Goal: Contribute content: Contribute content

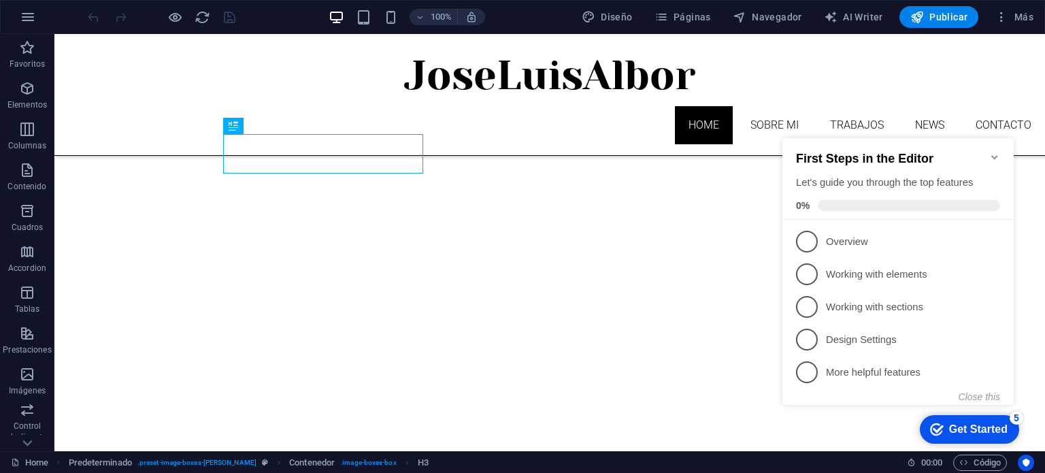
click at [994, 155] on icon "Minimize checklist" at bounding box center [994, 157] width 6 height 4
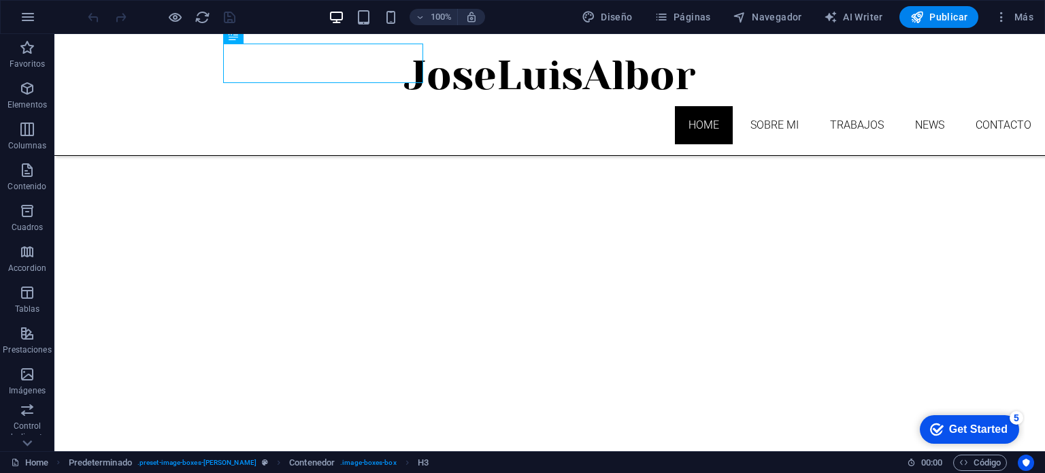
scroll to position [586, 0]
click at [934, 426] on icon "checkmark" at bounding box center [937, 429] width 14 height 14
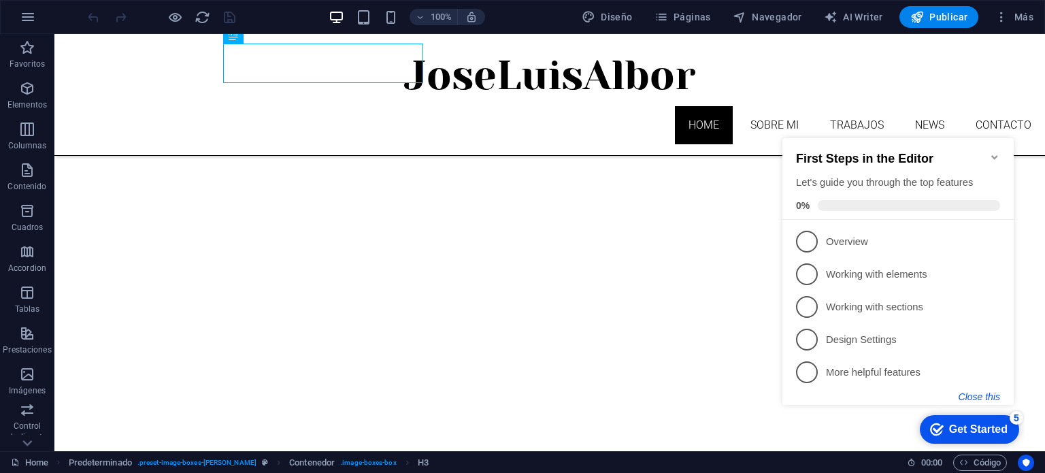
click at [989, 398] on button "Close this" at bounding box center [978, 396] width 41 height 11
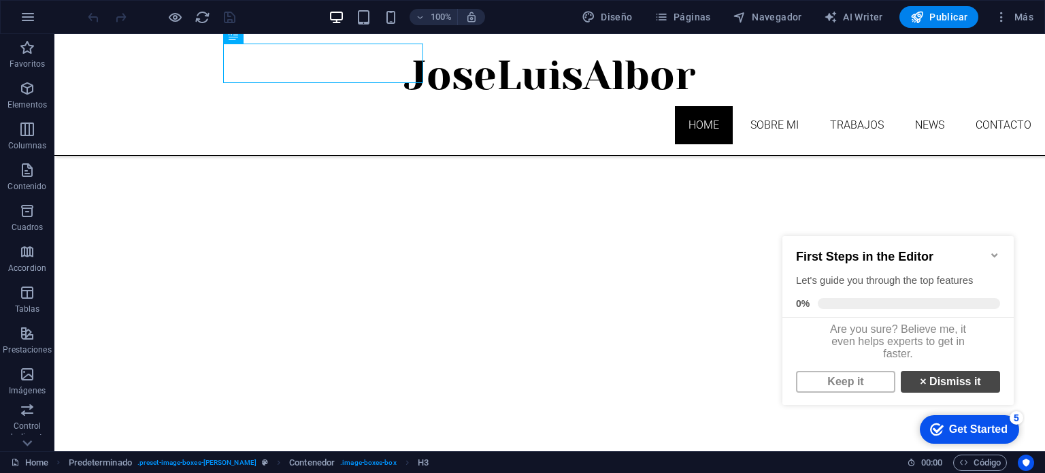
click at [925, 388] on link "× Dismiss it" at bounding box center [949, 382] width 99 height 22
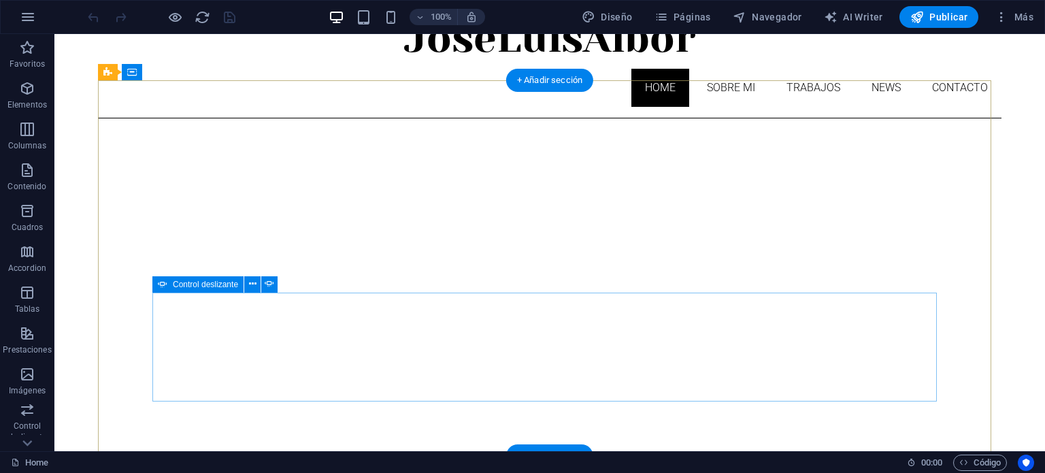
scroll to position [68, 0]
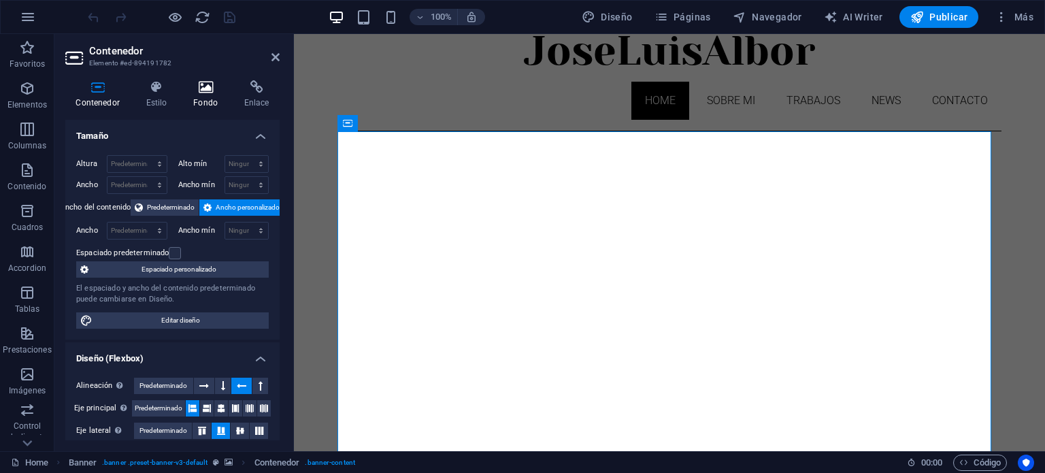
click at [195, 89] on icon at bounding box center [206, 87] width 46 height 14
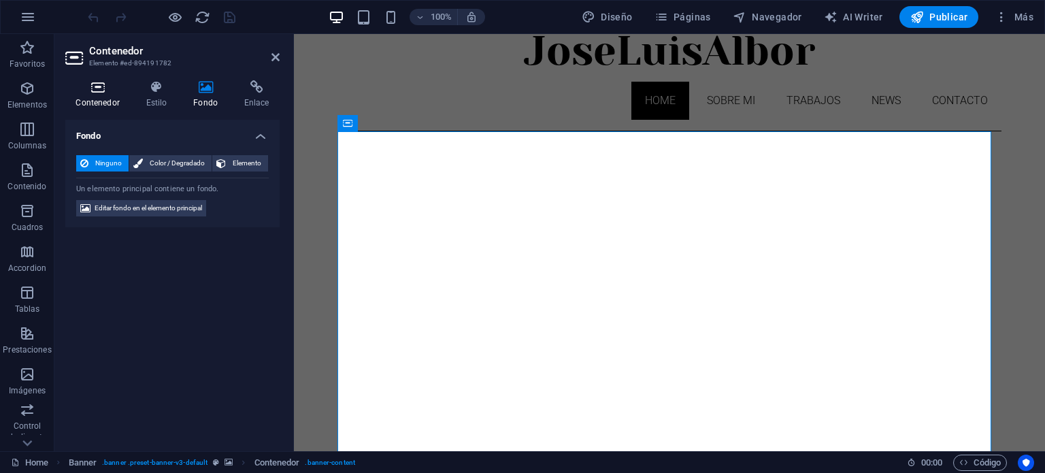
click at [105, 92] on icon at bounding box center [97, 87] width 65 height 14
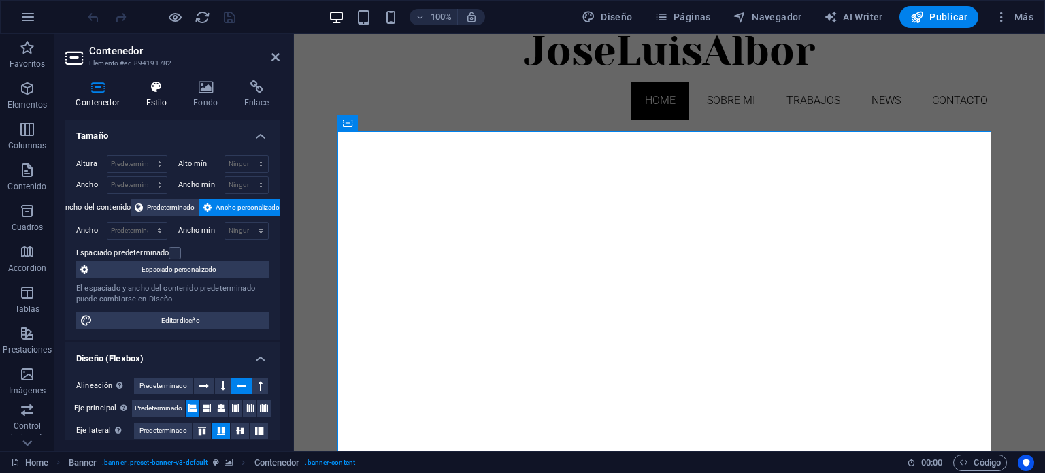
click at [159, 98] on h4 "Estilo" at bounding box center [159, 94] width 48 height 29
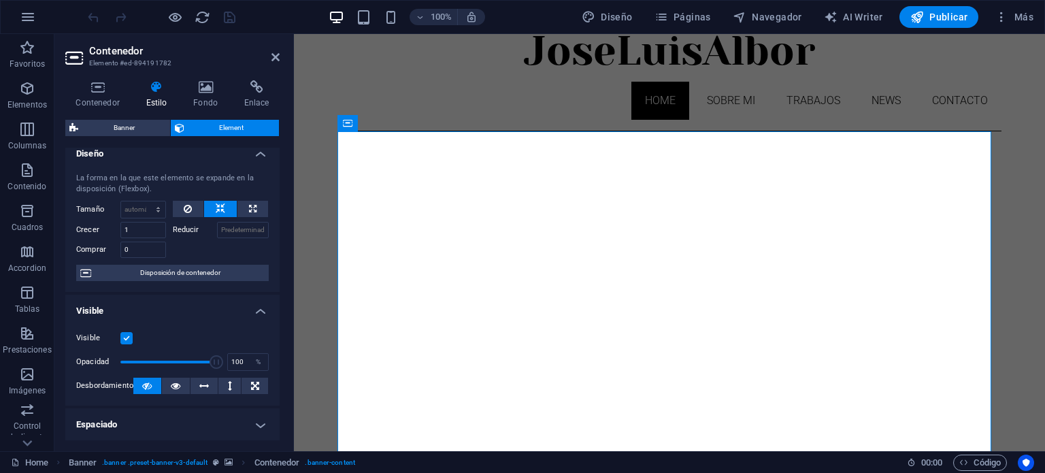
scroll to position [0, 0]
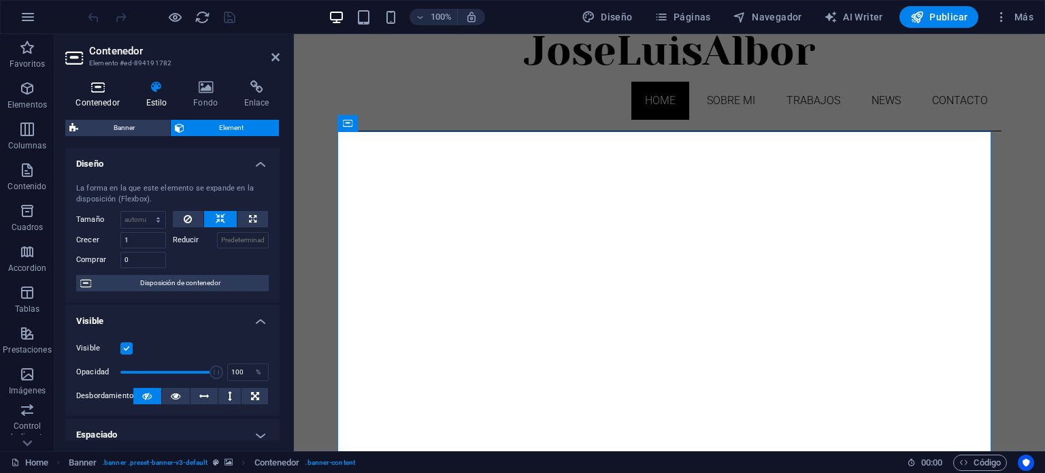
click at [112, 96] on h4 "Contenedor" at bounding box center [100, 94] width 70 height 29
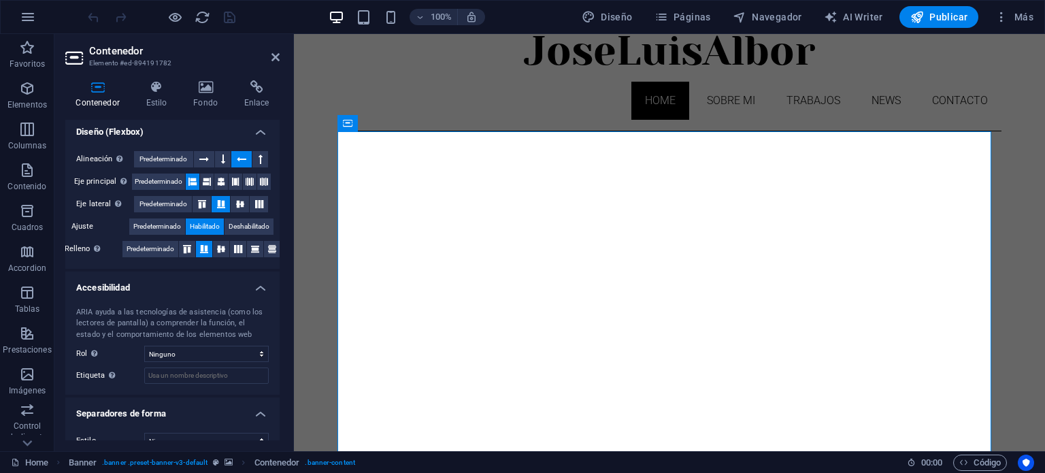
scroll to position [245, 0]
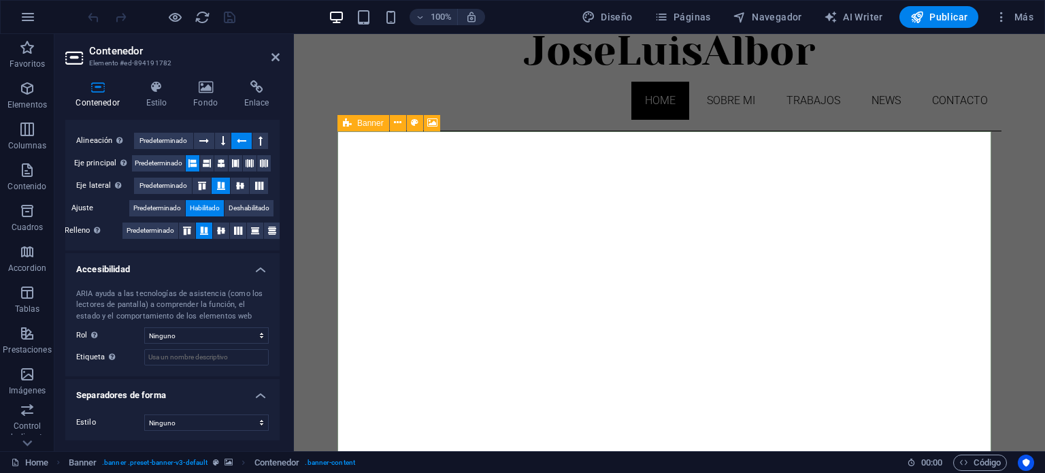
click at [359, 123] on span "Banner" at bounding box center [370, 123] width 27 height 8
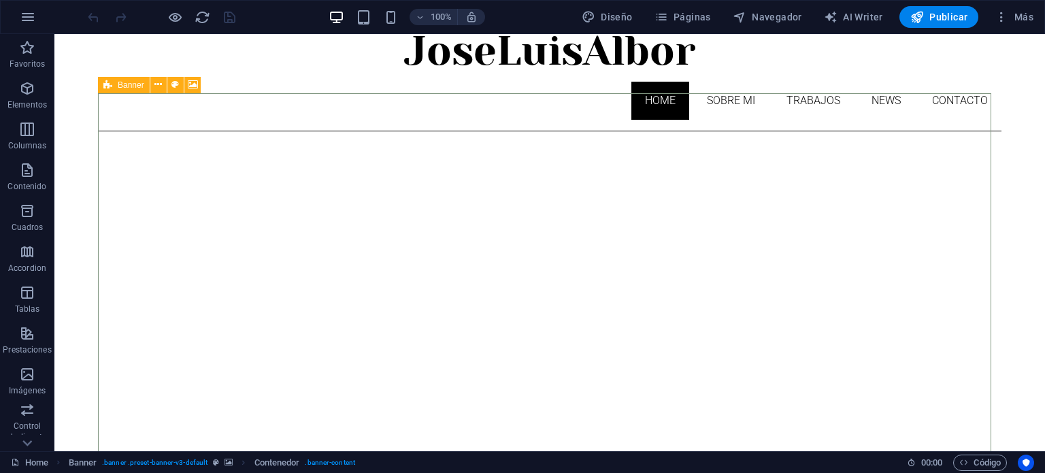
click at [109, 85] on icon at bounding box center [107, 85] width 9 height 16
select select "vh"
select select "banner"
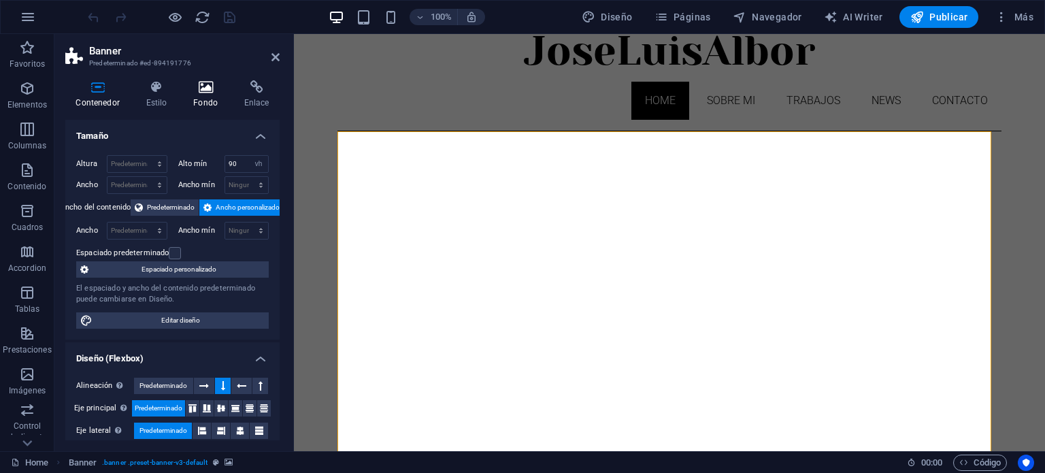
click at [213, 90] on icon at bounding box center [206, 87] width 46 height 14
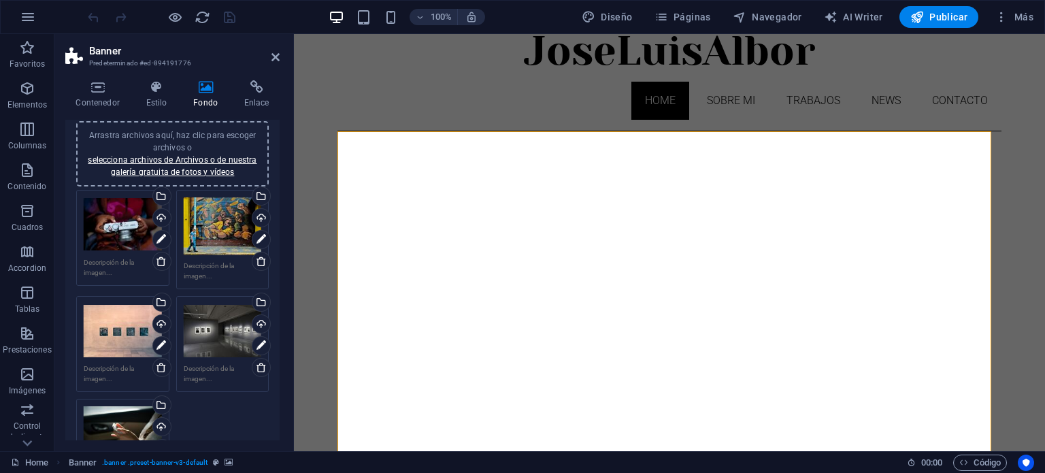
scroll to position [204, 0]
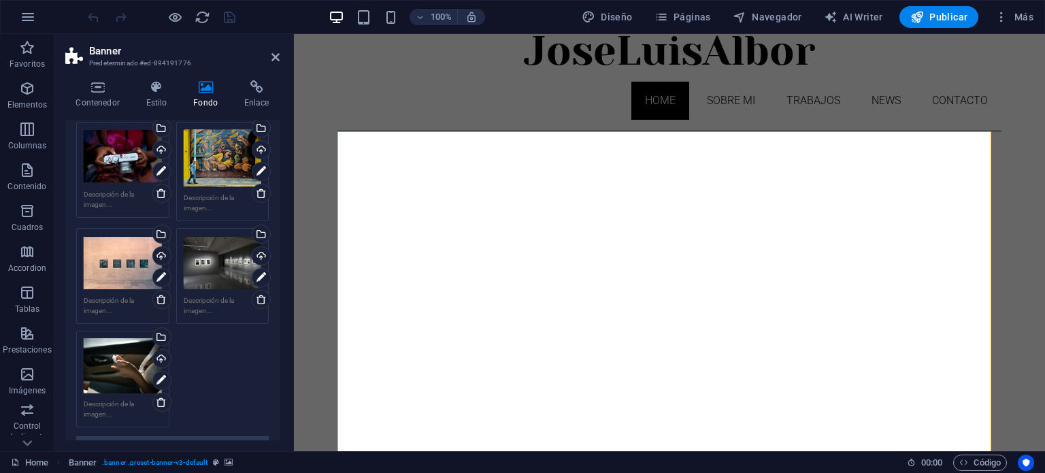
click at [228, 280] on div "Arrastra archivos aquí, haz clic para escoger archivos o selecciona archivos de…" at bounding box center [223, 262] width 78 height 54
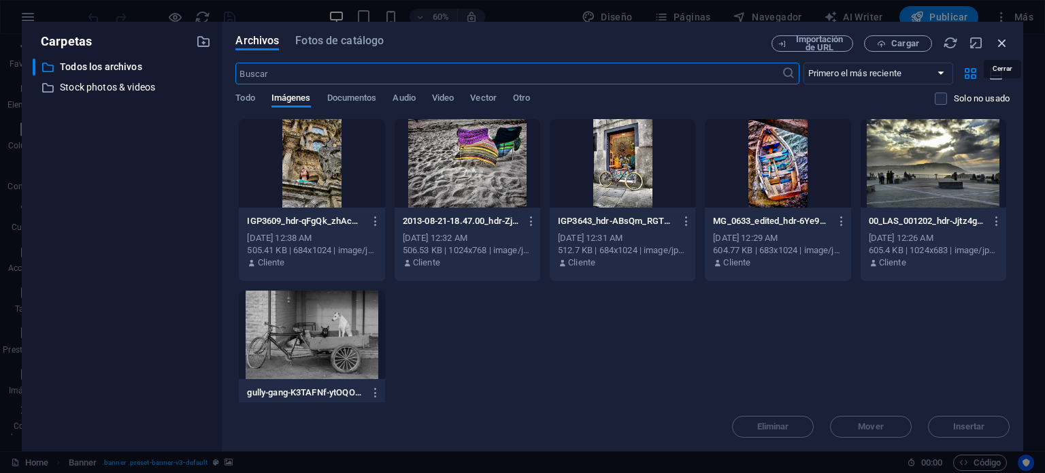
click at [1000, 38] on icon "button" at bounding box center [1001, 42] width 15 height 15
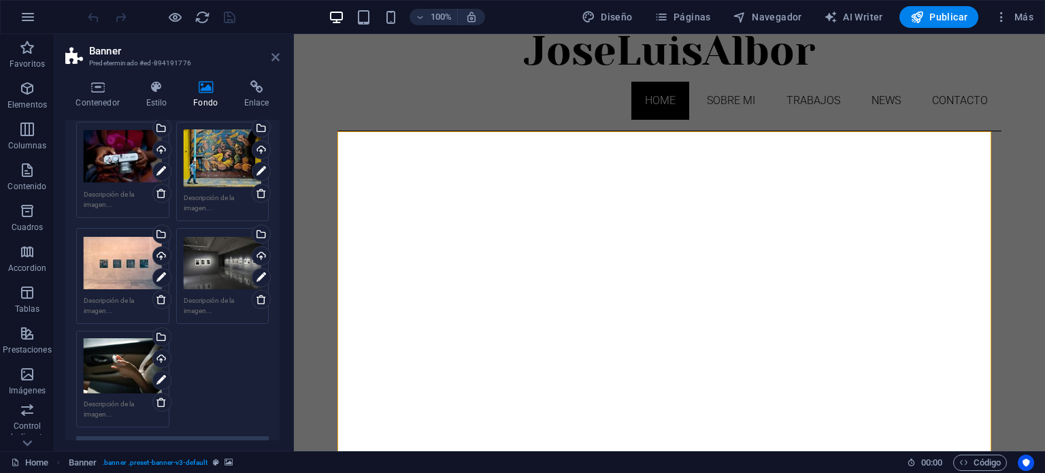
click at [273, 55] on icon at bounding box center [275, 57] width 8 height 11
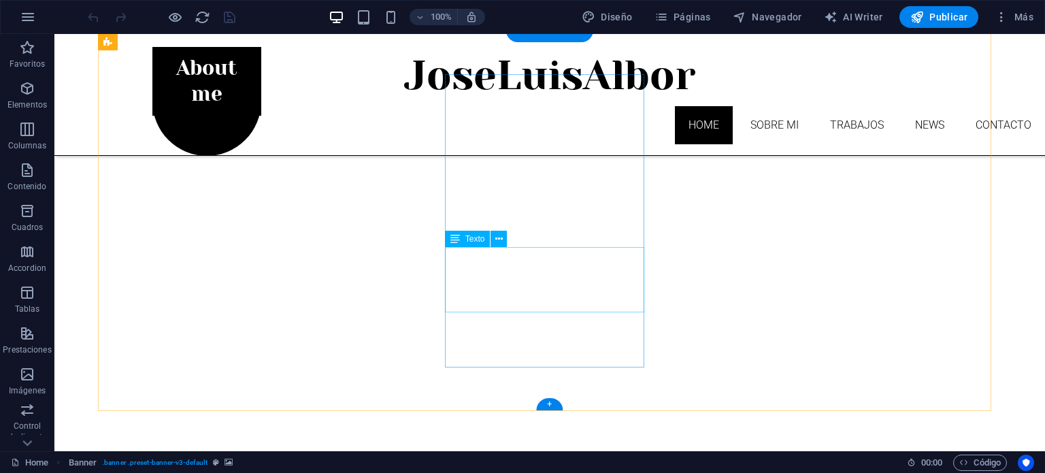
scroll to position [340, 0]
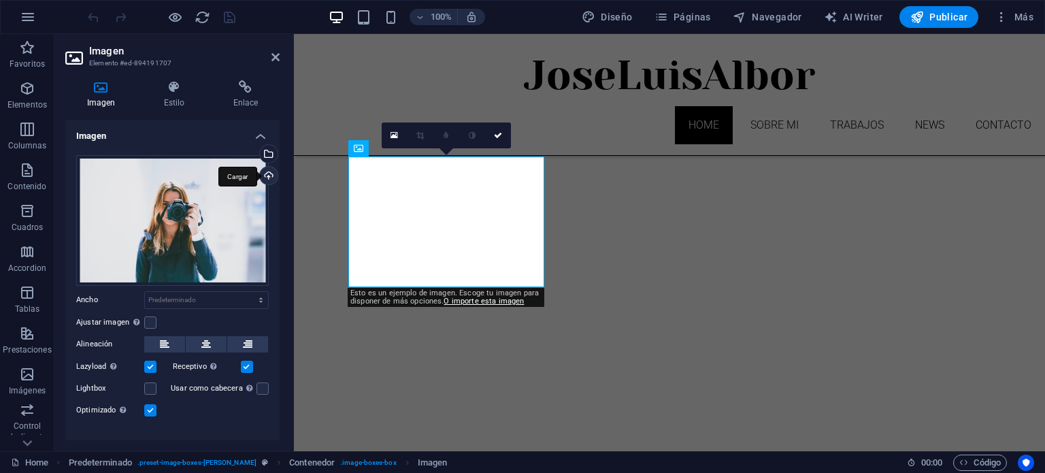
click at [266, 173] on div "Cargar" at bounding box center [267, 177] width 20 height 20
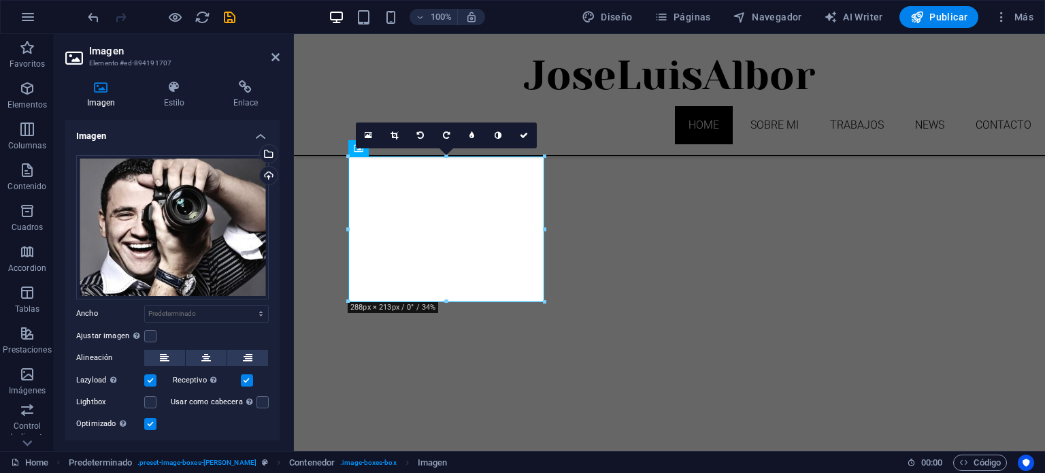
click at [277, 56] on icon at bounding box center [275, 57] width 8 height 11
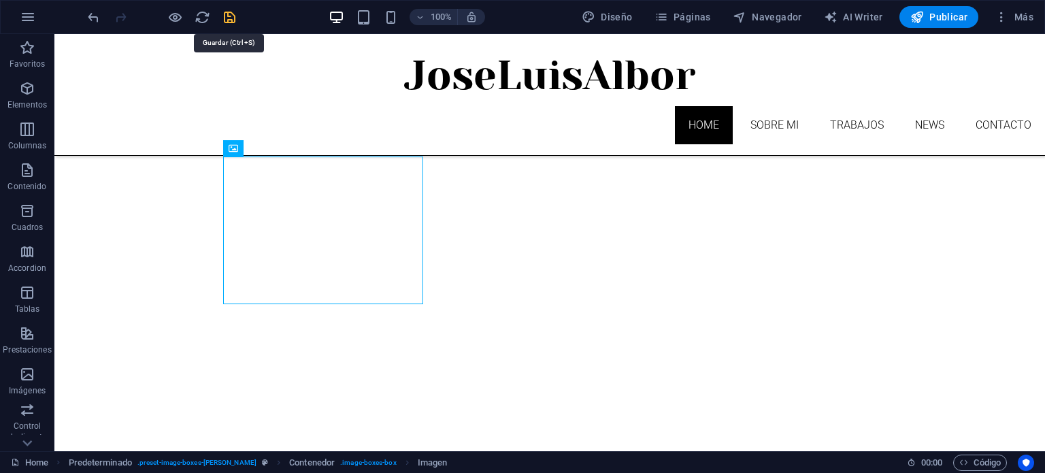
click at [222, 18] on icon "save" at bounding box center [230, 18] width 16 height 16
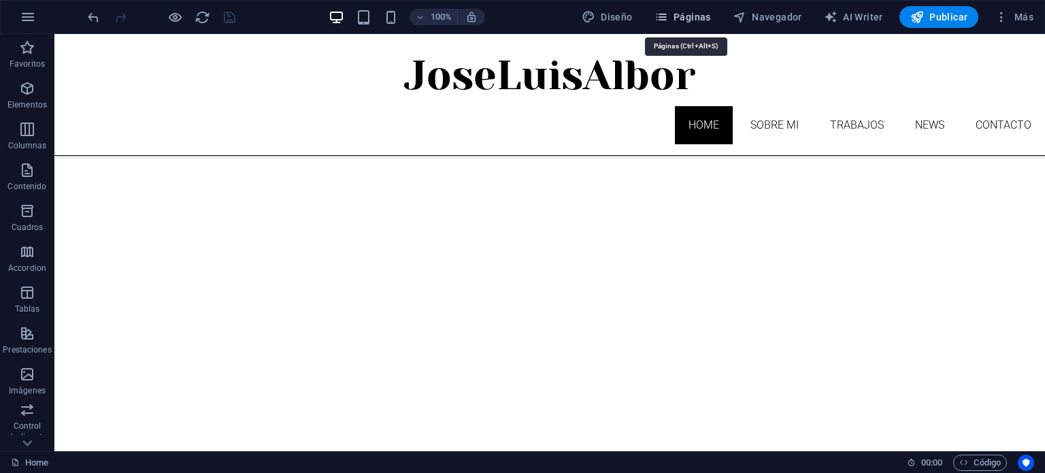
click at [707, 18] on span "Páginas" at bounding box center [682, 17] width 56 height 14
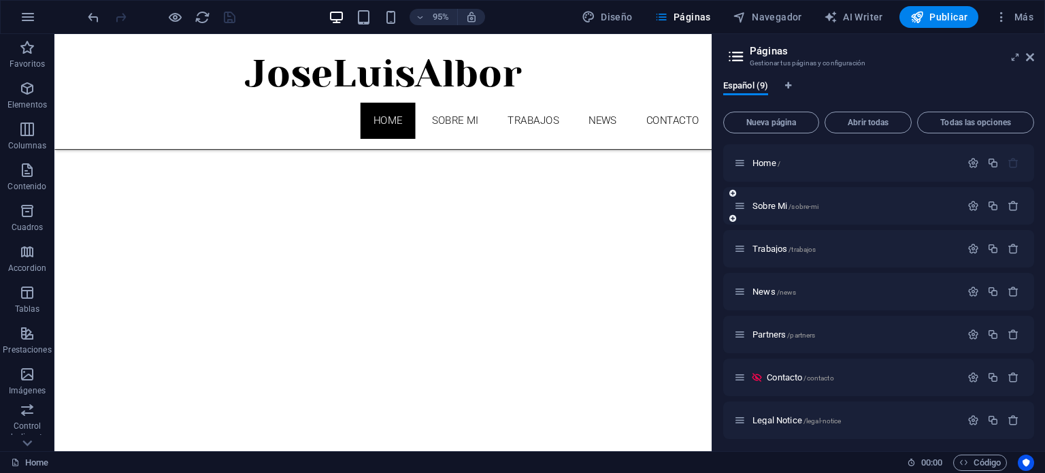
click at [783, 201] on div "Sobre Mi /sobre-mi" at bounding box center [847, 206] width 226 height 16
click at [769, 203] on span "Sobre Mi /sobre-mi" at bounding box center [785, 206] width 66 height 10
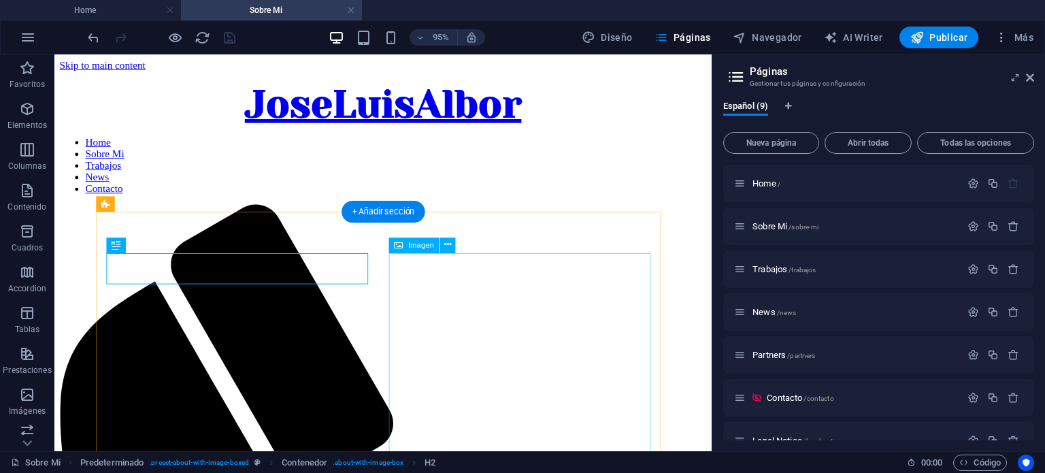
select select "%"
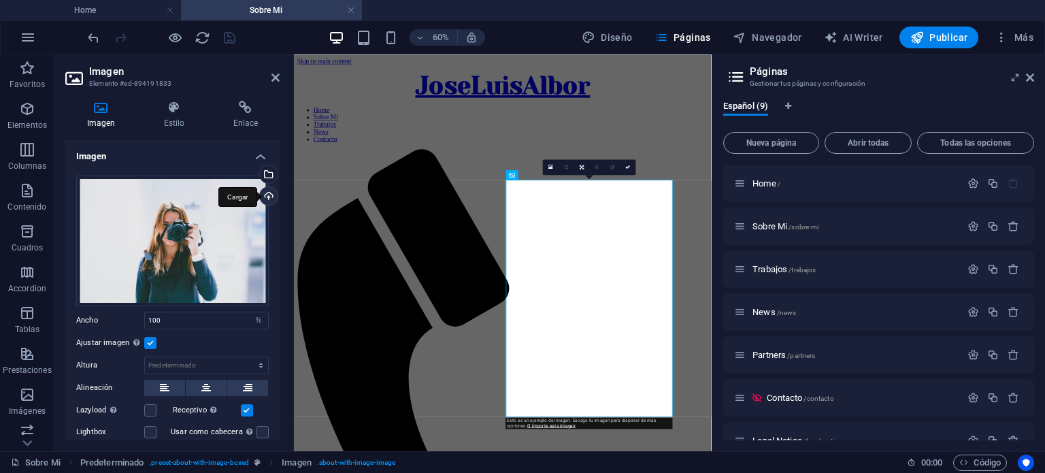
click at [265, 197] on div "Cargar" at bounding box center [267, 197] width 20 height 20
click at [267, 176] on div "Selecciona archivos del administrador de archivos, de la galería de fotos o car…" at bounding box center [267, 175] width 20 height 20
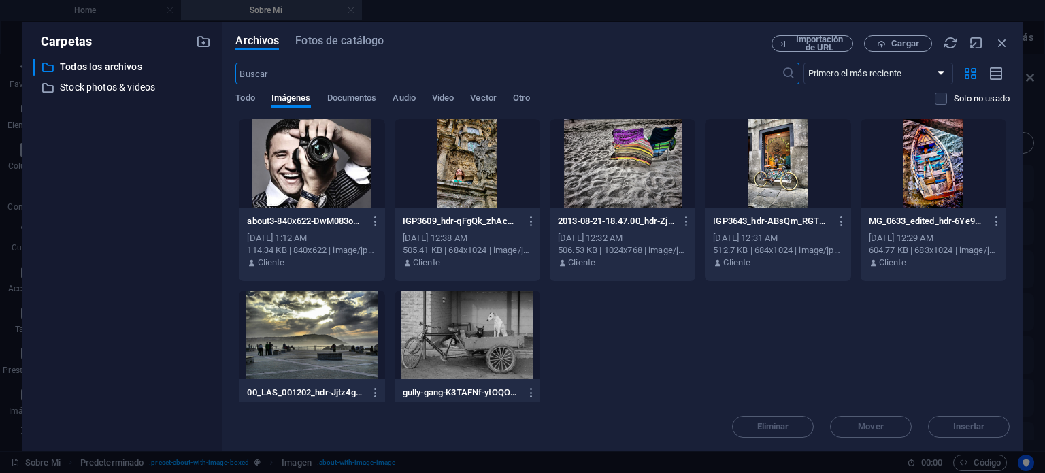
click at [297, 160] on div at bounding box center [312, 163] width 146 height 88
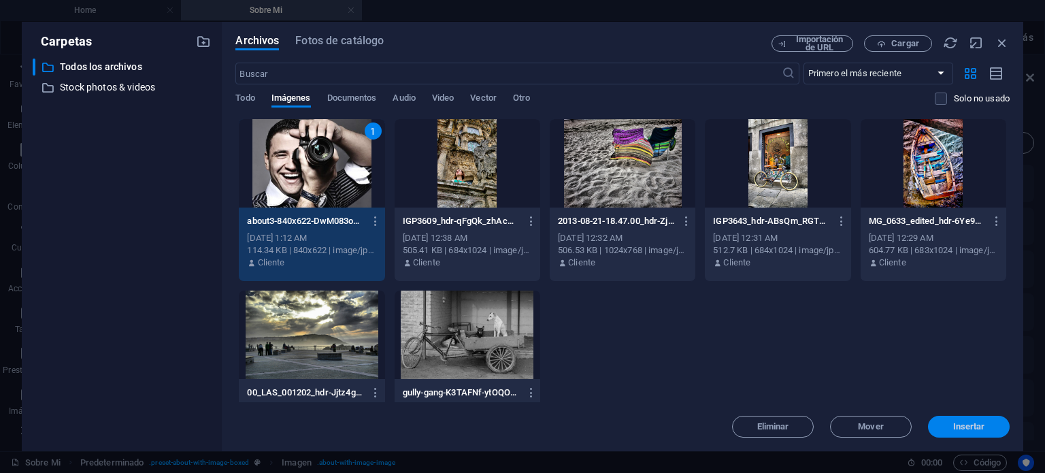
click at [973, 428] on span "Insertar" at bounding box center [969, 426] width 32 height 8
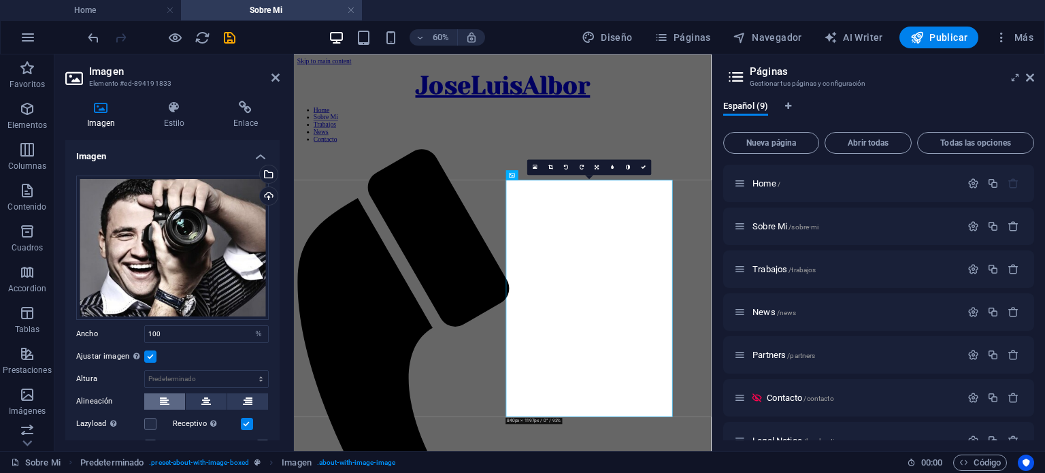
click at [169, 396] on button at bounding box center [164, 401] width 41 height 16
click at [197, 394] on button at bounding box center [206, 401] width 41 height 16
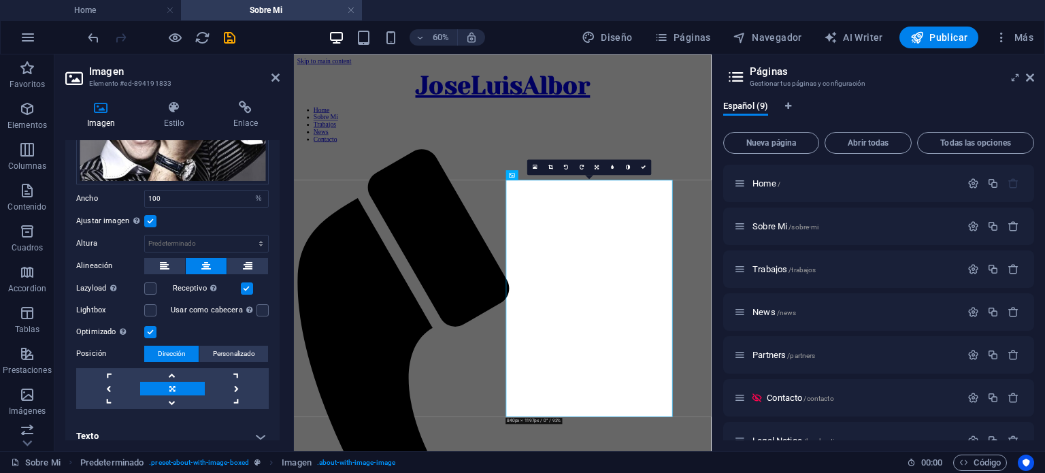
scroll to position [136, 0]
click at [114, 384] on link at bounding box center [108, 388] width 64 height 14
click at [231, 384] on link at bounding box center [237, 388] width 64 height 14
click at [171, 385] on link at bounding box center [172, 388] width 64 height 14
click at [174, 399] on link at bounding box center [172, 401] width 64 height 14
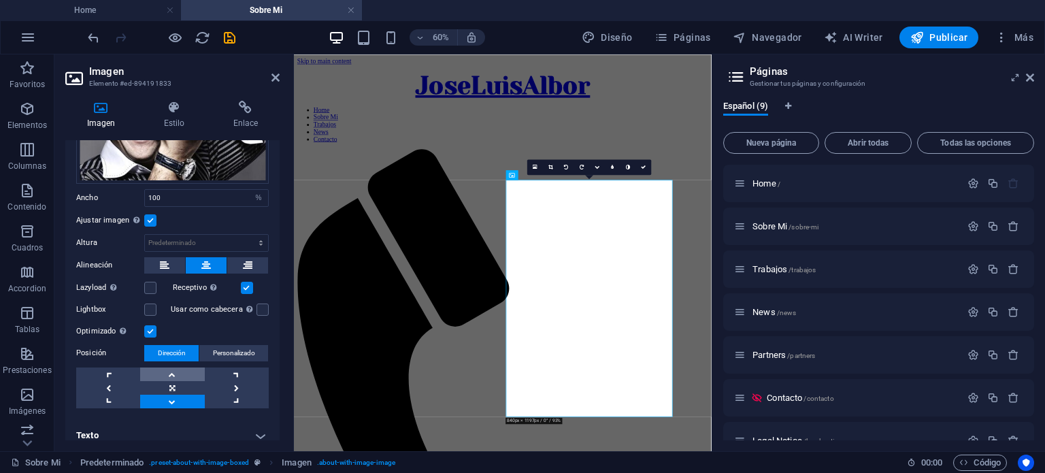
click at [169, 369] on link at bounding box center [172, 374] width 64 height 14
click at [110, 384] on link at bounding box center [108, 388] width 64 height 14
click at [232, 384] on link at bounding box center [237, 388] width 64 height 14
click at [170, 384] on link at bounding box center [172, 388] width 64 height 14
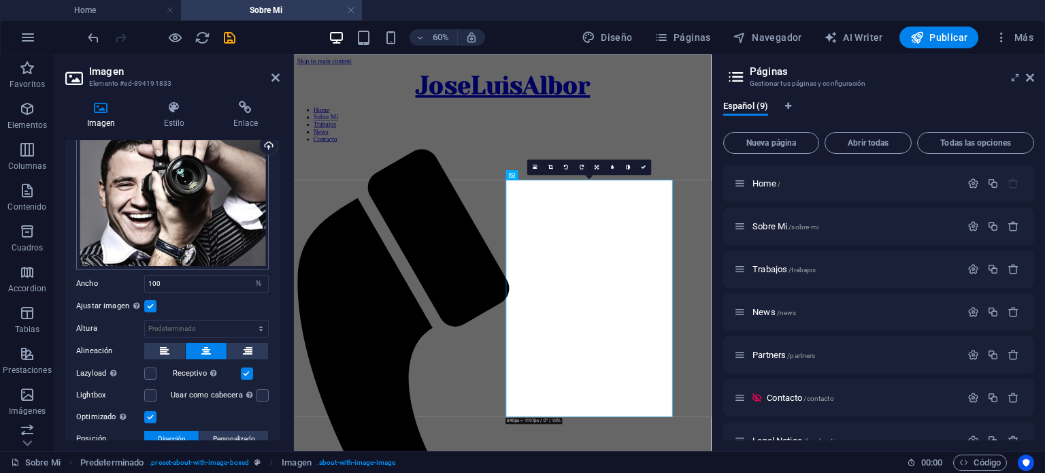
scroll to position [0, 0]
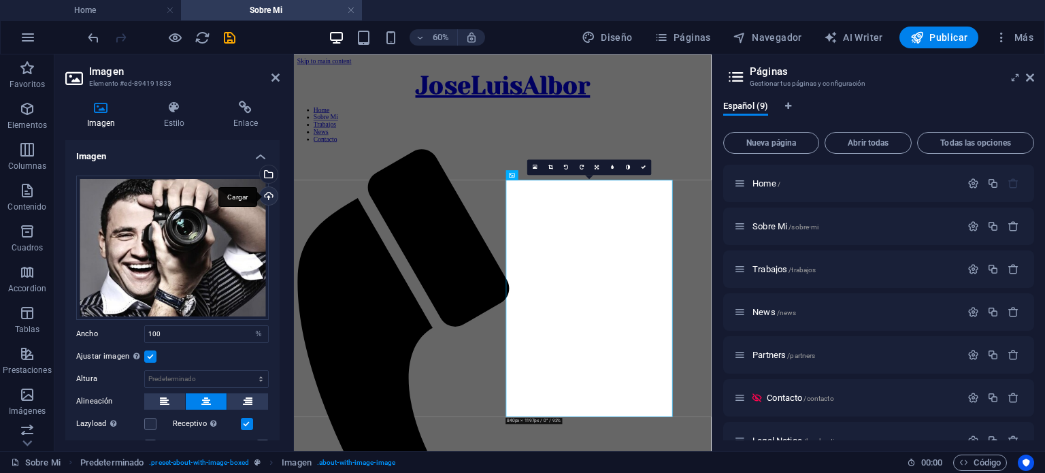
click at [265, 195] on div "Cargar" at bounding box center [267, 197] width 20 height 20
click at [268, 197] on div "Cargar" at bounding box center [267, 197] width 20 height 20
click at [268, 175] on div "Selecciona archivos del administrador de archivos, de la galería de fotos o car…" at bounding box center [267, 175] width 20 height 20
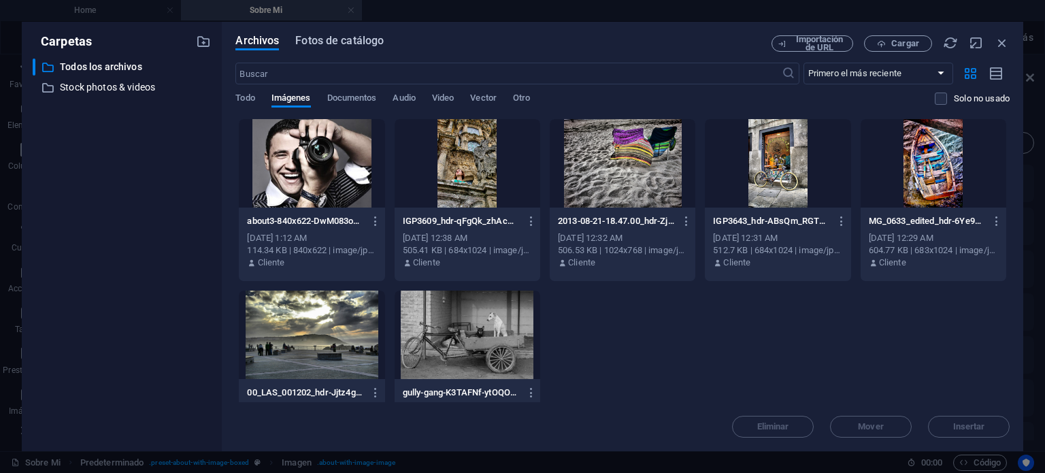
click at [344, 40] on span "Fotos de catálogo" at bounding box center [339, 41] width 88 height 16
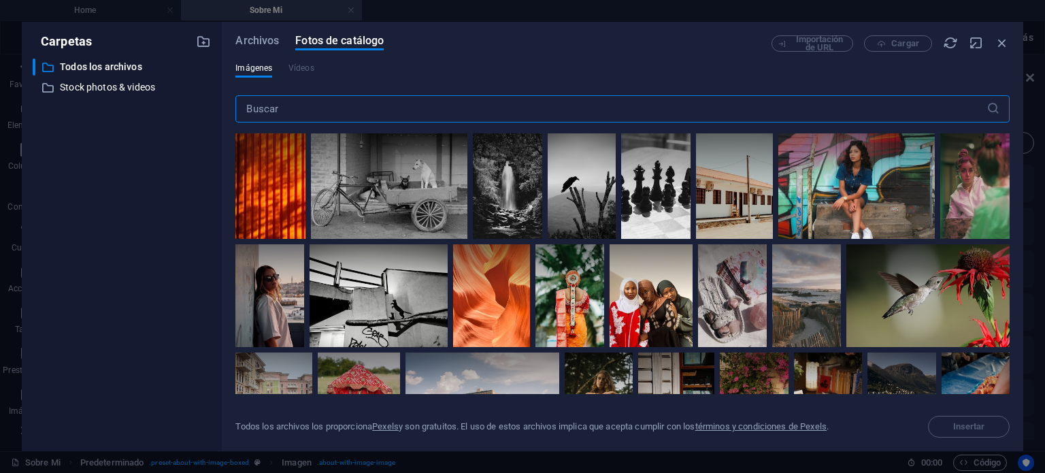
click at [367, 111] on input "text" at bounding box center [610, 108] width 750 height 27
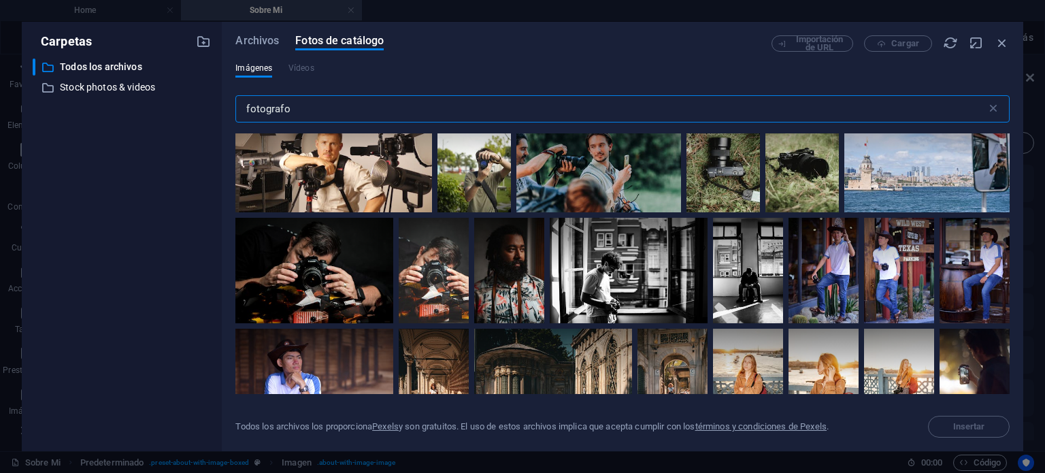
scroll to position [1700, 0]
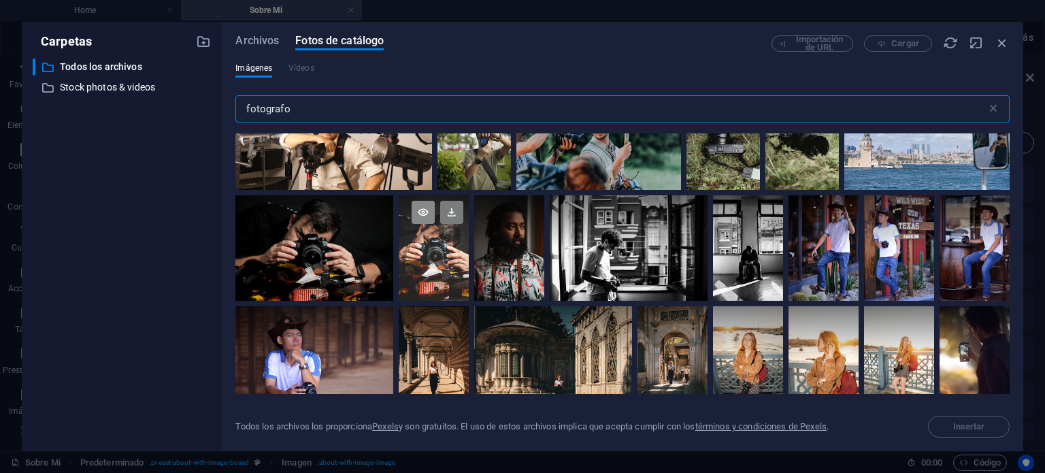
type input "fotografo"
click at [424, 203] on icon at bounding box center [422, 212] width 23 height 23
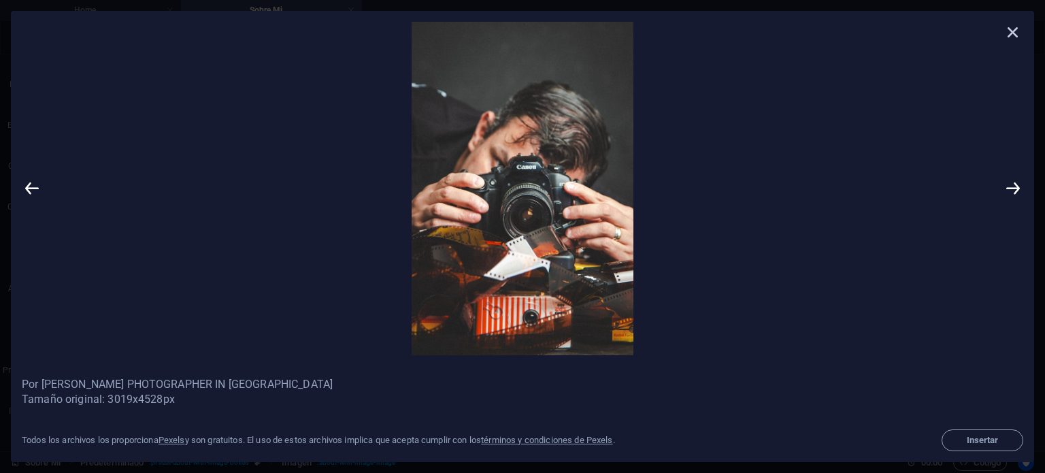
click at [1011, 31] on icon at bounding box center [1012, 32] width 20 height 20
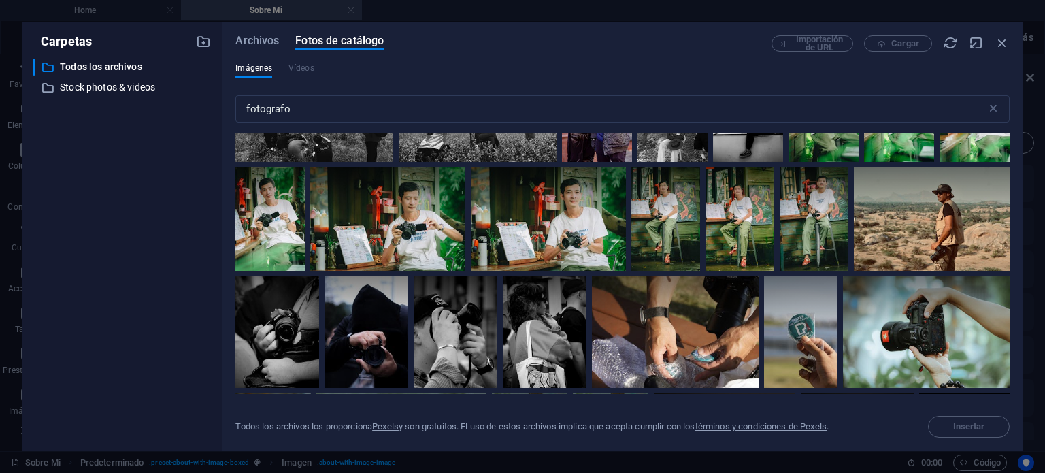
scroll to position [952, 0]
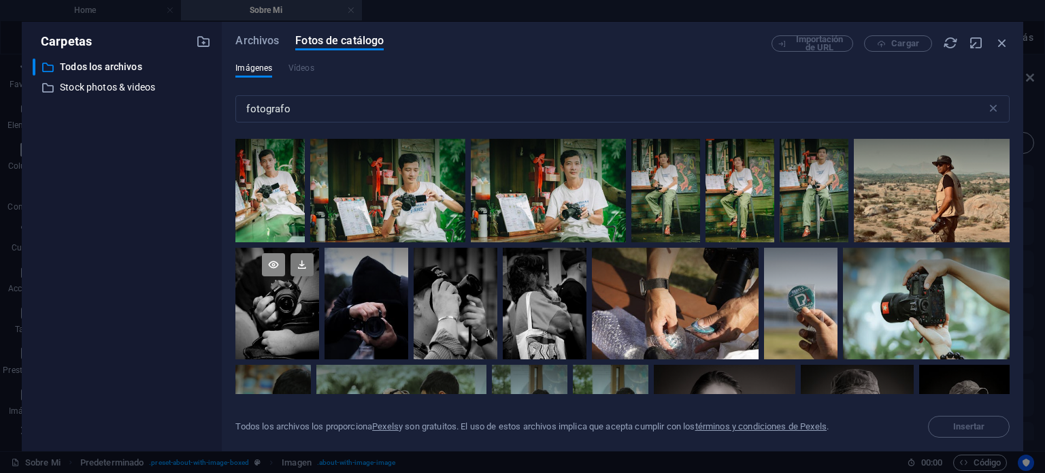
click at [273, 265] on icon at bounding box center [273, 264] width 23 height 23
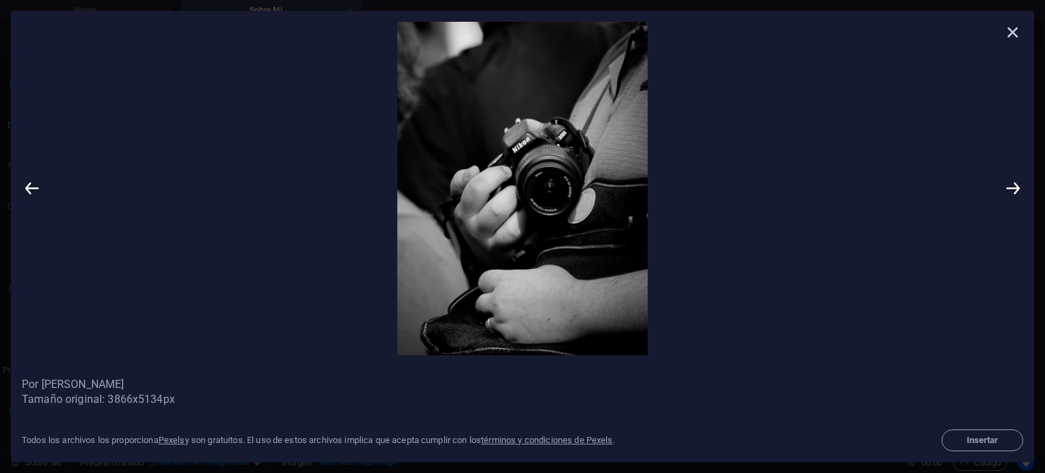
click at [1012, 33] on icon at bounding box center [1012, 32] width 20 height 20
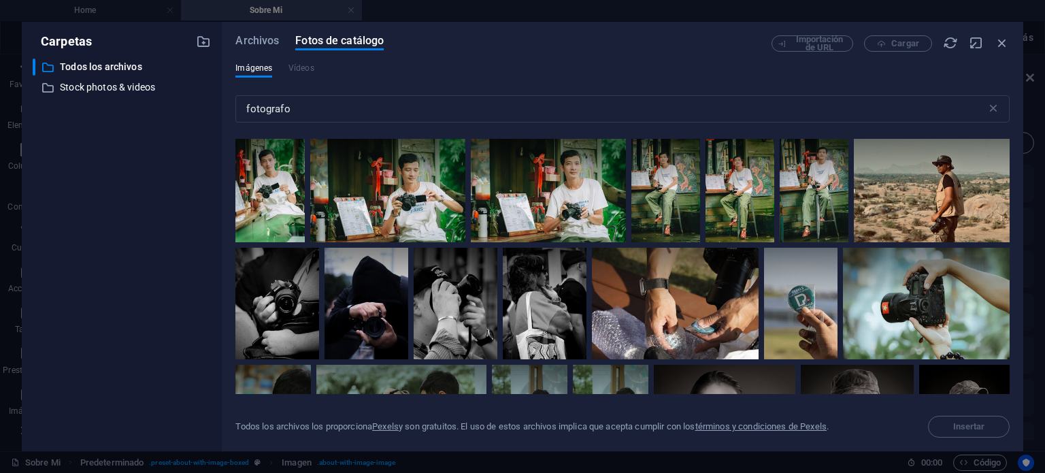
scroll to position [1020, 0]
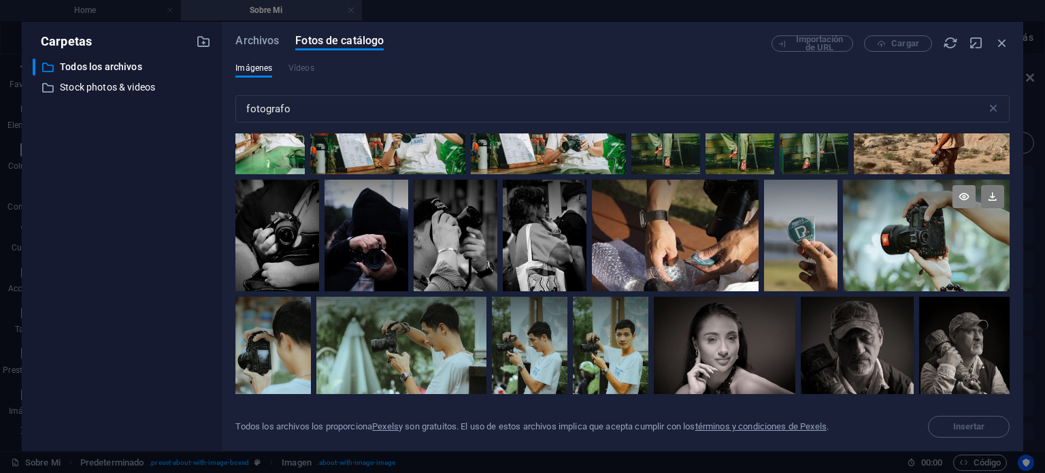
click at [962, 191] on icon at bounding box center [963, 196] width 23 height 23
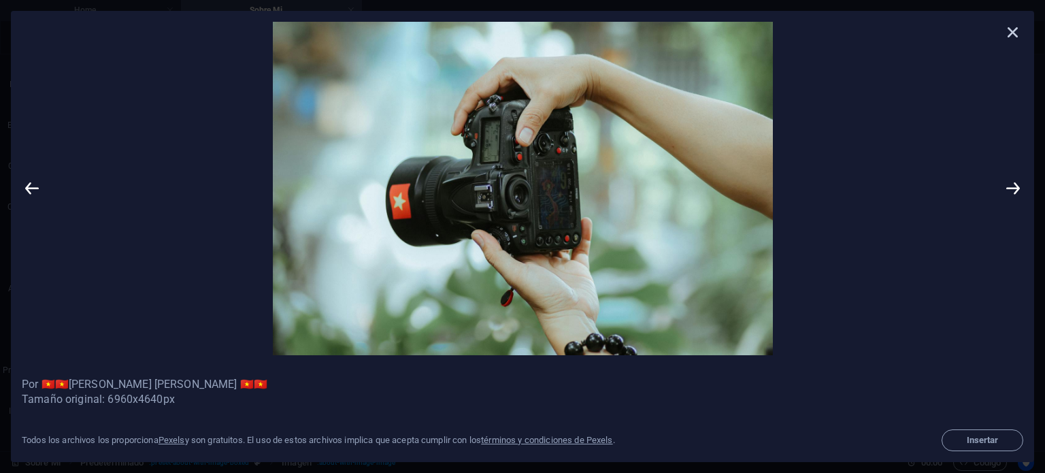
click at [1016, 32] on icon at bounding box center [1012, 32] width 20 height 20
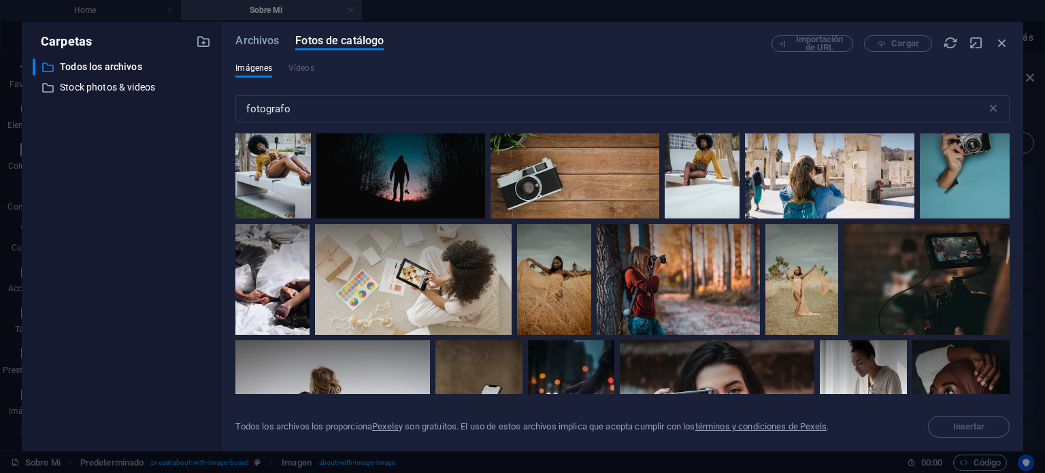
scroll to position [2312, 0]
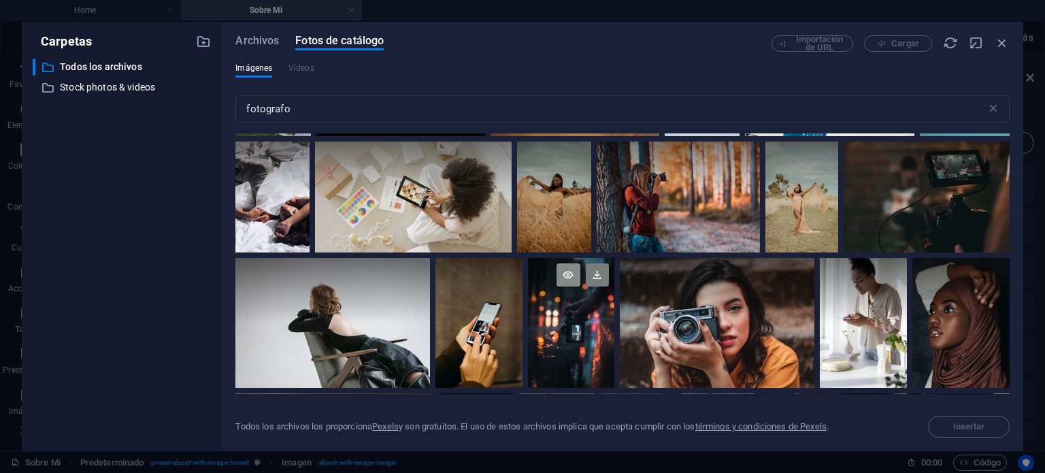
click at [571, 267] on icon at bounding box center [567, 274] width 23 height 23
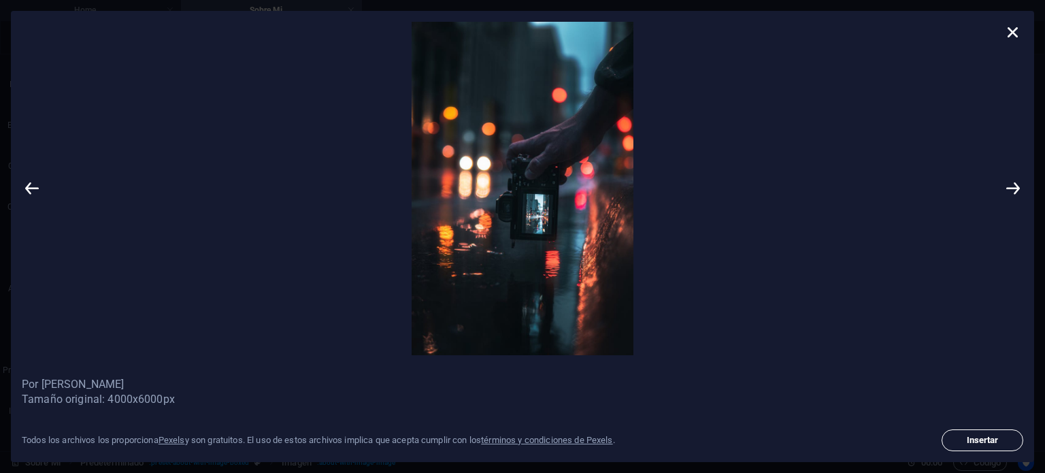
click at [1000, 444] on button "Insertar" at bounding box center [982, 440] width 82 height 22
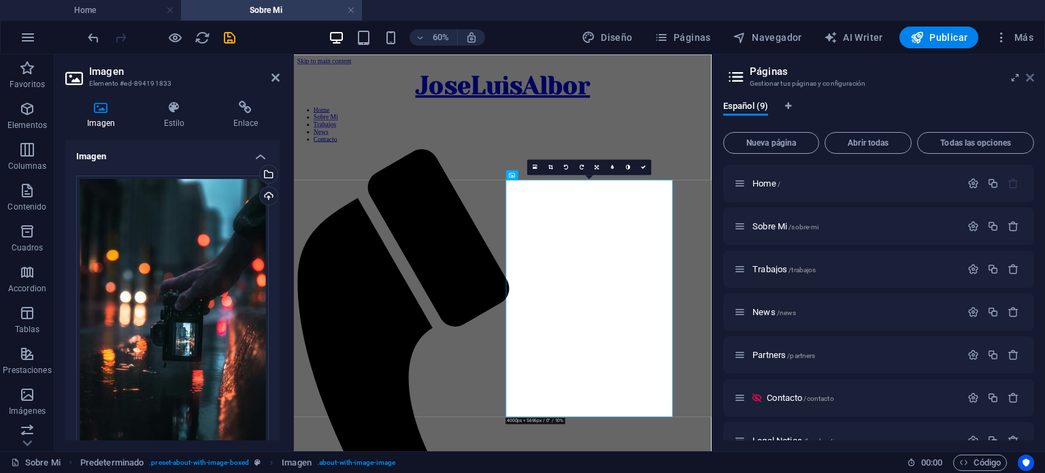
drag, startPoint x: 1032, startPoint y: 73, endPoint x: 351, endPoint y: 57, distance: 681.6
click at [1032, 73] on icon at bounding box center [1030, 77] width 8 height 11
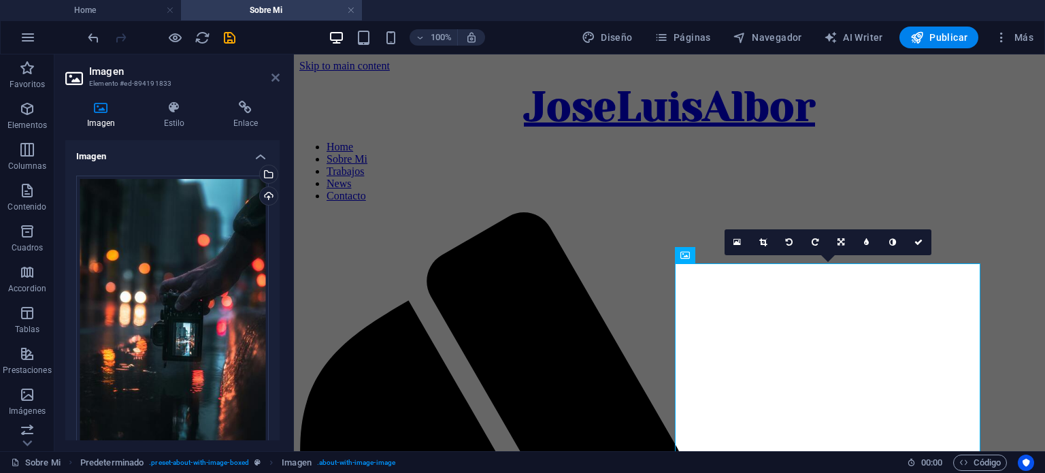
click at [273, 78] on icon at bounding box center [275, 77] width 8 height 11
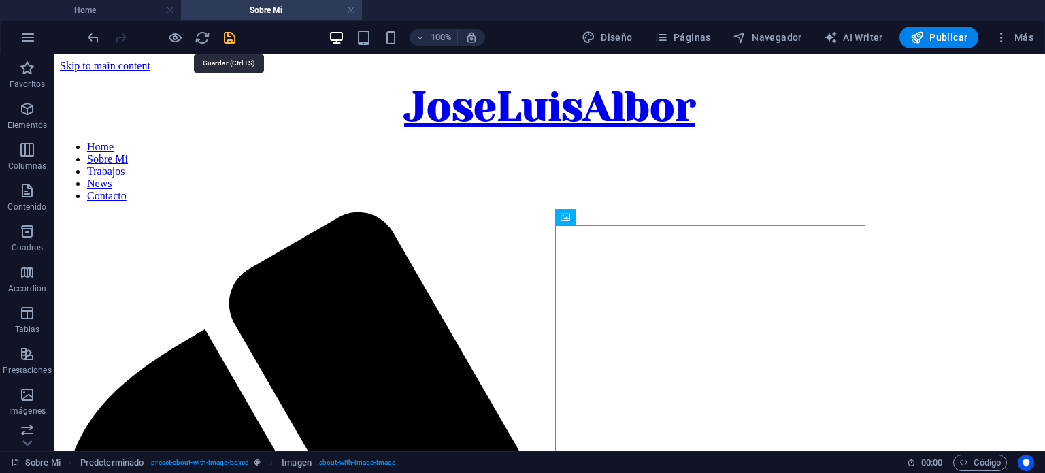
click at [230, 35] on icon "save" at bounding box center [230, 38] width 16 height 16
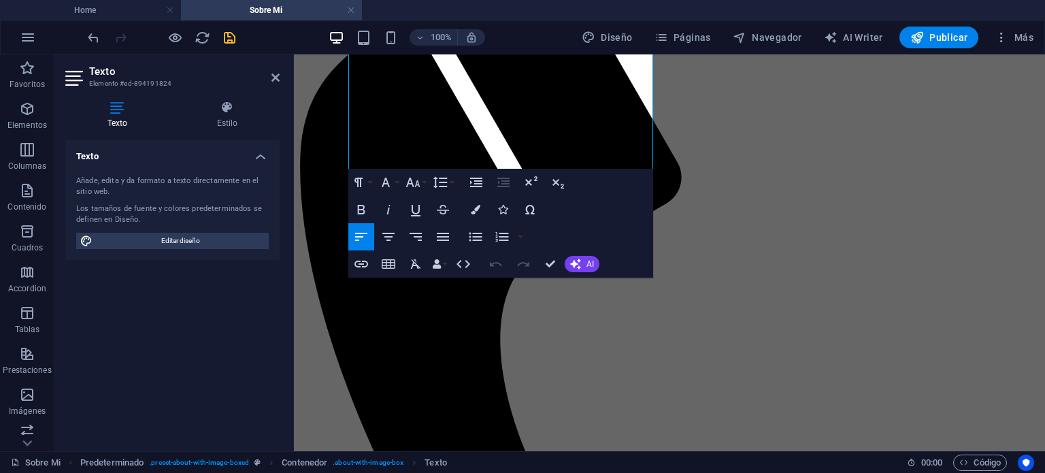
scroll to position [366, 0]
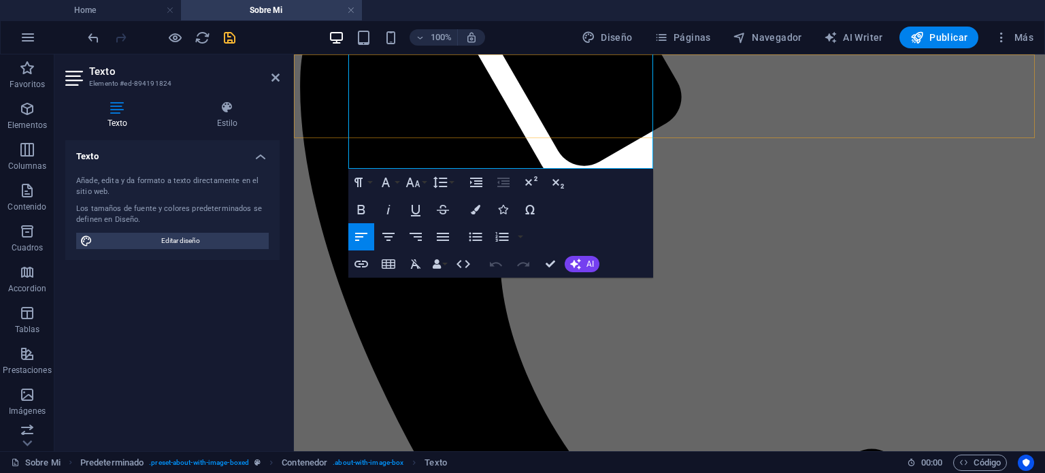
drag, startPoint x: 349, startPoint y: 308, endPoint x: 496, endPoint y: 95, distance: 259.6
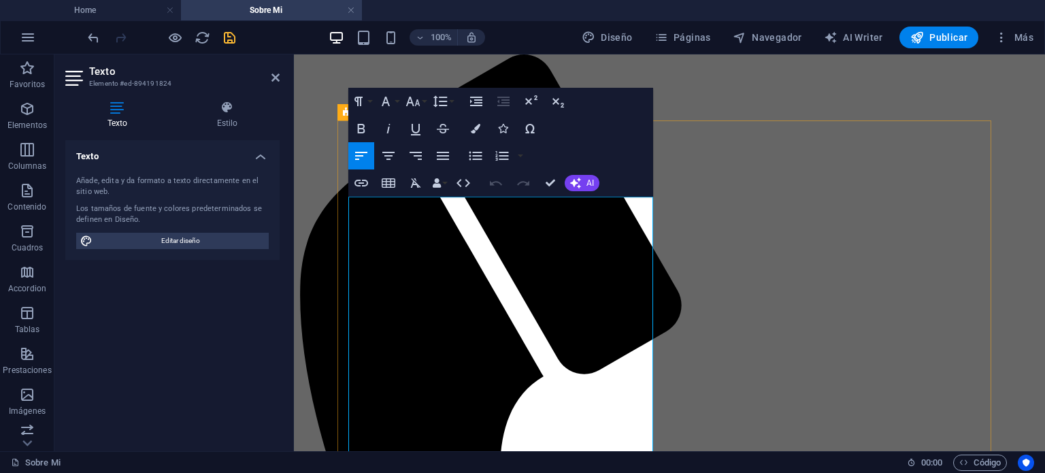
scroll to position [162, 0]
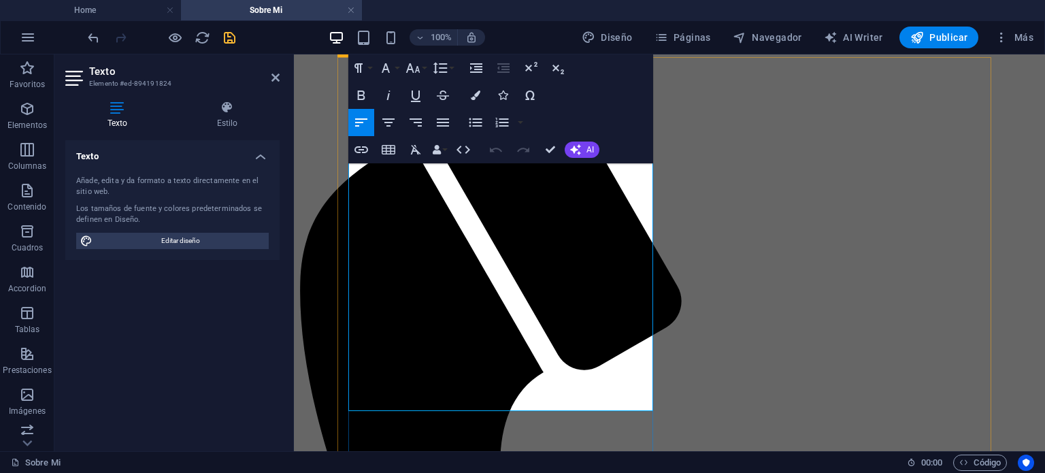
drag, startPoint x: 487, startPoint y: 375, endPoint x: 354, endPoint y: 168, distance: 245.6
click at [594, 149] on button "AI" at bounding box center [581, 149] width 35 height 16
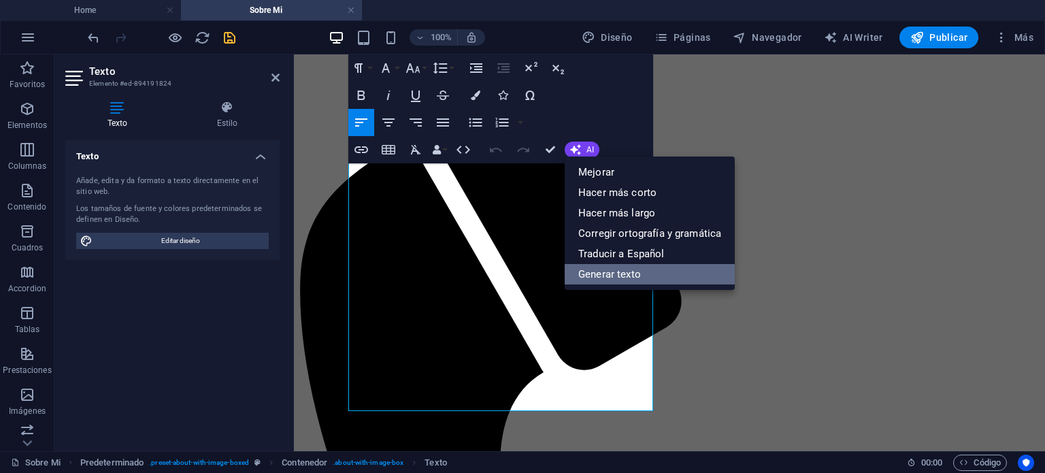
click at [612, 268] on link "Generar texto" at bounding box center [649, 274] width 170 height 20
select select "English"
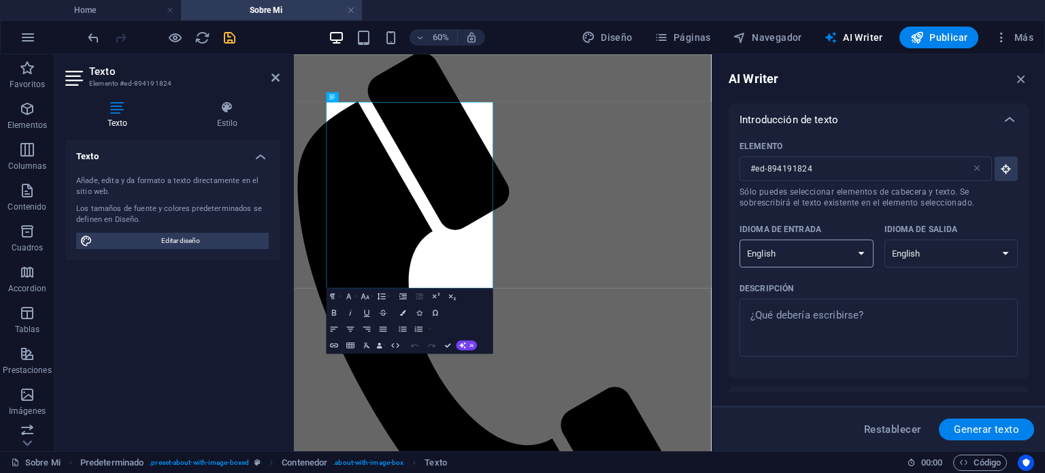
click at [845, 255] on select "Albanian Arabic Armenian Awadhi Azerbaijani Bashkir Basque Belarusian Bengali B…" at bounding box center [806, 253] width 134 height 28
select select "Spanish"
click at [739, 239] on select "Albanian Arabic Armenian Awadhi Azerbaijani Bashkir Basque Belarusian Bengali B…" at bounding box center [806, 253] width 134 height 28
click at [928, 258] on select "Albanian Arabic Armenian Awadhi Azerbaijani Bashkir Basque Belarusian Bengali B…" at bounding box center [951, 253] width 134 height 28
select select "Spanish"
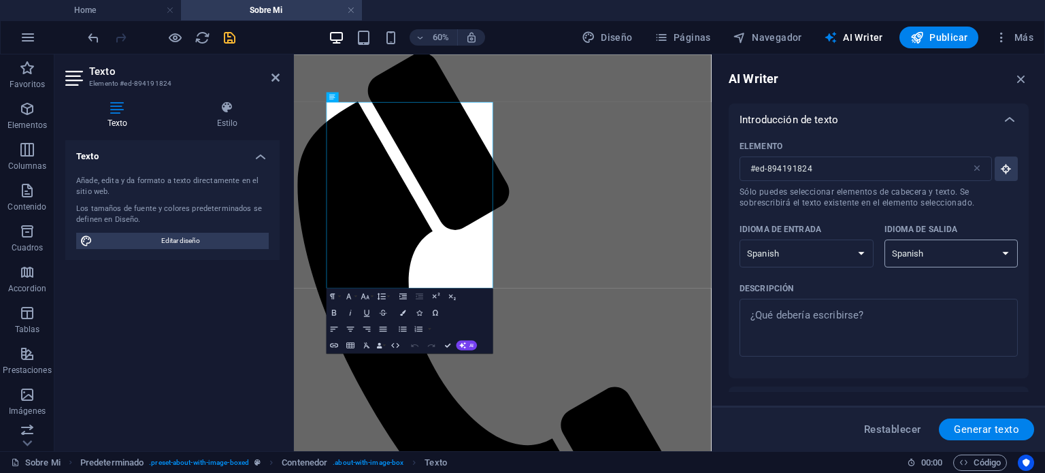
click at [884, 239] on select "Albanian Arabic Armenian Awadhi Azerbaijani Bashkir Basque Belarusian Bengali B…" at bounding box center [951, 253] width 134 height 28
type textarea "x"
click at [845, 313] on textarea "Descripción x ​" at bounding box center [878, 327] width 265 height 44
type textarea "C"
type textarea "x"
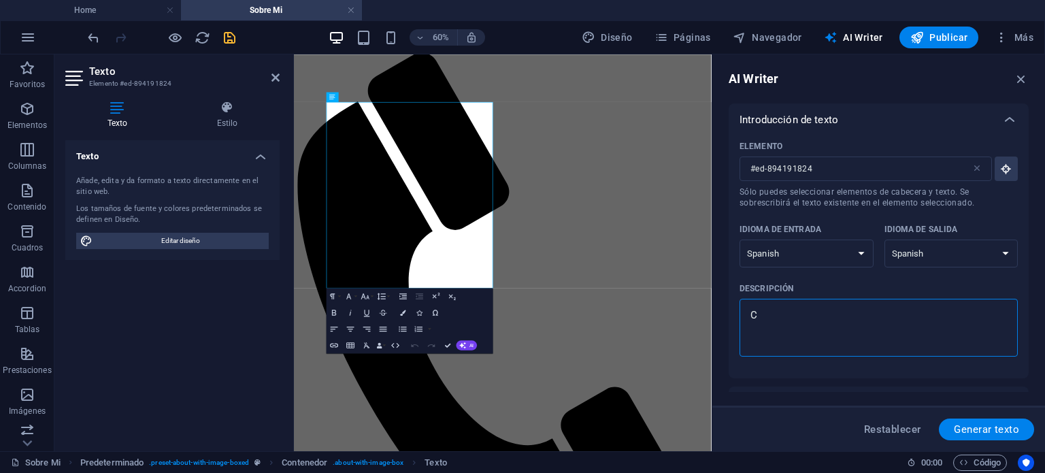
type textarea "Cu"
type textarea "x"
type textarea "Cue"
type textarea "x"
type textarea "Cuen"
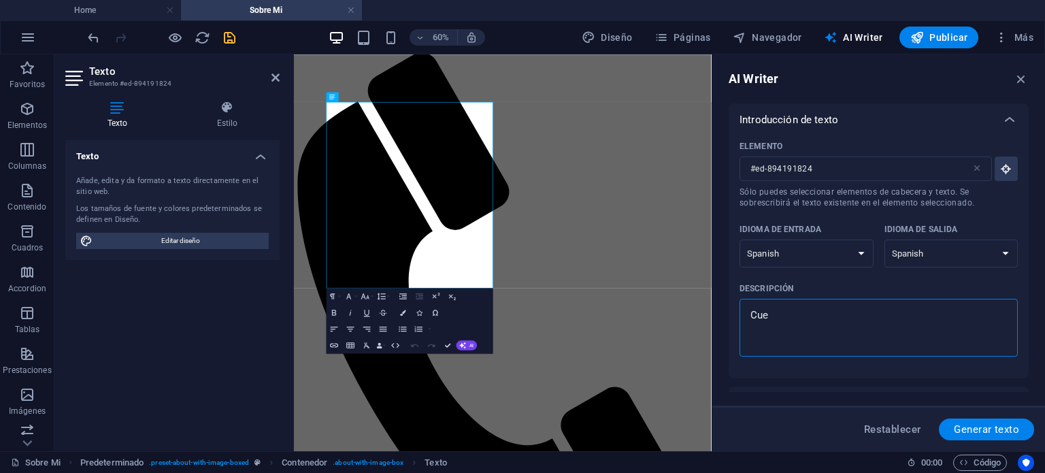
type textarea "x"
type textarea "Cuent"
type textarea "x"
type textarea "Cuenta"
type textarea "x"
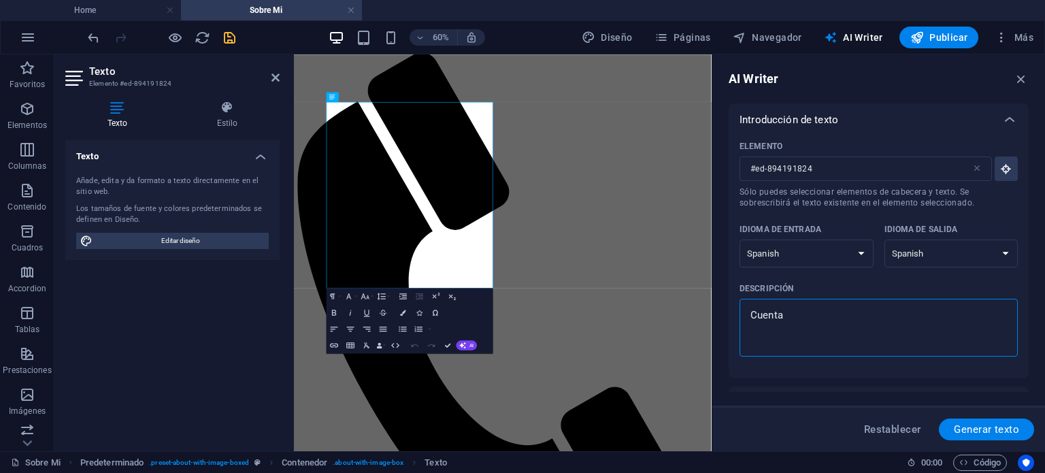
type textarea "Cuenta"
type textarea "x"
type textarea "Cuenta u"
type textarea "x"
type textarea "Cuenta un"
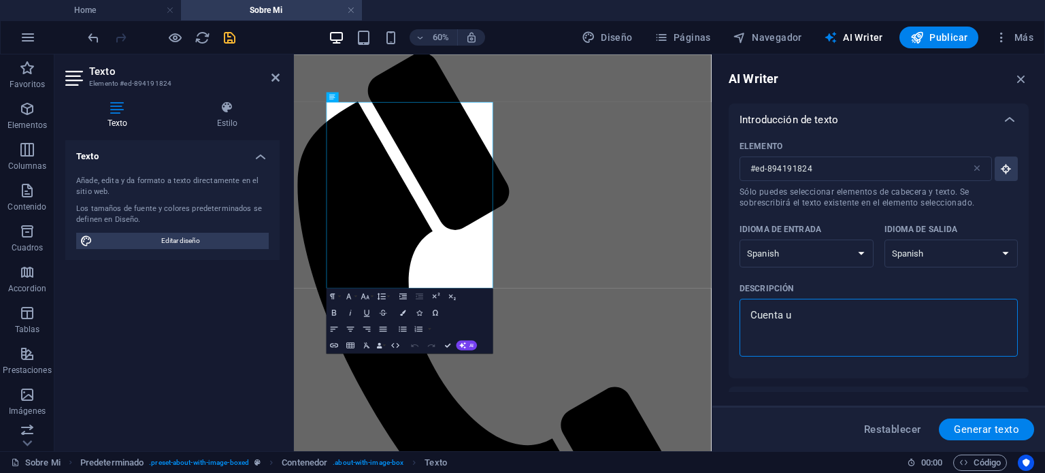
type textarea "x"
type textarea "Cuenta una"
type textarea "x"
type textarea "Cuenta una"
type textarea "x"
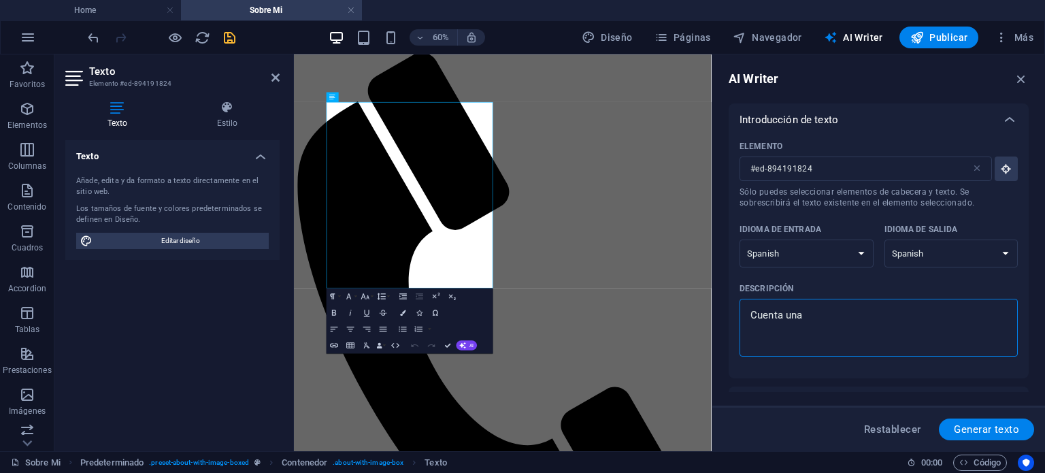
type textarea "Cuenta una b"
type textarea "x"
type textarea "Cuenta una br"
type textarea "x"
type textarea "Cuenta una bre"
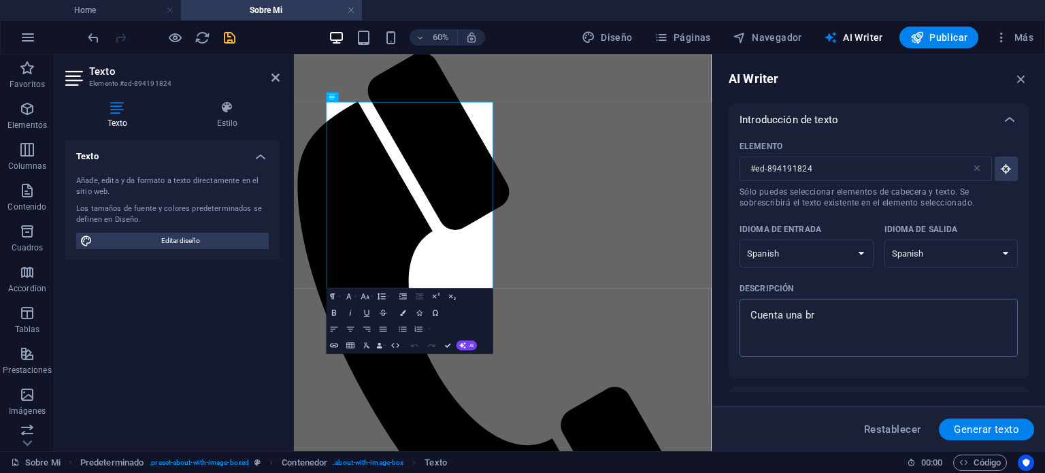
type textarea "x"
type textarea "Cuenta una brev"
type textarea "x"
type textarea "Cuenta una breve"
type textarea "x"
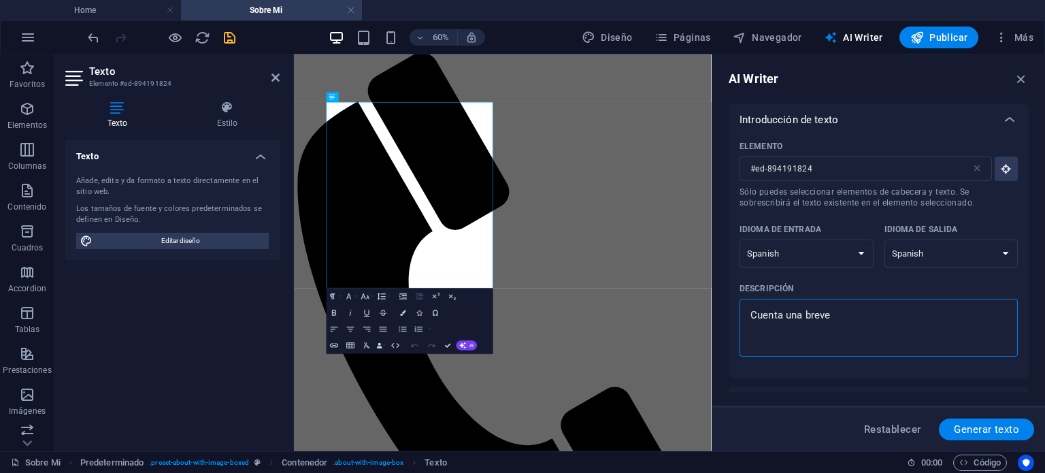
type textarea "Cuenta una breve"
type textarea "x"
type textarea "Cuenta una breve h"
type textarea "x"
type textarea "Cuenta una breve hi"
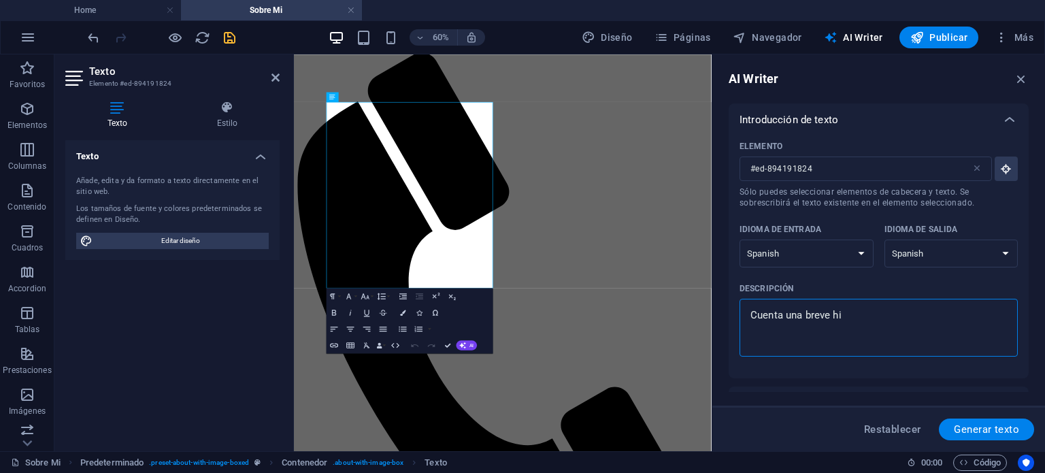
type textarea "x"
type textarea "Cuenta una breve his"
type textarea "x"
type textarea "Cuenta una breve hist"
type textarea "x"
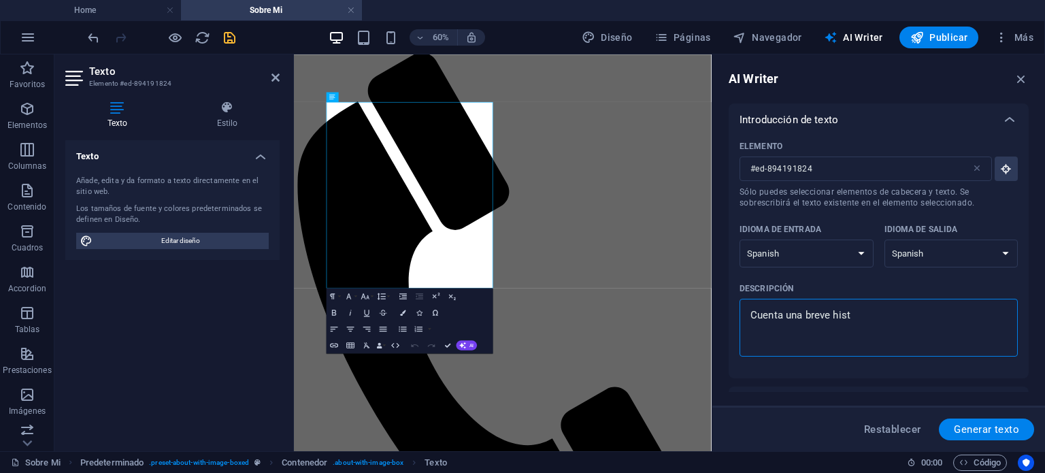
type textarea "Cuenta una breve histo"
type textarea "x"
type textarea "Cuenta una breve histor"
type textarea "x"
type textarea "Cuenta una breve histord"
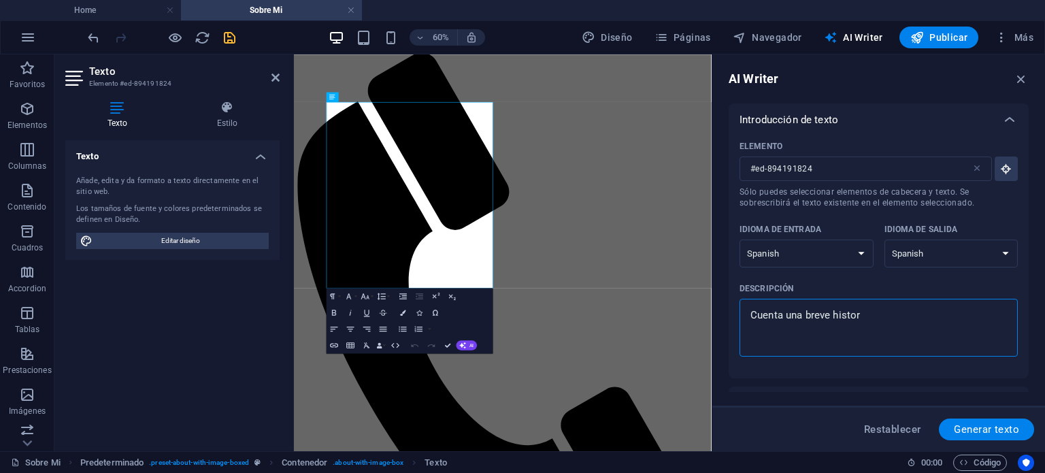
type textarea "x"
type textarea "Cuenta una breve histordi"
type textarea "x"
type textarea "Cuenta una breve histordia"
type textarea "x"
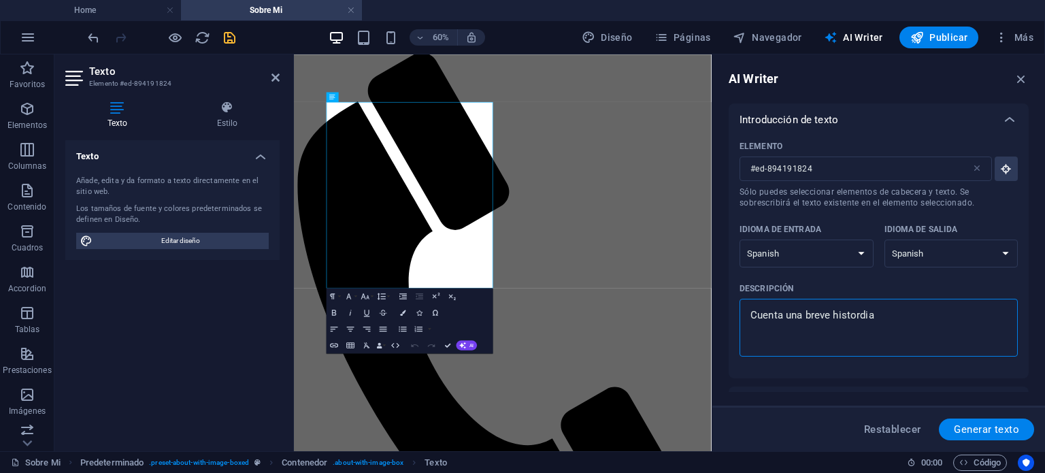
type textarea "Cuenta una breve histordia"
type textarea "x"
type textarea "Cuenta una breve histordia d"
type textarea "x"
type textarea "Cuenta una breve histordia de"
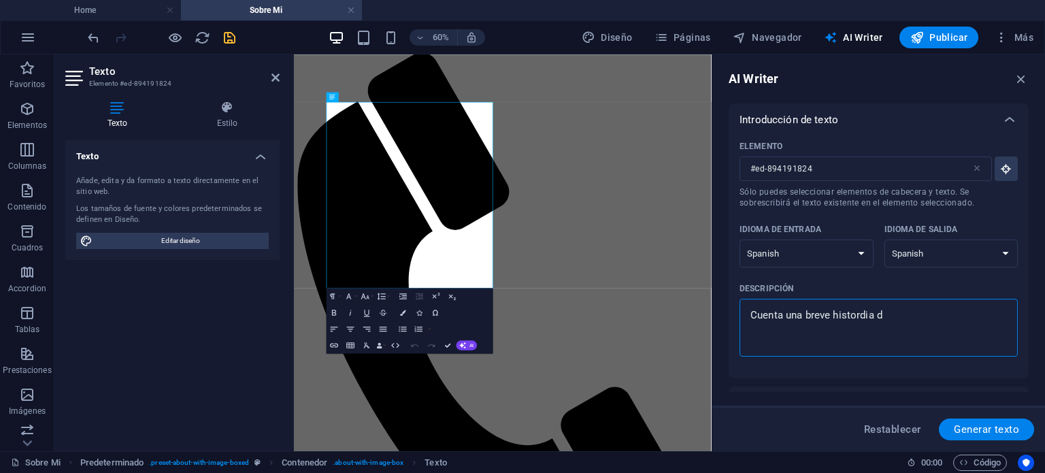
type textarea "x"
type textarea "Cuenta una breve histordia de"
type textarea "x"
type textarea "Cuenta una breve histordia de c"
type textarea "x"
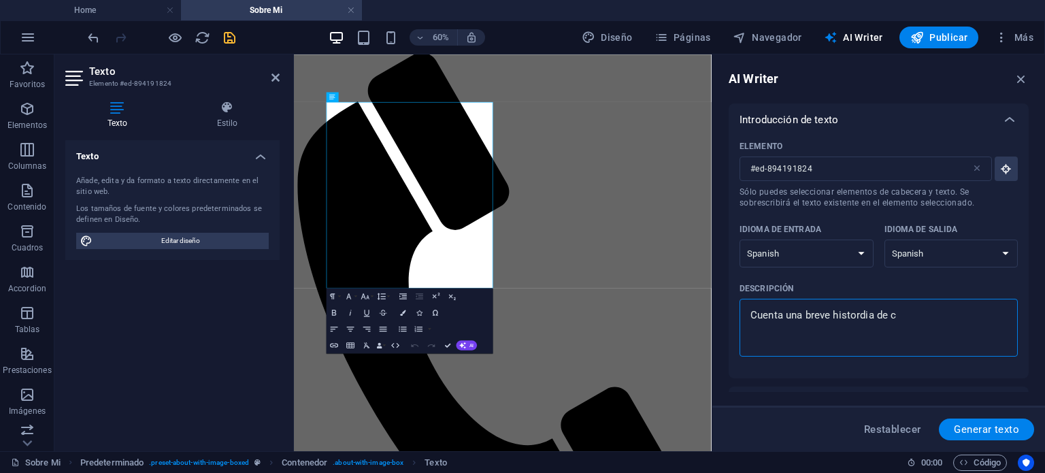
type textarea "Cuenta una breve histordia de co"
type textarea "x"
type textarea "Cuenta una breve histordia de com"
type textarea "x"
type textarea "Cuenta una breve histordia de como"
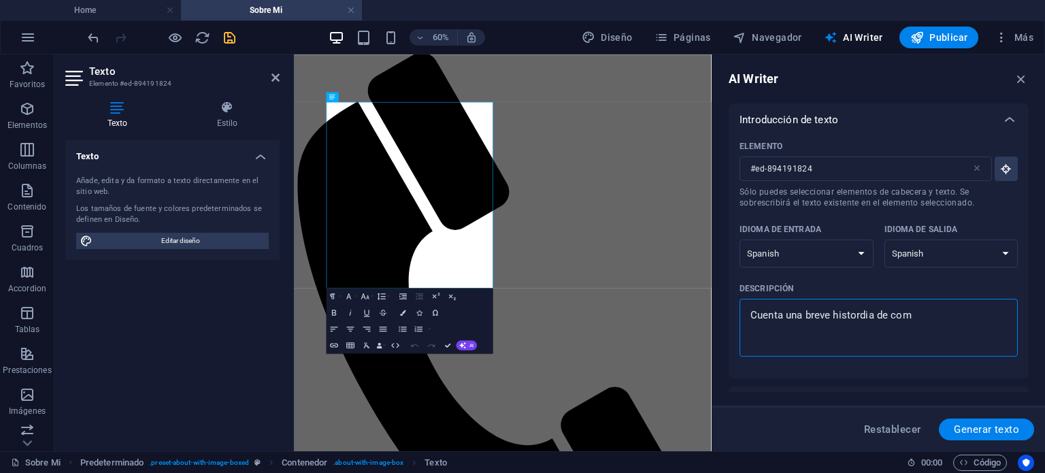
type textarea "x"
type textarea "Cuenta una breve histordia de como"
type textarea "x"
type textarea "Cuenta una breve histordia de como m"
type textarea "x"
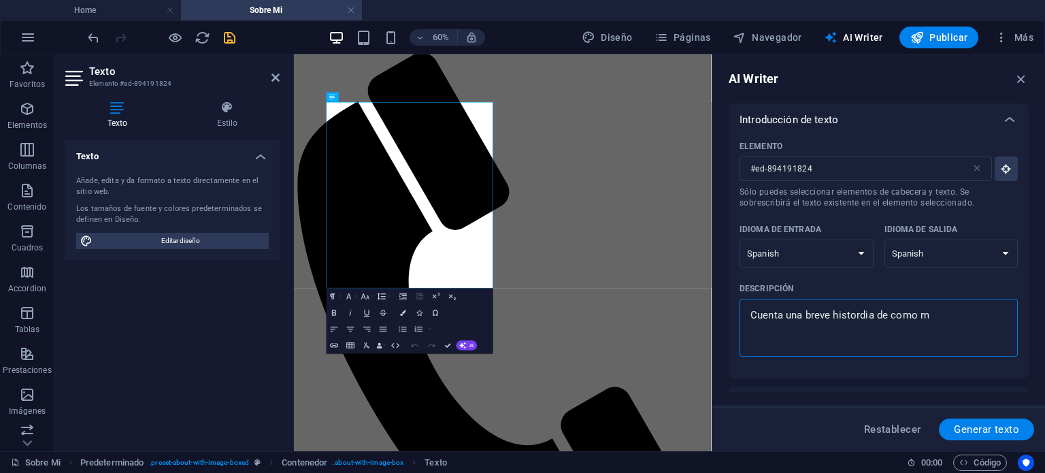
type textarea "Cuenta una breve histordia de como me"
type textarea "x"
type textarea "Cuenta una breve histordia de como me"
type textarea "x"
type textarea "Cuenta una breve histordia de como me h"
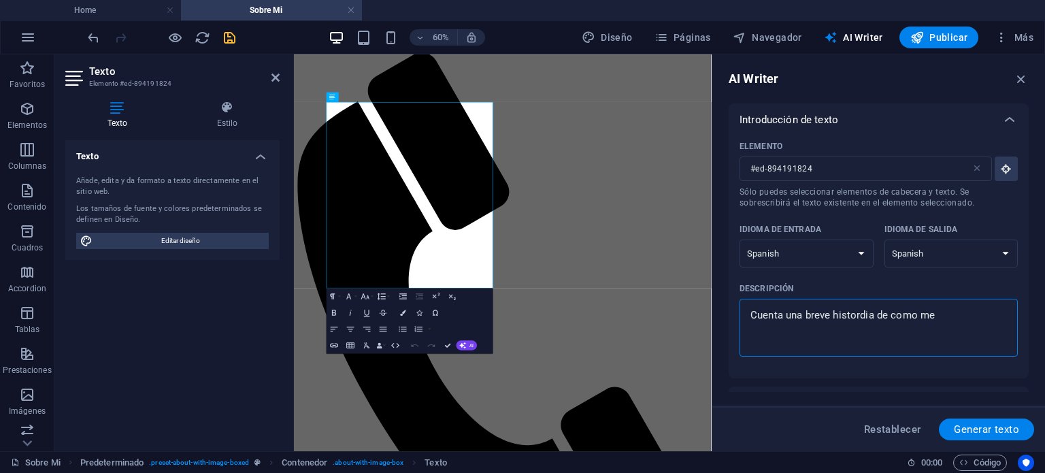
type textarea "x"
type textarea "Cuenta una breve histordia de como me he"
type textarea "x"
type textarea "Cuenta una breve histordia de como me he"
type textarea "x"
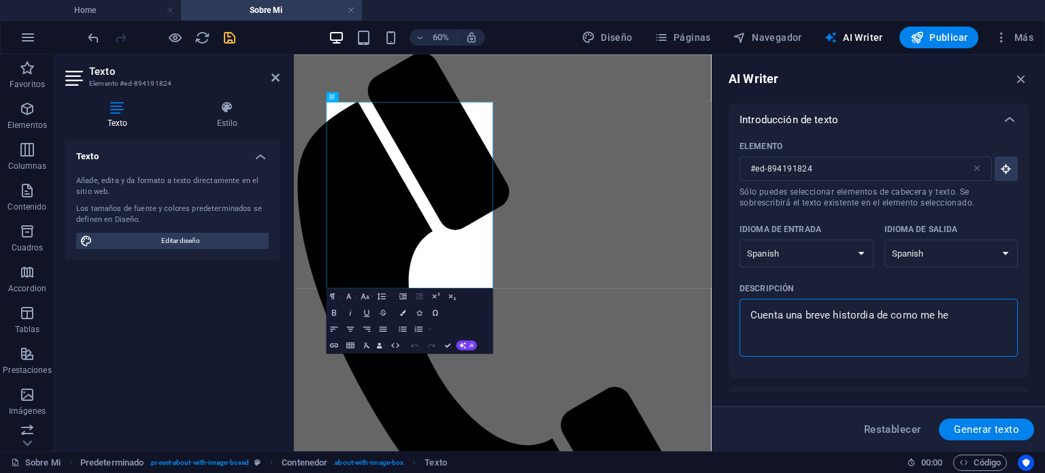
type textarea "Cuenta una breve histordia de como me he h"
type textarea "x"
type textarea "Cuenta una breve histordia de como me he he"
type textarea "x"
type textarea "Cuenta una breve histordia de como me he hec"
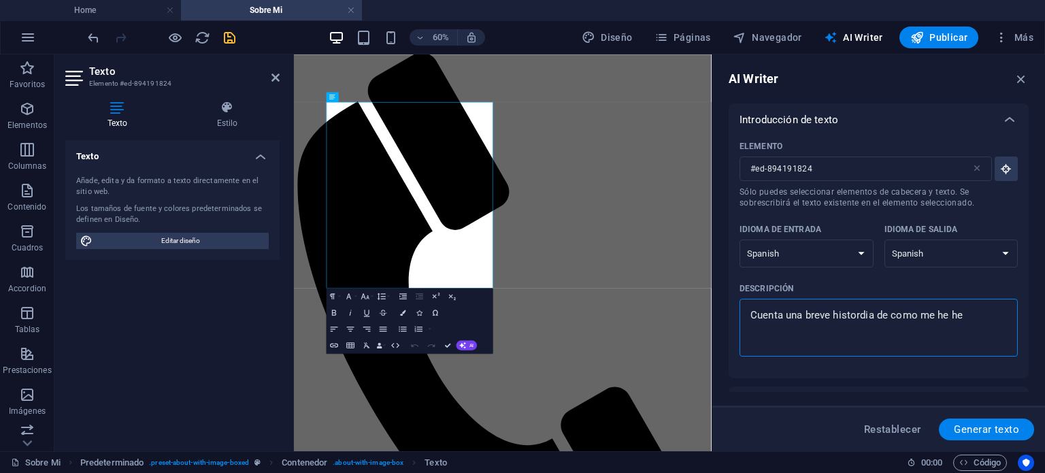
type textarea "x"
type textarea "Cuenta una breve histordia de como me he hech"
type textarea "x"
type textarea "Cuenta una breve histordia de como me he hecho"
type textarea "x"
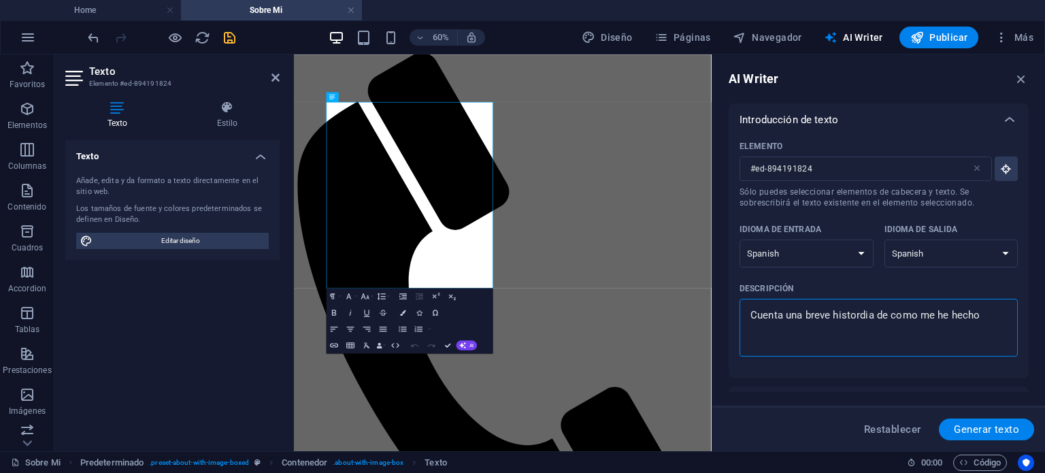
type textarea "Cuenta una breve histordia de como me he hecho"
type textarea "x"
type textarea "Cuenta una breve histordia de como me he hecho f"
type textarea "x"
type textarea "Cuenta una breve histordia de como me he hecho fo"
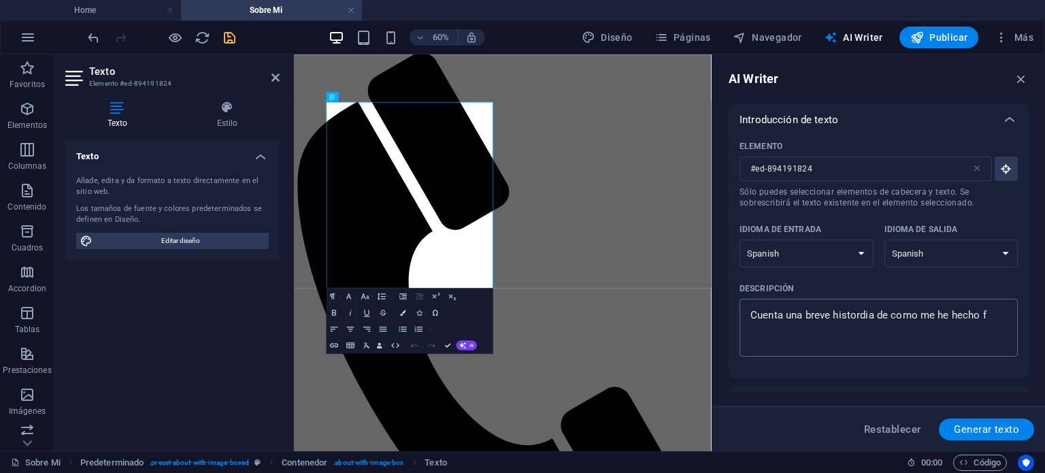
type textarea "x"
type textarea "Cuenta una breve histordia de como me he hecho fot"
type textarea "x"
type textarea "Cuenta una breve histordia de como me he hecho foto"
type textarea "x"
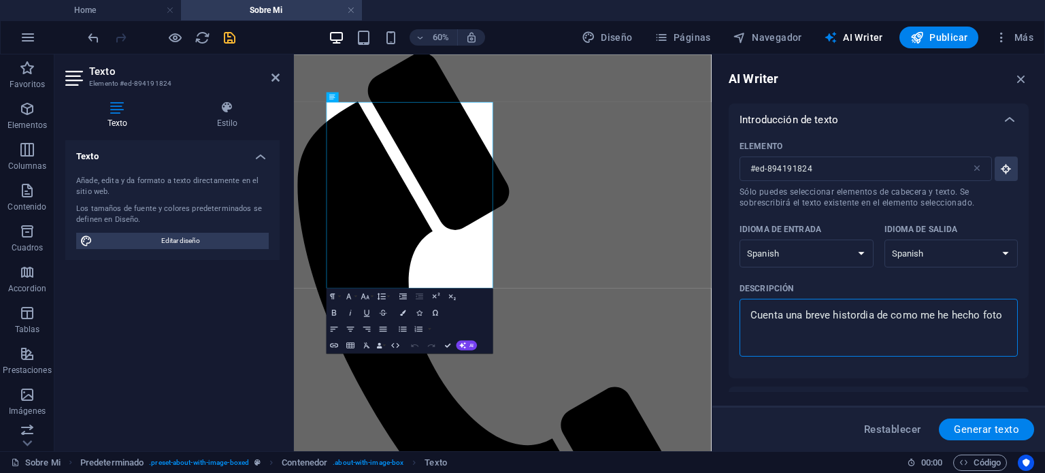
type textarea "Cuenta una breve histordia de como me he hecho fotog"
type textarea "x"
type textarea "Cuenta una breve histordia de como me he hecho fotogr"
type textarea "x"
type textarea "Cuenta una breve histordia de como me he hecho fotogra"
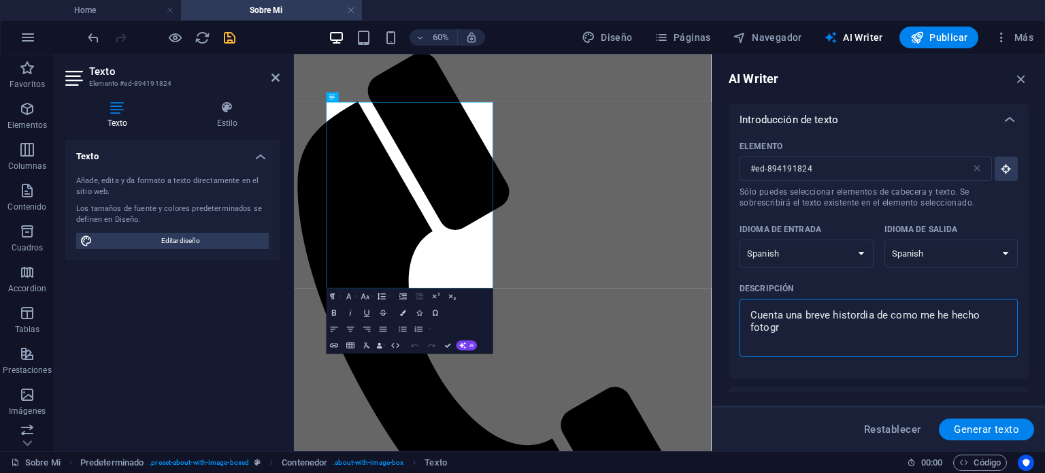
type textarea "x"
type textarea "Cuenta una breve histordia de como me he hecho fotograf"
type textarea "x"
type textarea "Cuenta una breve histordia de como me he hecho fotografo"
type textarea "x"
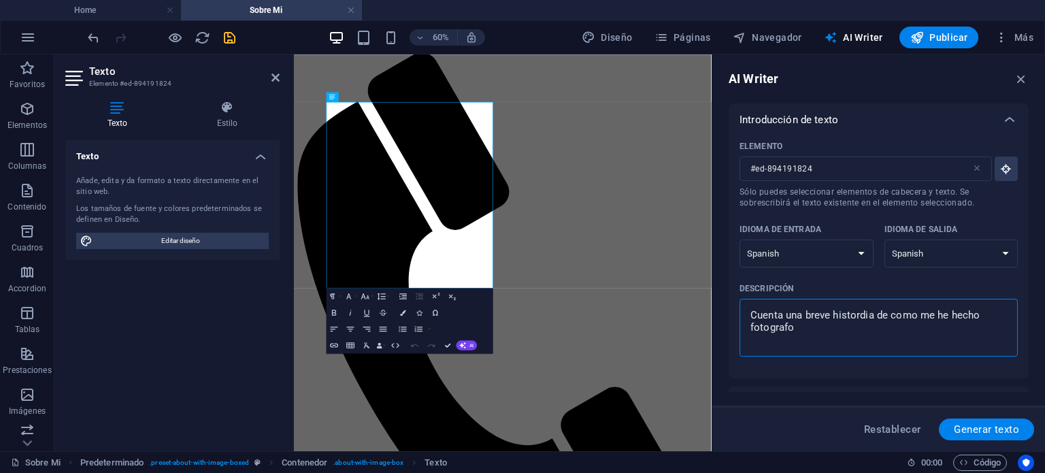
type textarea "Cuenta una breve histordia de como me he hecho fotografo"
type textarea "x"
type textarea "Cuenta una breve histordia de como me he hecho fotografo d"
type textarea "x"
type textarea "Cuenta una breve histordia de como me he hecho fotografo de"
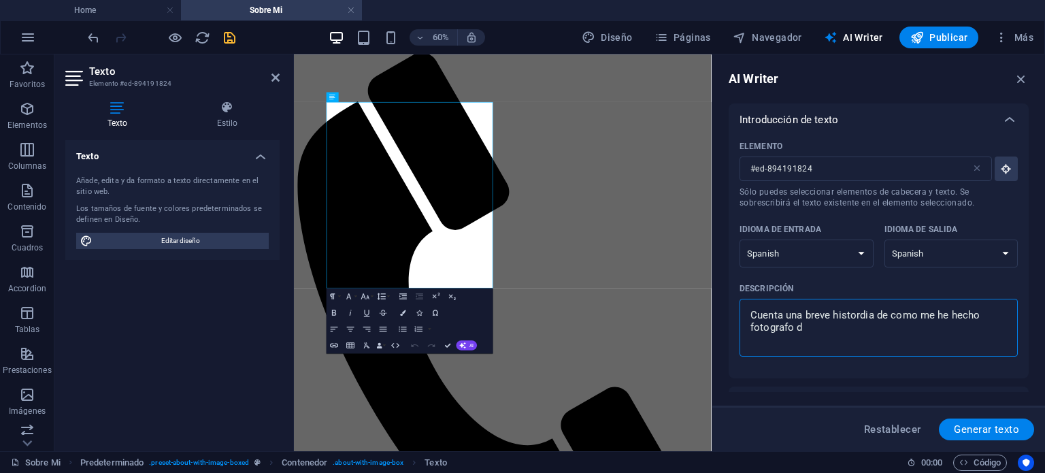
type textarea "x"
type textarea "Cuenta una breve histordia de como me he hecho fotografo des"
type textarea "x"
type textarea "Cuenta una breve histordia de como me he hecho fotografo desd"
type textarea "x"
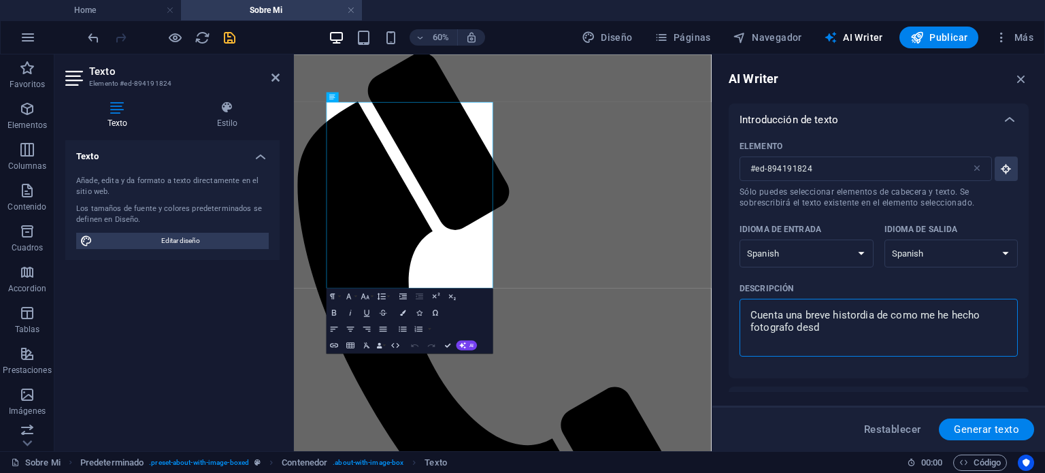
type textarea "Cuenta una breve histordia de como me he hecho fotografo desde"
type textarea "x"
type textarea "Cuenta una breve histordia de como me he hecho fotografo desde"
type textarea "x"
type textarea "Cuenta una breve histordia de como me he hecho fotografo desde h"
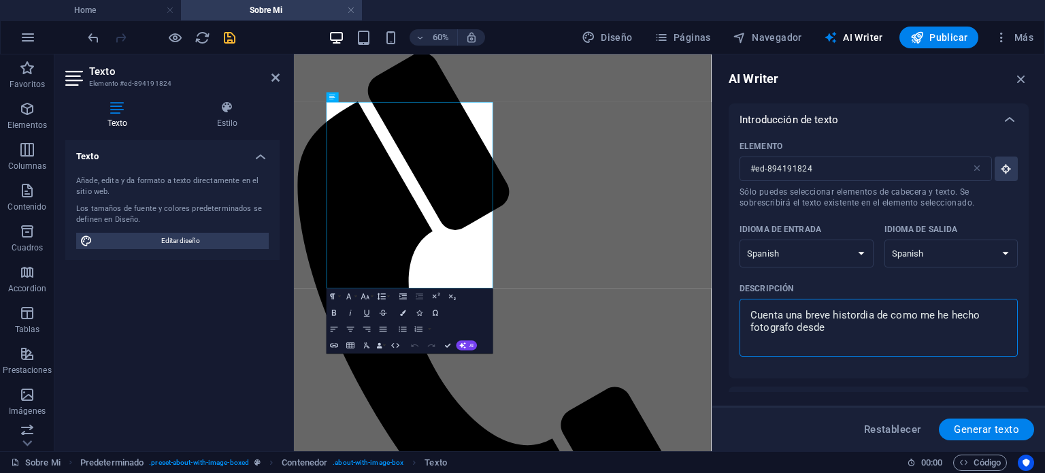
type textarea "x"
type textarea "Cuenta una breve histordia de como me he hecho fotografo desde ha"
type textarea "x"
type textarea "Cuenta una breve histordia de como me he hecho fotografo desde hac"
type textarea "x"
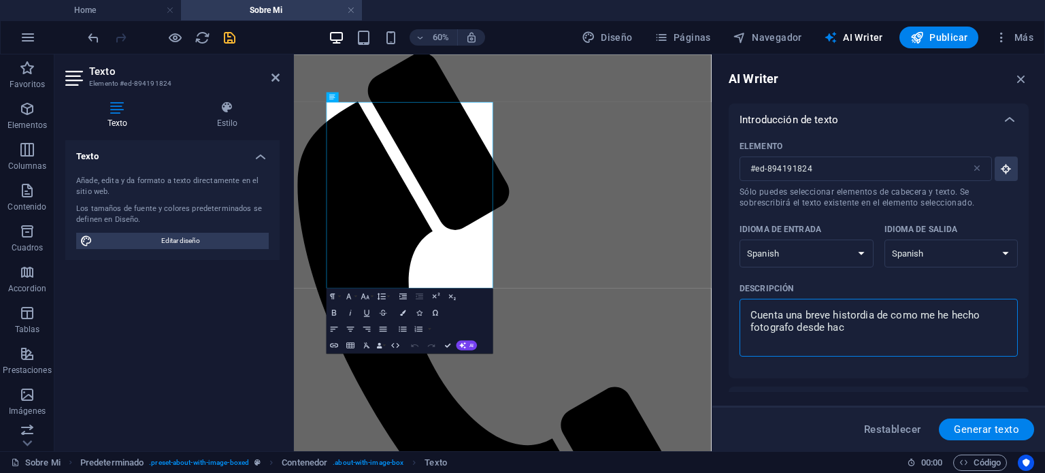
type textarea "Cuenta una breve histordia de como me he hecho fotografo desde hace"
type textarea "x"
type textarea "Cuenta una breve histordia de como me he hecho fotografo desde hace"
type textarea "x"
type textarea "Cuenta una breve histordia de como me he hecho fotografo desde hace a"
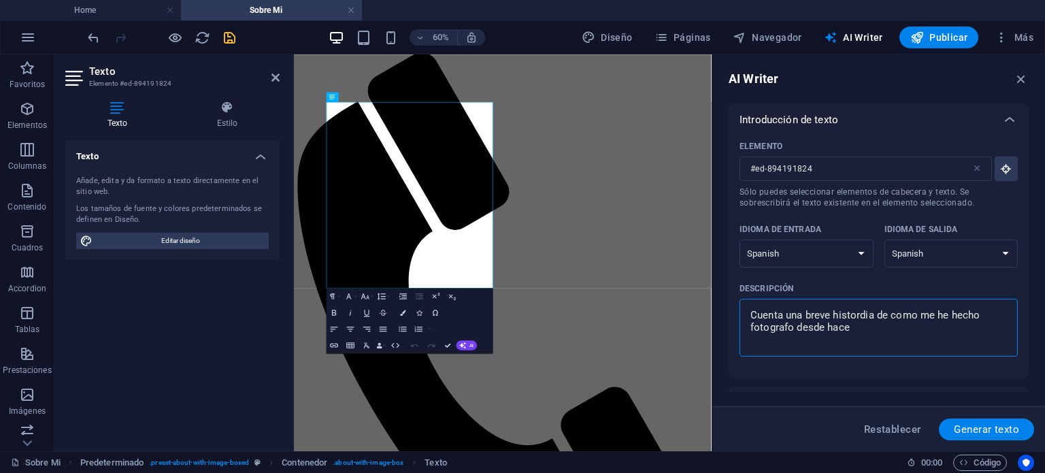
type textarea "x"
type textarea "Cuenta una breve histordia de como me he hecho fotografo desde hace al"
type textarea "x"
type textarea "Cuenta una breve histordia de como me he hecho fotografo desde hace alg"
type textarea "x"
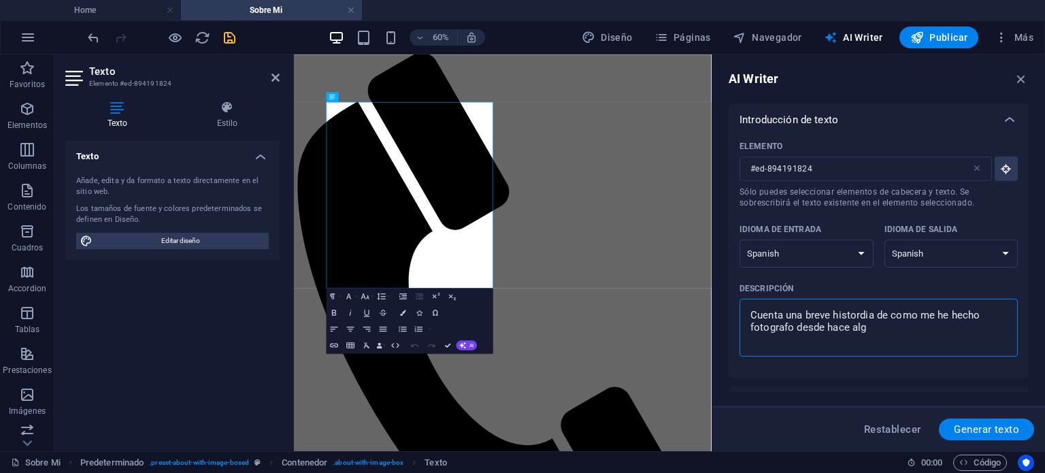
type textarea "Cuenta una breve histordia de como me he hecho fotografo desde hace algo"
type textarea "x"
type textarea "Cuenta una breve histordia de como me he hecho fotografo desde hace algo"
type textarea "x"
type textarea "Cuenta una breve histordia de como me he hecho fotografo desde hace algo m"
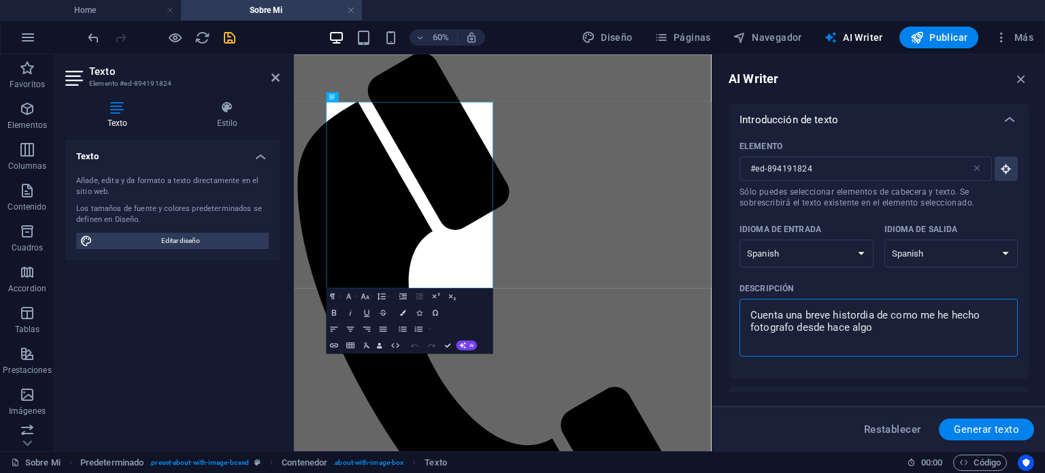
type textarea "x"
type textarea "Cuenta una breve histordia de como me he hecho fotografo desde hace algo má"
type textarea "x"
type textarea "Cuenta una breve histordia de como me he hecho fotografo desde hace algo más"
type textarea "x"
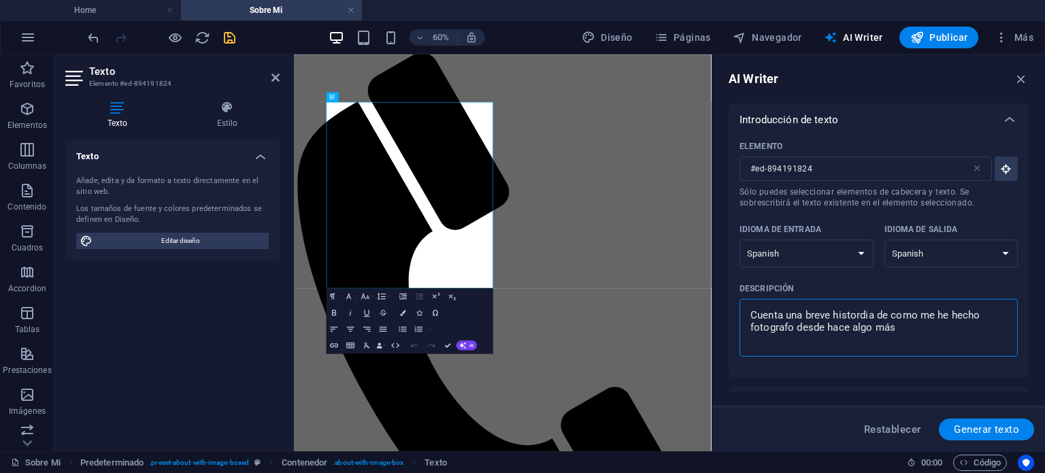
type textarea "Cuenta una breve histordia de como me he hecho fotografo desde hace algo más"
type textarea "x"
type textarea "Cuenta una breve histordia de como me he hecho fotografo desde hace algo más d"
type textarea "x"
type textarea "Cuenta una breve histordia de como me he hecho fotografo desde hace algo más de"
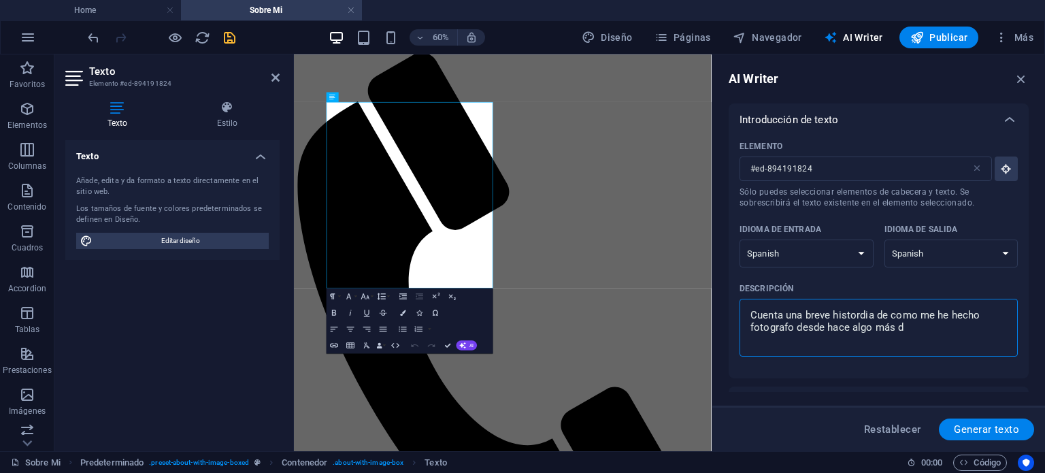
type textarea "x"
type textarea "Cuenta una breve histordia de como me he hecho fotografo desde hace algo más de"
type textarea "x"
type textarea "Cuenta una breve histordia de como me he hecho fotografo desde hace algo más de…"
type textarea "x"
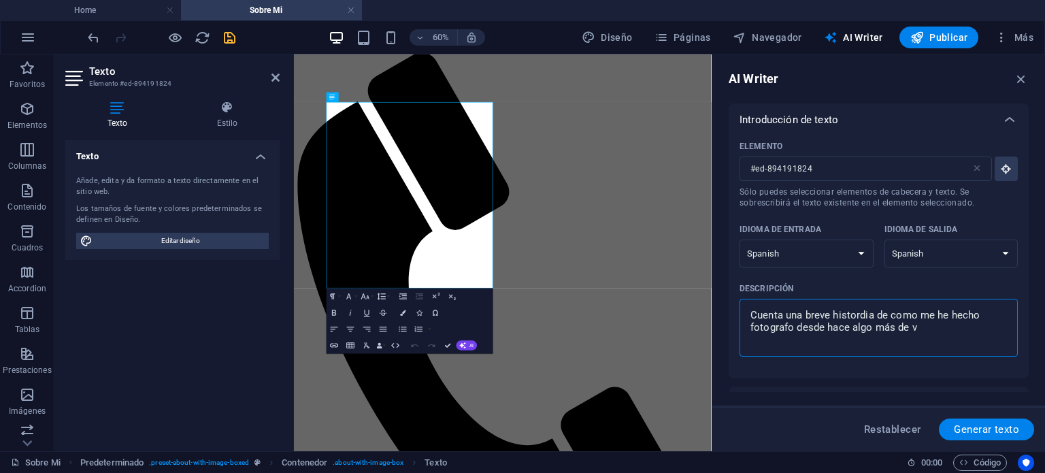
type textarea "Cuenta una breve histordia de como me he hecho fotografo desde hace algo más de…"
type textarea "x"
type textarea "Cuenta una breve histordia de como me he hecho fotografo desde hace algo más de…"
type textarea "x"
type textarea "Cuenta una breve histordia de como me he hecho fotografo desde hace algo más de…"
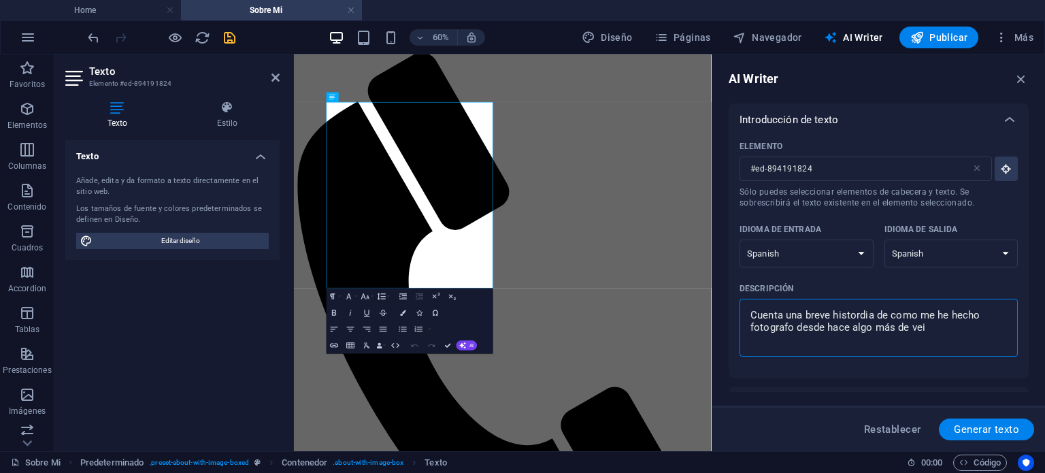
type textarea "x"
type textarea "Cuenta una breve histordia de como me he hecho fotografo desde hace algo más de…"
type textarea "x"
type textarea "Cuenta una breve histordia de como me he hecho fotografo desde hace algo más de…"
type textarea "x"
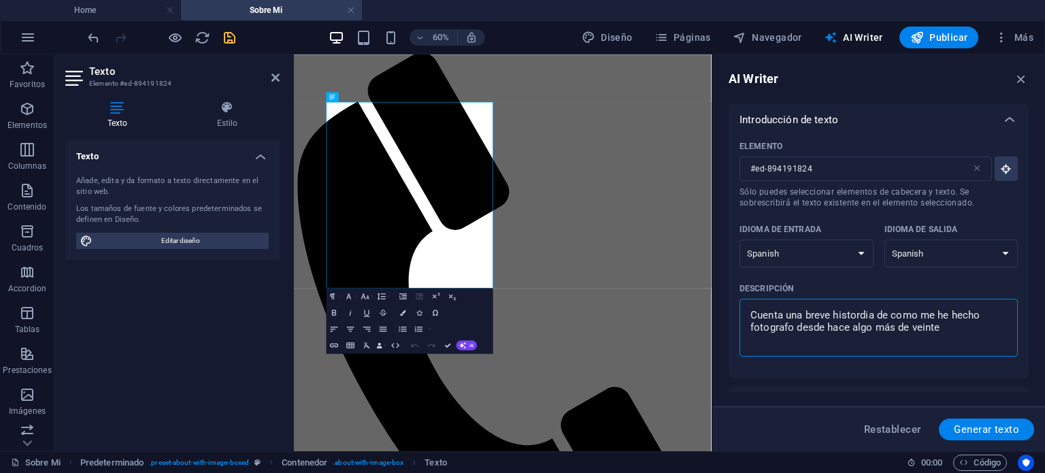
type textarea "Cuenta una breve histordia de como me he hecho fotografo desde hace algo más de…"
type textarea "x"
type textarea "Cuenta una breve histordia de como me he hecho fotografo desde hace algo más de…"
type textarea "x"
type textarea "Cuenta una breve histordia de como me he hecho fotografo desde hace algo más de…"
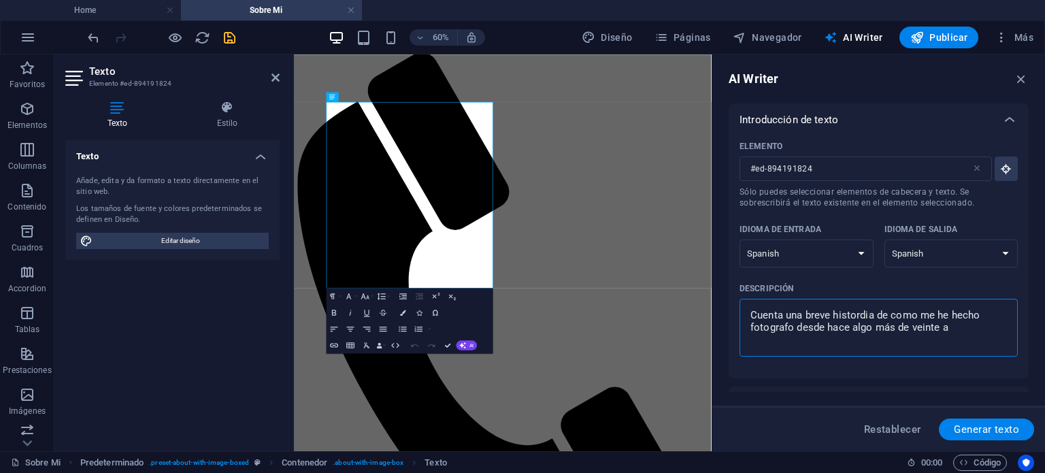
type textarea "x"
type textarea "Cuenta una breve histordia de como me he hecho fotografo desde hace algo más de…"
type textarea "x"
type textarea "Cuenta una breve histordia de como me he hecho fotografo desde hace algo más de…"
type textarea "x"
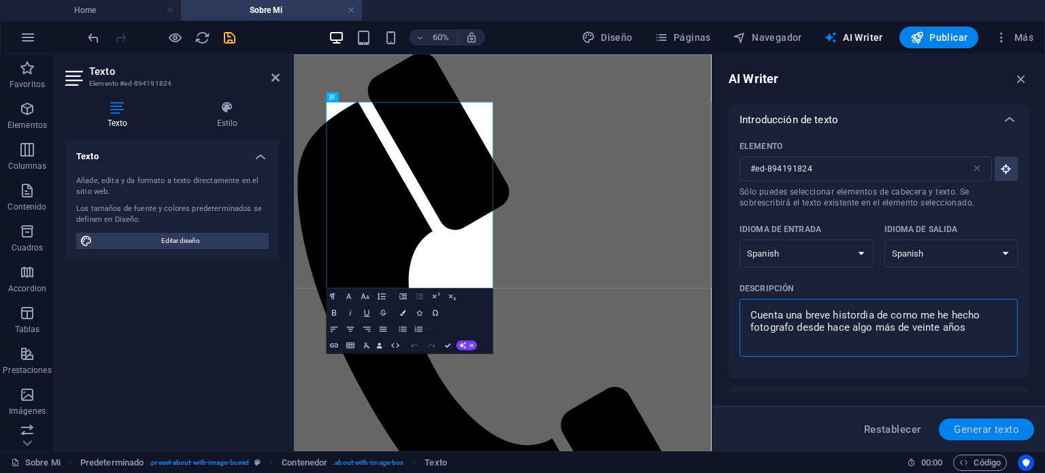
type textarea "Cuenta una breve histordia de como me he hecho fotografo desde hace algo más de…"
click at [989, 434] on span "Generar texto" at bounding box center [985, 429] width 65 height 11
type textarea "x"
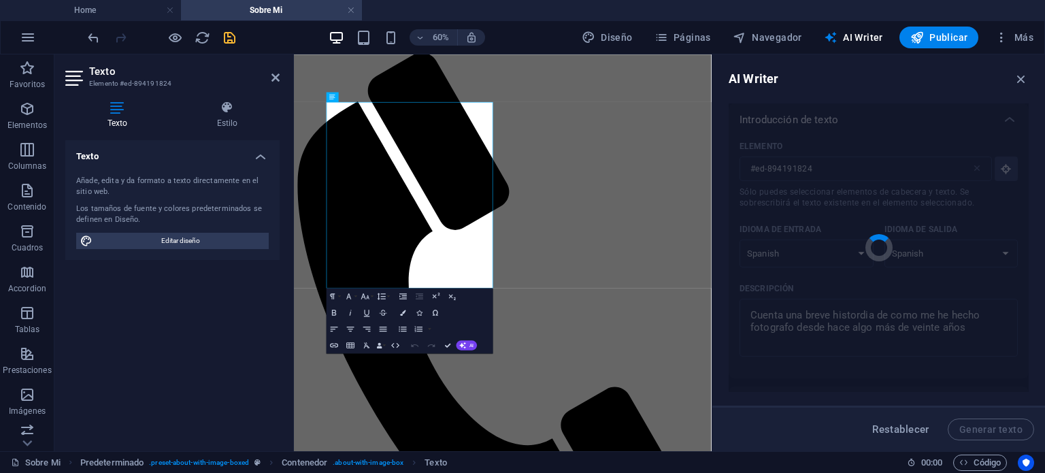
type textarea "x"
type textarea "Hace más de dos décadas, descubrí mi pasión por la fotografía mientras explorab…"
type textarea "x"
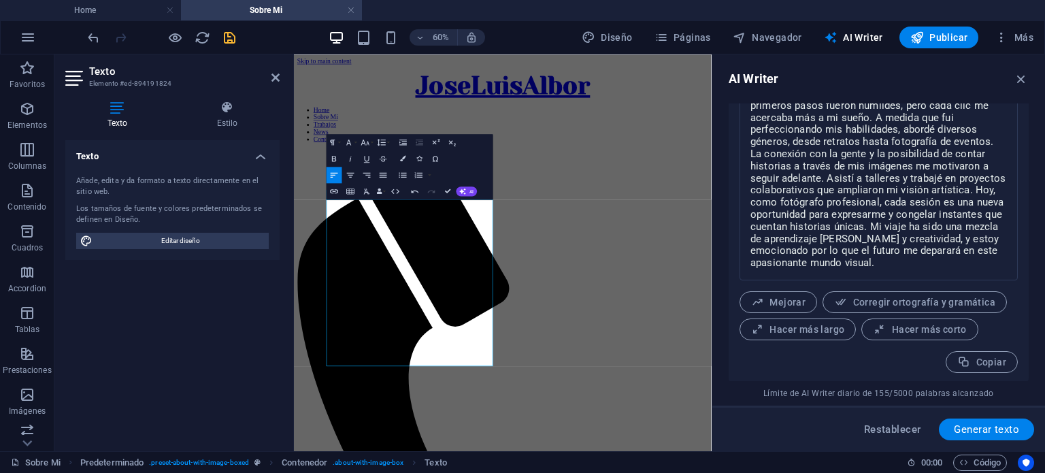
scroll to position [610, 0]
click at [1023, 75] on icon "button" at bounding box center [1020, 78] width 15 height 15
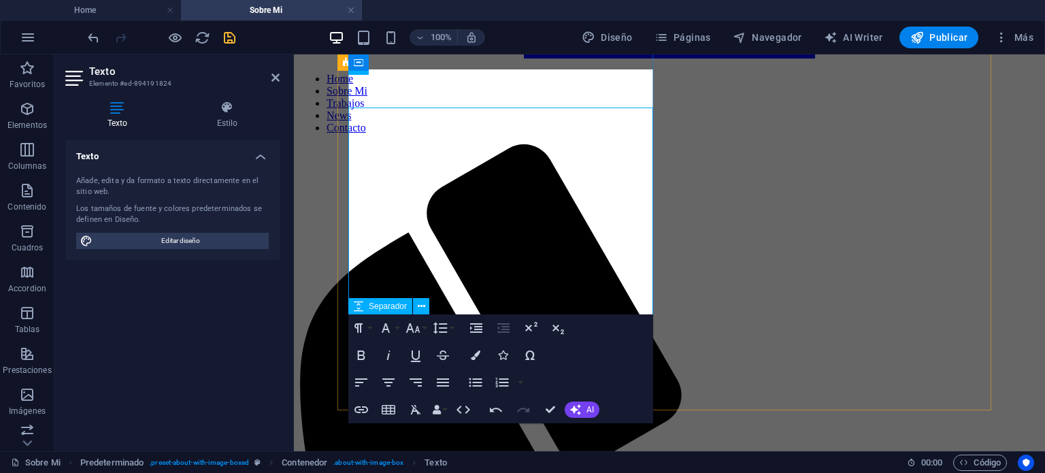
scroll to position [234, 0]
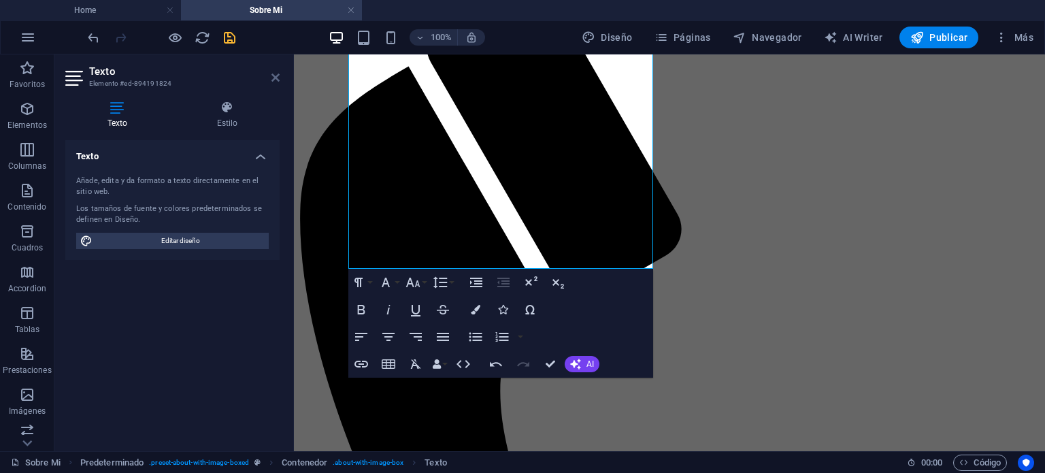
click at [275, 75] on icon at bounding box center [275, 77] width 8 height 11
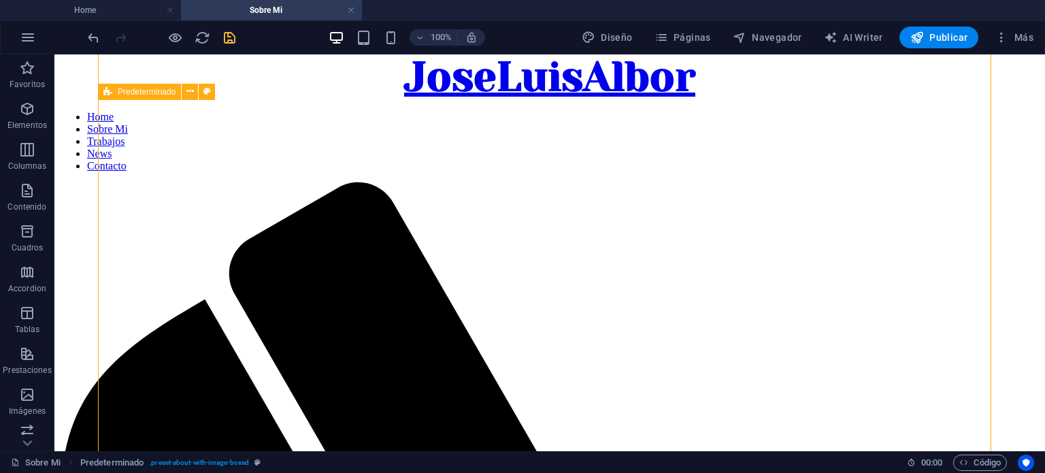
scroll to position [30, 0]
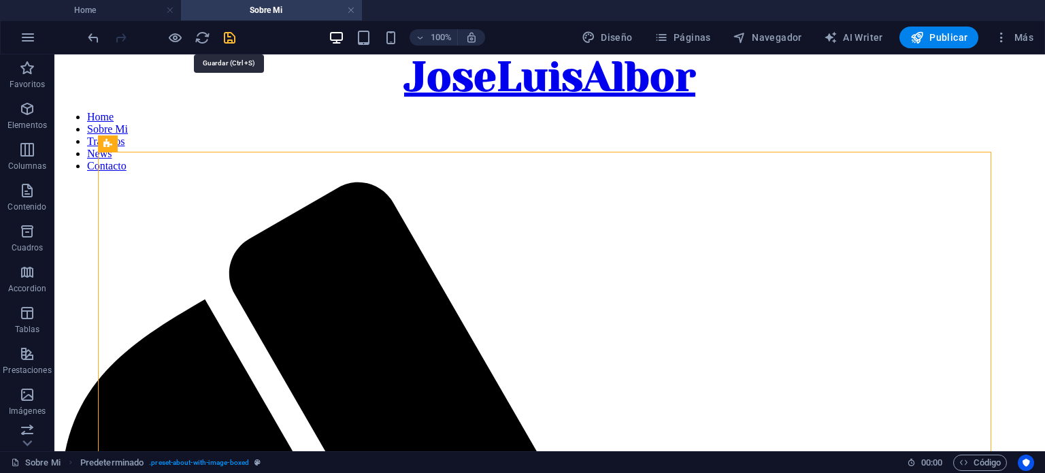
click at [231, 35] on icon "save" at bounding box center [230, 38] width 16 height 16
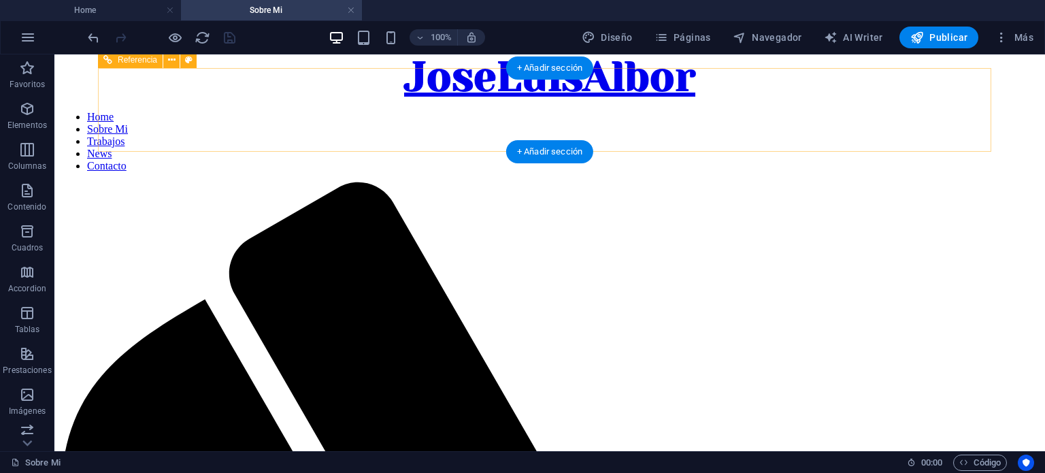
click at [654, 111] on nav "Home Sobre Mi Trabajos News Contacto" at bounding box center [549, 141] width 979 height 61
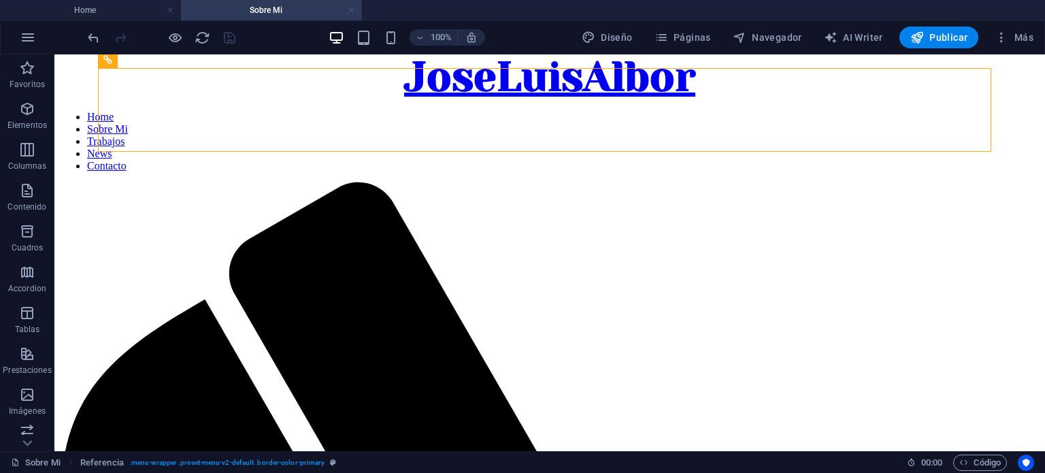
click at [351, 7] on link at bounding box center [351, 10] width 8 height 13
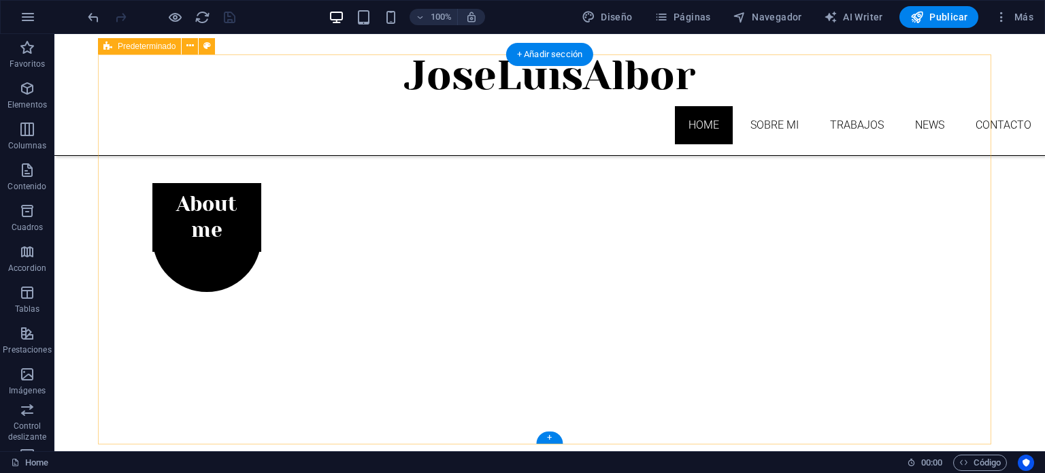
scroll to position [340, 0]
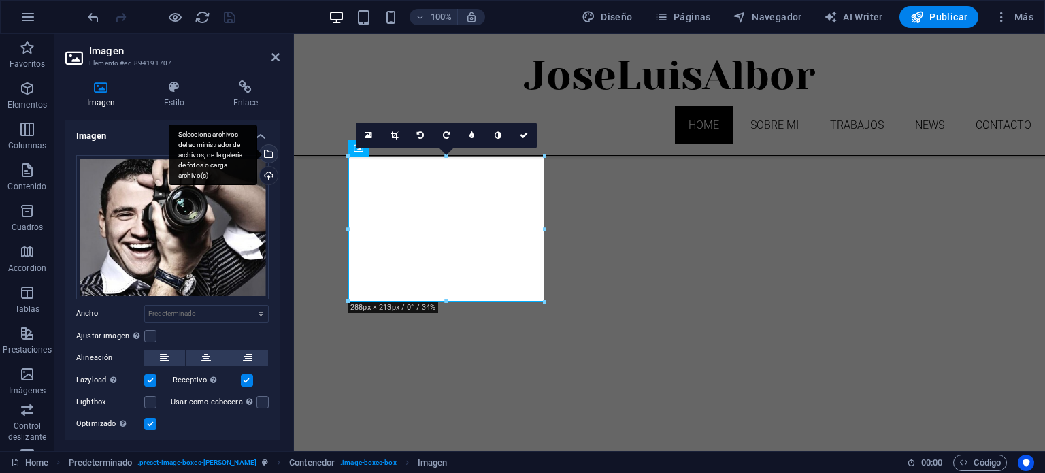
click at [265, 152] on div "Selecciona archivos del administrador de archivos, de la galería de fotos o car…" at bounding box center [267, 155] width 20 height 20
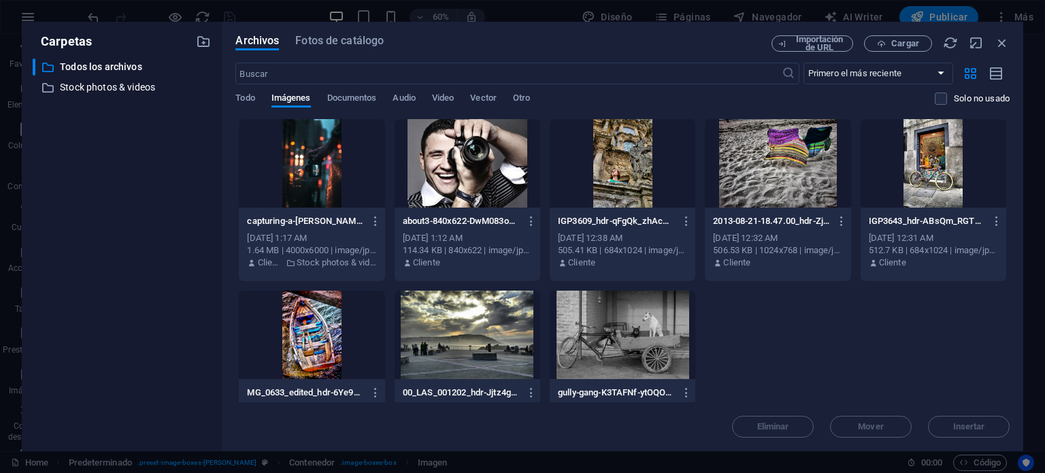
click at [318, 171] on div at bounding box center [312, 163] width 146 height 88
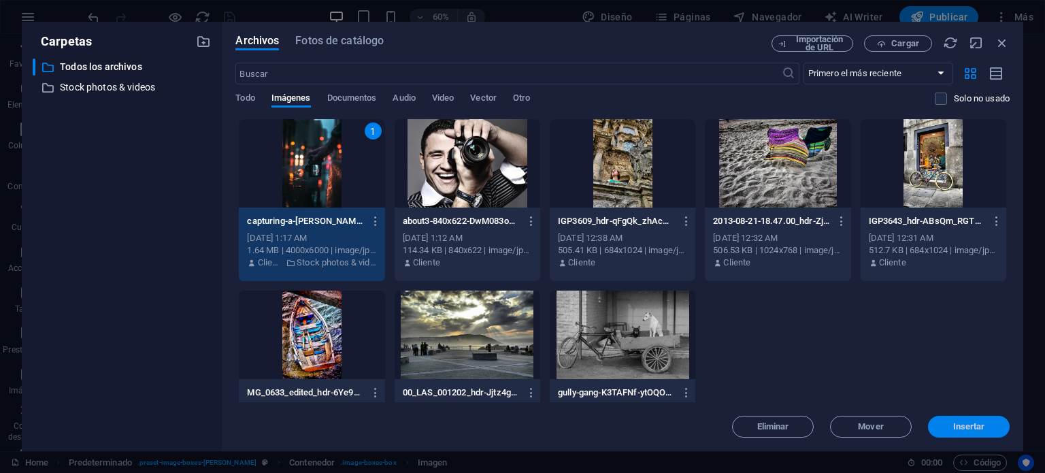
click at [973, 429] on span "Insertar" at bounding box center [969, 426] width 32 height 8
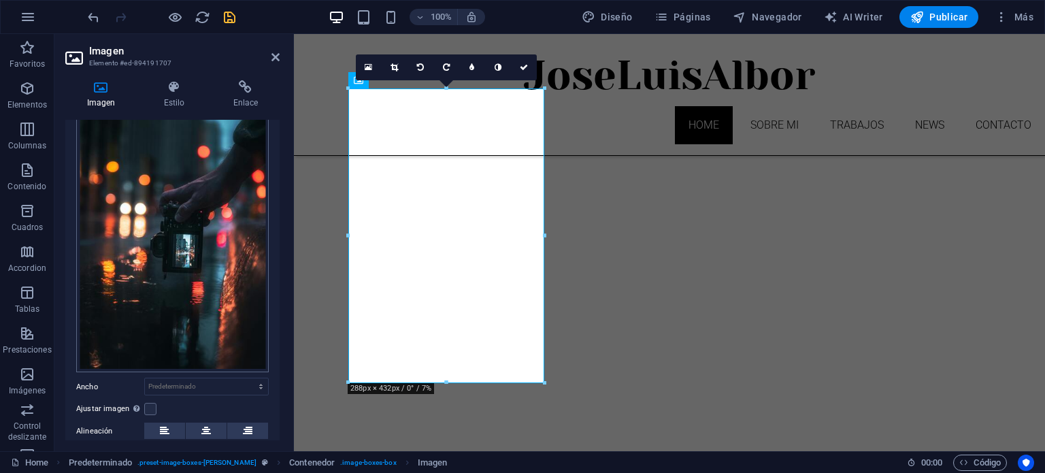
scroll to position [171, 0]
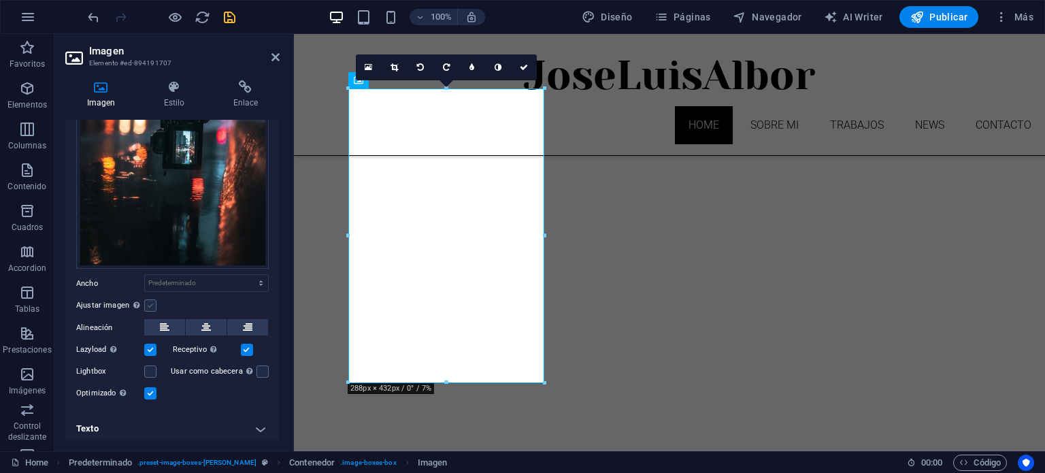
click at [151, 306] on label at bounding box center [150, 305] width 12 height 12
click at [0, 0] on input "Ajustar imagen Ajustar imagen automáticamente a un ancho y alto fijo" at bounding box center [0, 0] width 0 height 0
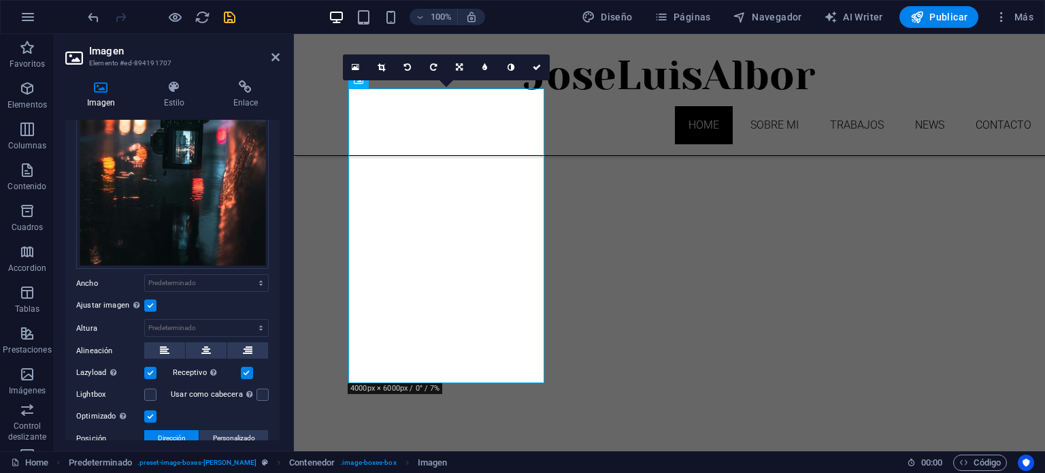
scroll to position [239, 0]
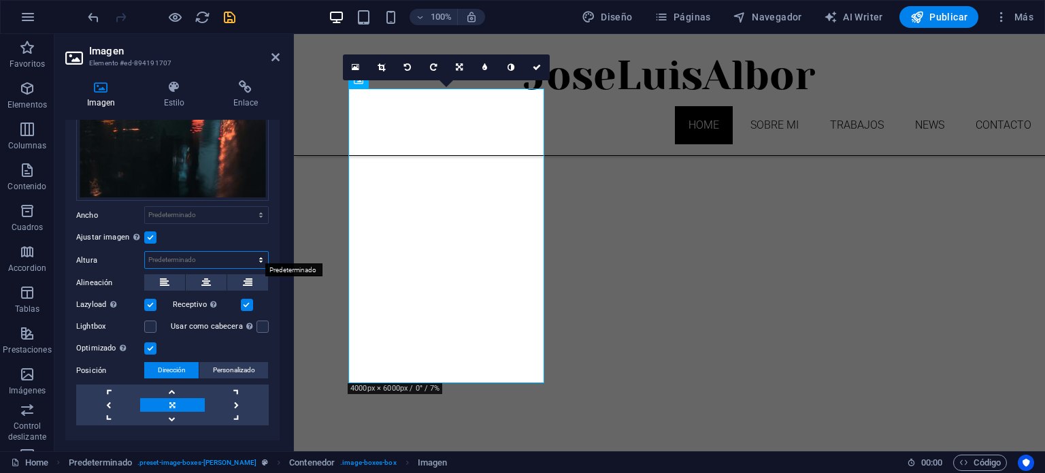
click at [255, 252] on select "Predeterminado automático px" at bounding box center [206, 260] width 123 height 16
click at [145, 252] on select "Predeterminado automático px" at bounding box center [206, 260] width 123 height 16
click at [254, 255] on select "Predeterminado automático px" at bounding box center [206, 260] width 123 height 16
select select "px"
click at [246, 252] on select "Predeterminado automático px" at bounding box center [206, 260] width 123 height 16
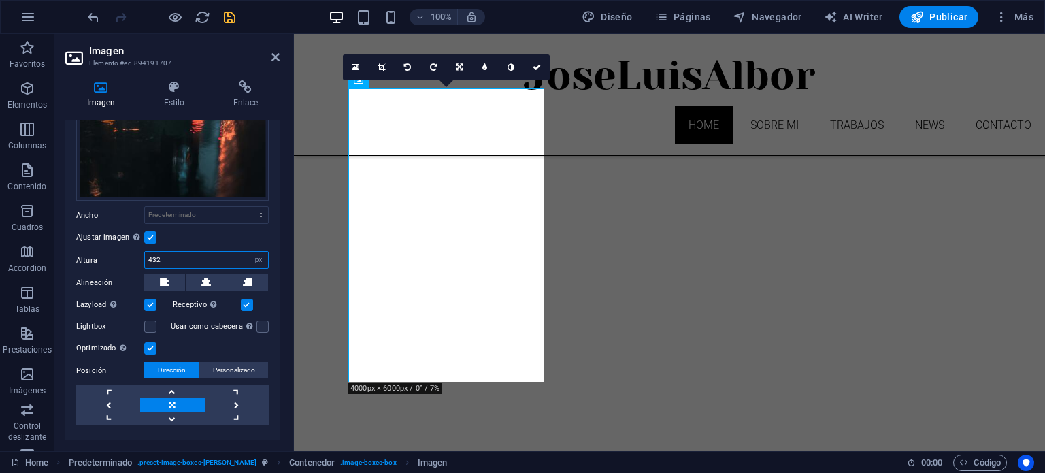
click at [201, 255] on input "432" at bounding box center [206, 260] width 123 height 16
drag, startPoint x: 201, startPoint y: 255, endPoint x: 141, endPoint y: 254, distance: 59.8
click at [141, 254] on div "Altura 432 Predeterminado automático px" at bounding box center [172, 260] width 192 height 18
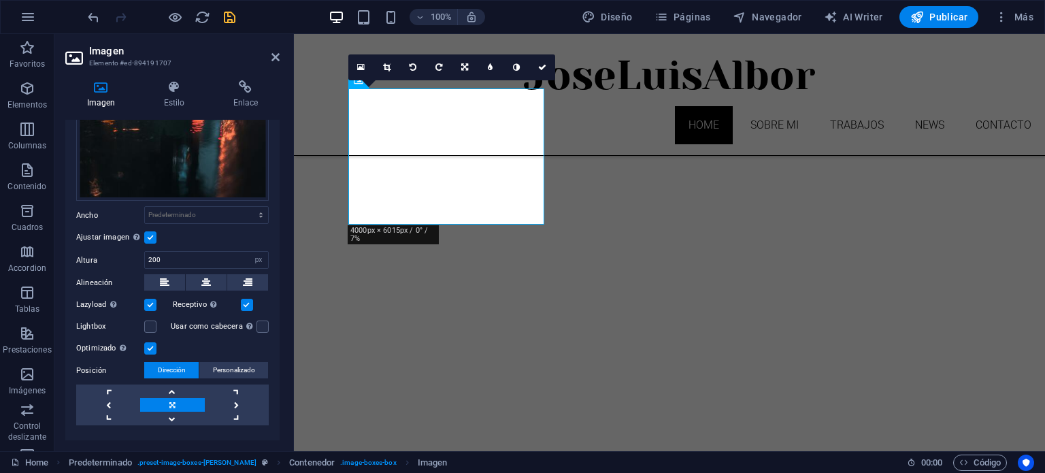
click at [150, 233] on label at bounding box center [150, 237] width 12 height 12
click at [0, 0] on input "Ajustar imagen Ajustar imagen automáticamente a un ancho y alto fijo" at bounding box center [0, 0] width 0 height 0
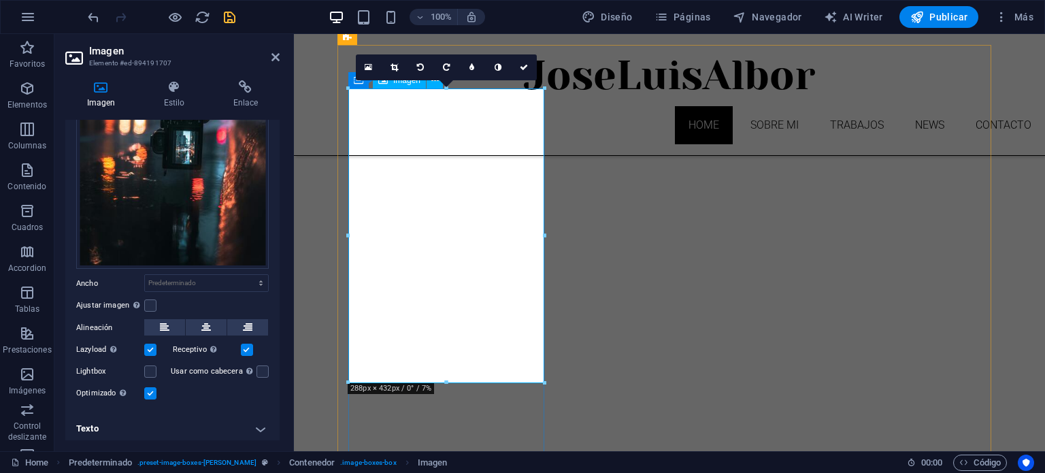
scroll to position [408, 0]
click at [276, 58] on icon at bounding box center [275, 57] width 8 height 11
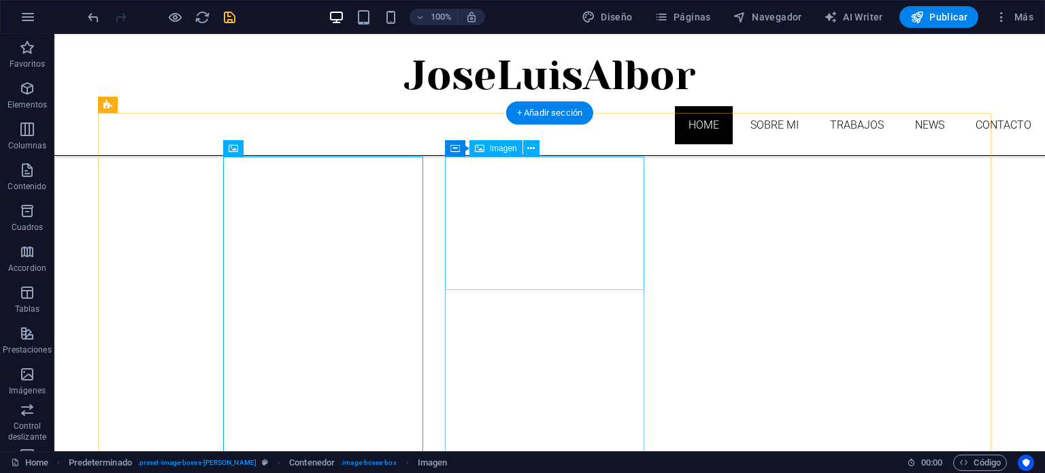
scroll to position [340, 0]
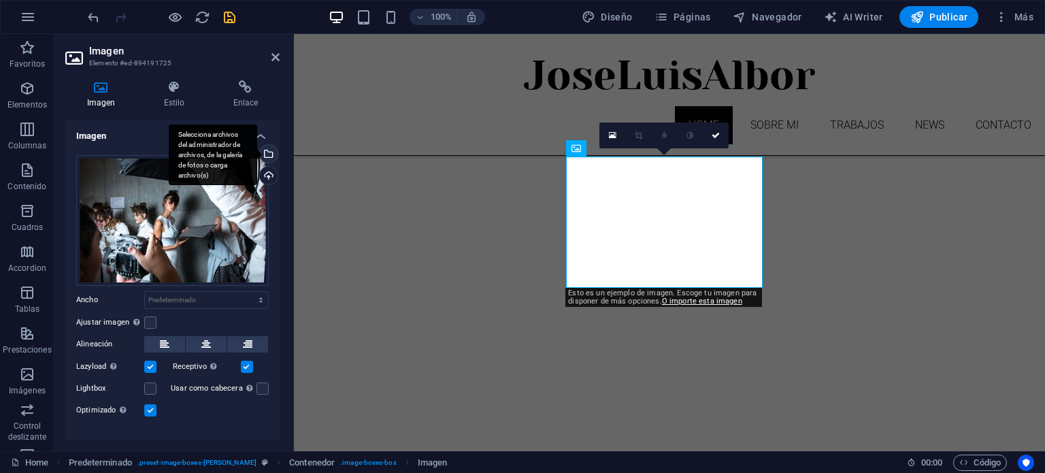
click at [267, 154] on div "Selecciona archivos del administrador de archivos, de la galería de fotos o car…" at bounding box center [267, 155] width 20 height 20
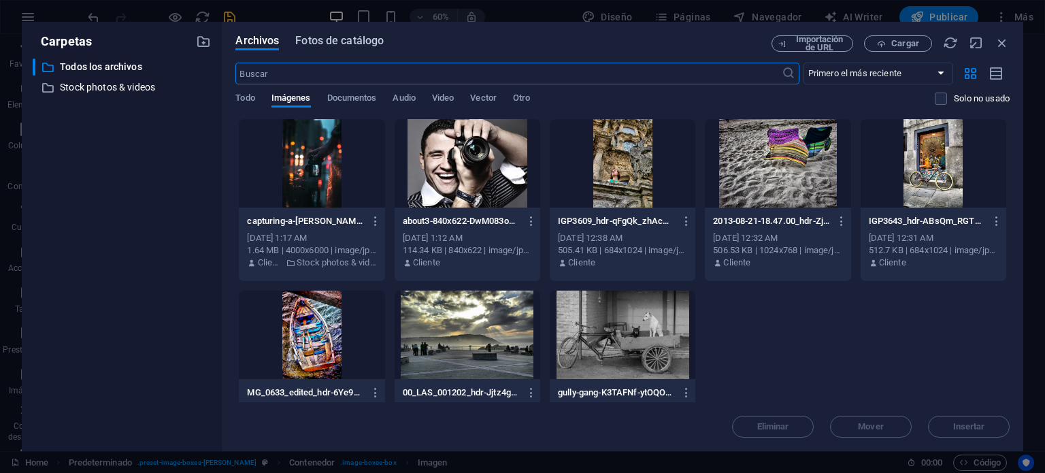
click at [318, 39] on span "Fotos de catálogo" at bounding box center [339, 41] width 88 height 16
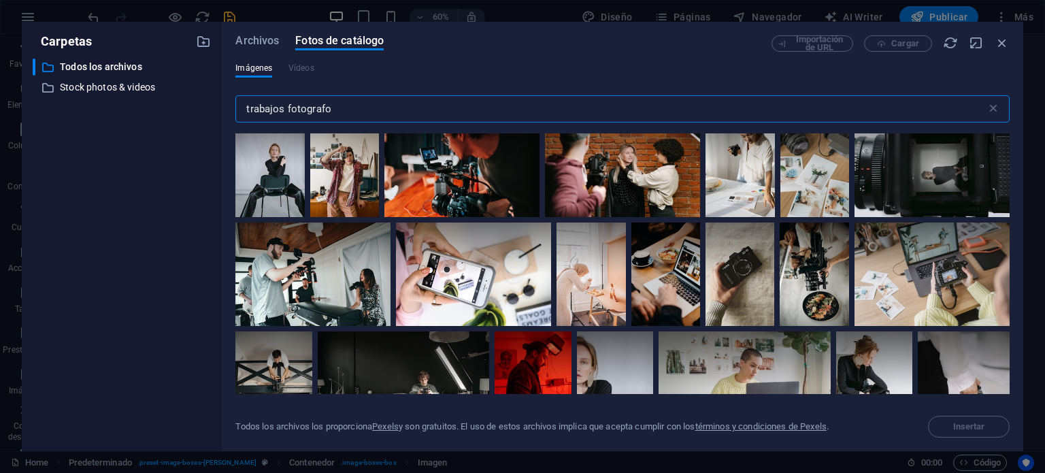
scroll to position [1088, 0]
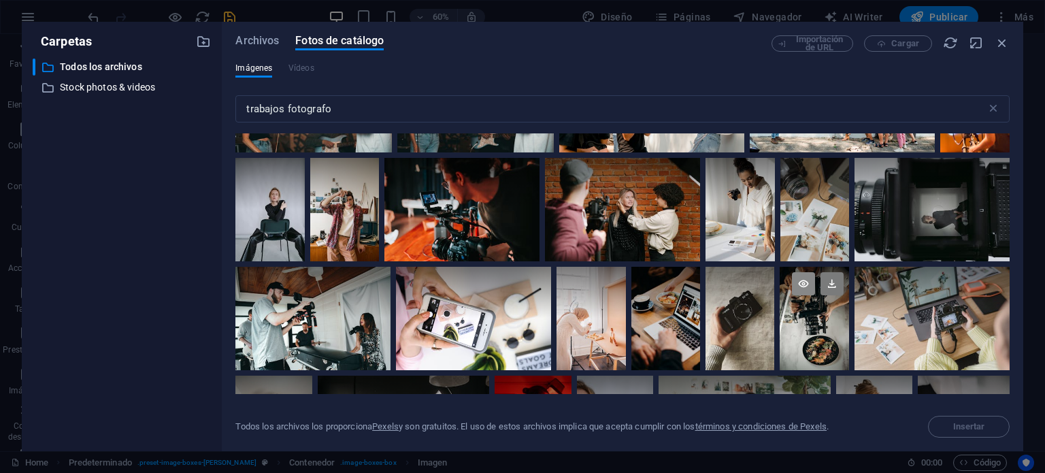
click at [799, 280] on icon at bounding box center [803, 283] width 23 height 23
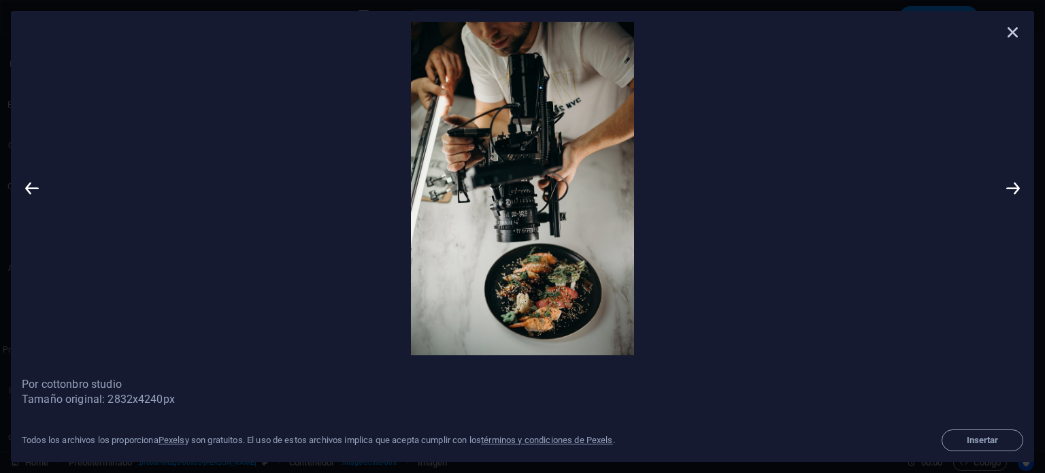
click at [1011, 29] on icon at bounding box center [1012, 32] width 20 height 20
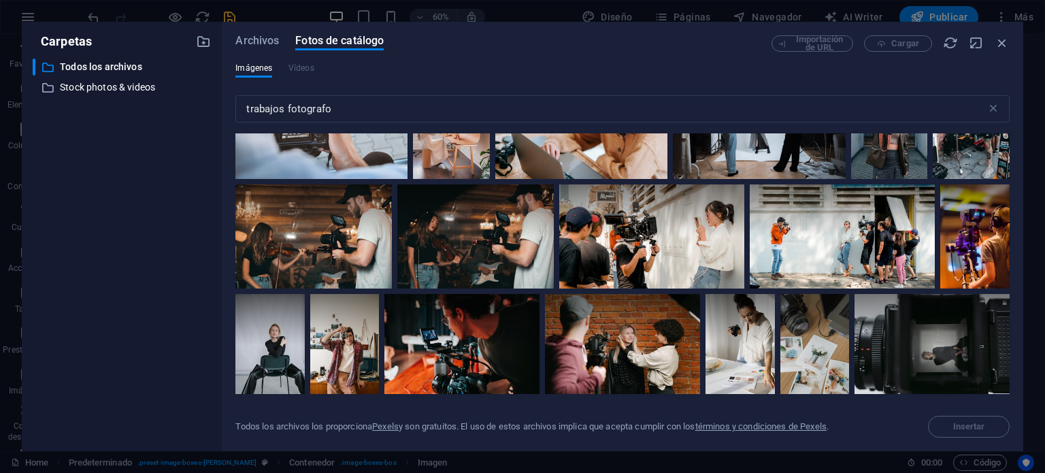
scroll to position [748, 0]
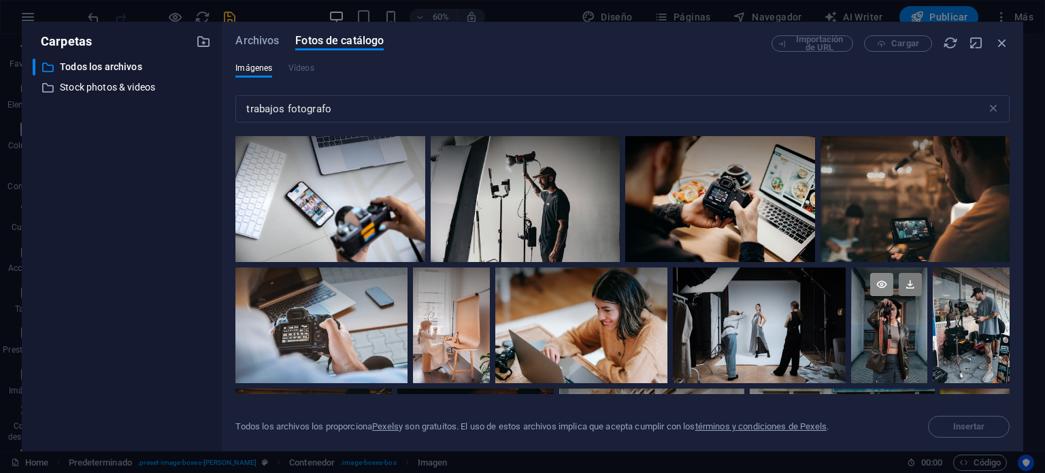
click at [878, 284] on icon at bounding box center [881, 284] width 23 height 23
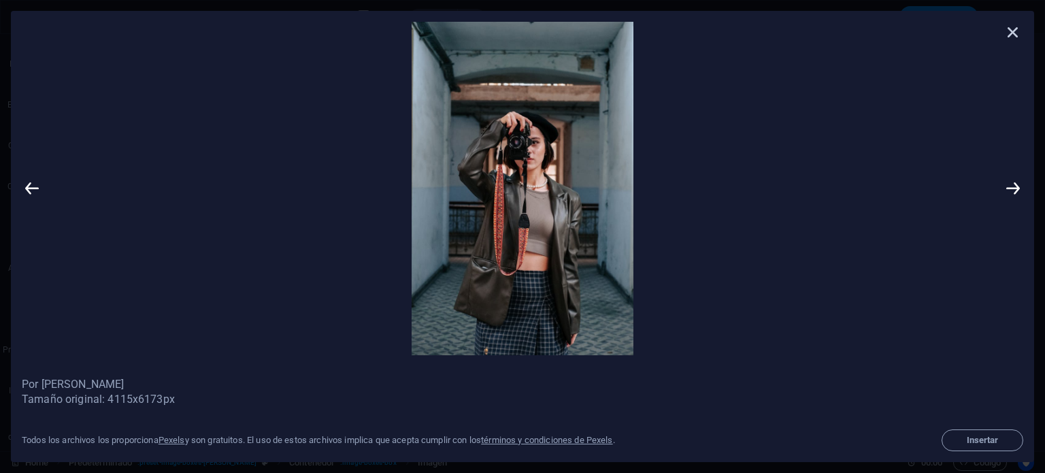
click at [1015, 27] on icon at bounding box center [1012, 32] width 20 height 20
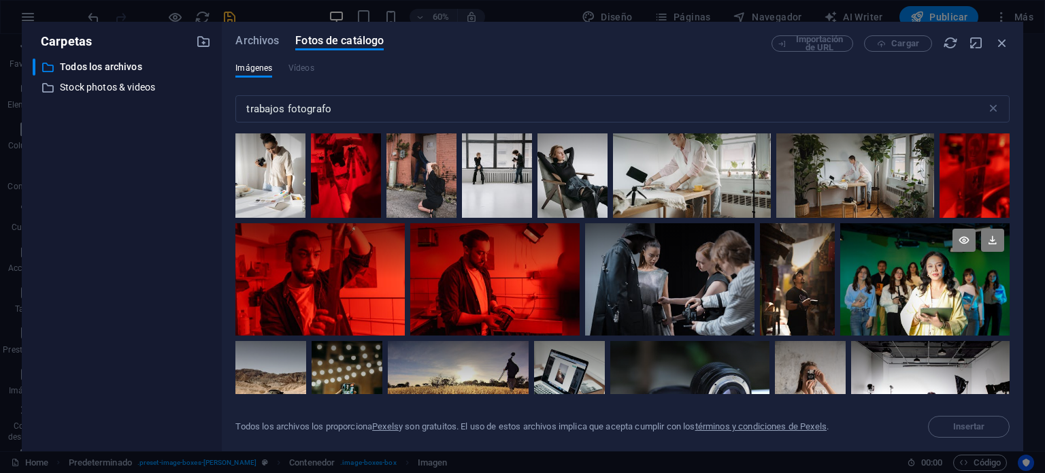
scroll to position [2788, 0]
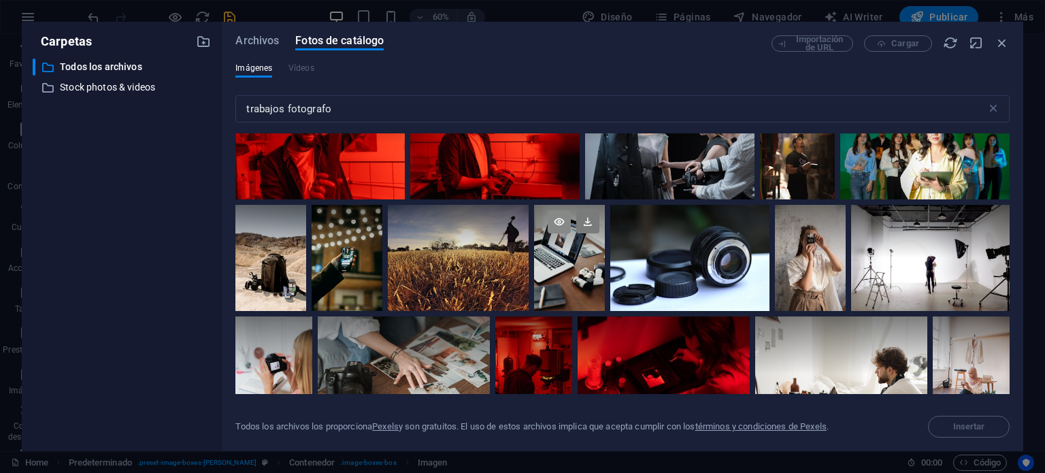
click at [553, 211] on icon at bounding box center [558, 221] width 23 height 23
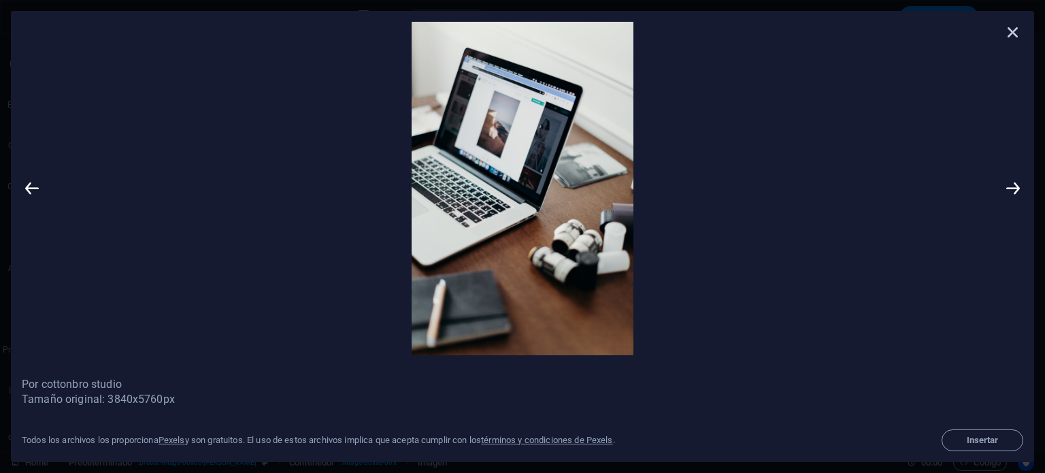
click at [1012, 29] on icon at bounding box center [1012, 32] width 20 height 20
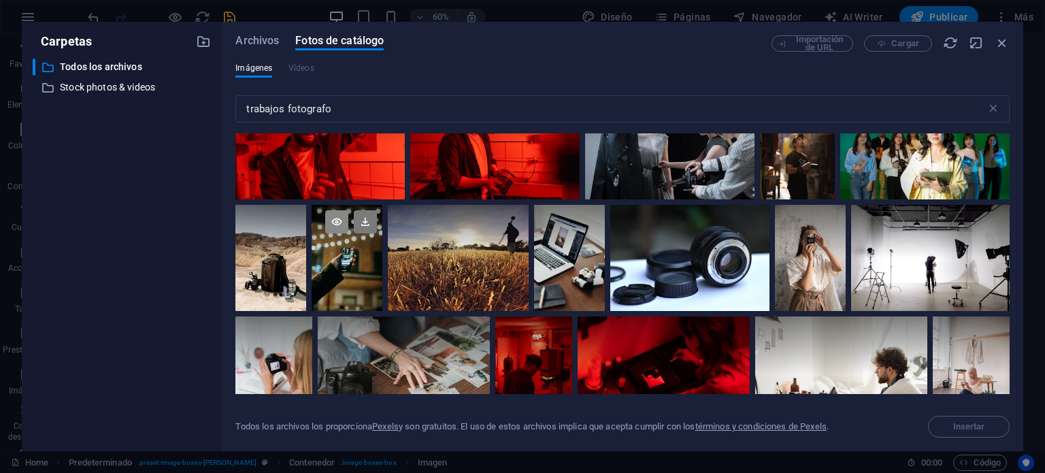
click at [338, 211] on icon at bounding box center [336, 221] width 23 height 23
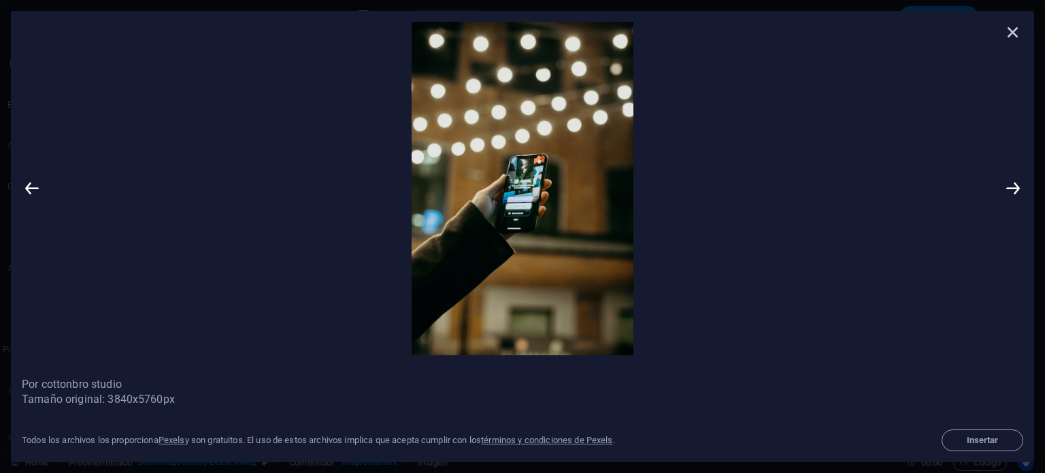
click at [1011, 27] on icon at bounding box center [1012, 32] width 20 height 20
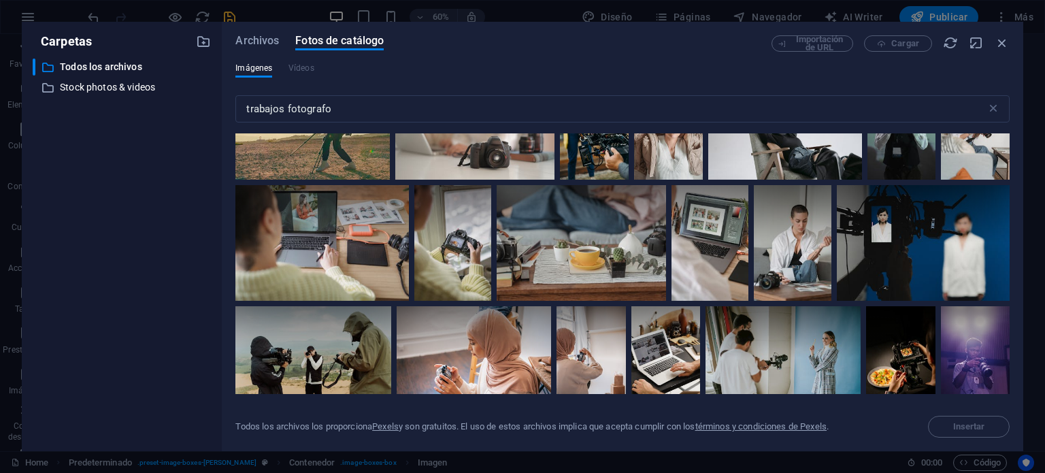
scroll to position [3468, 0]
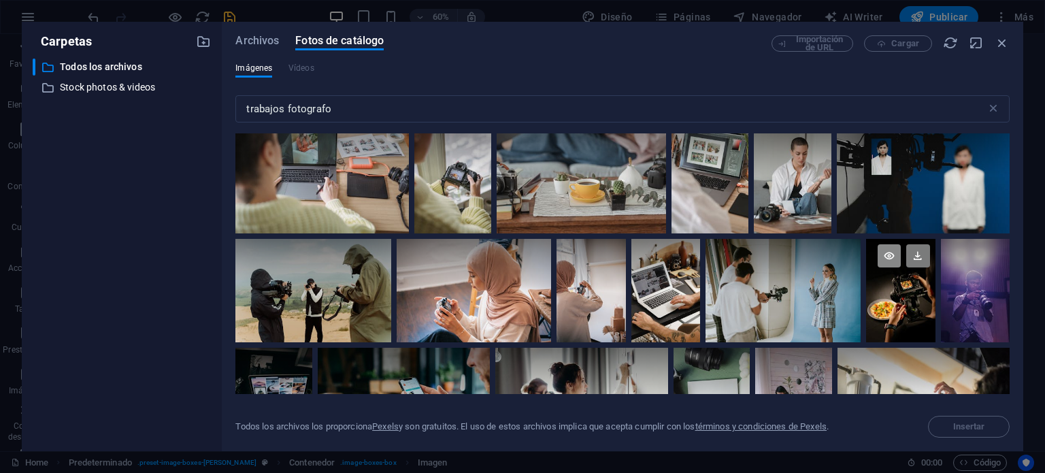
click at [883, 244] on icon at bounding box center [888, 255] width 23 height 23
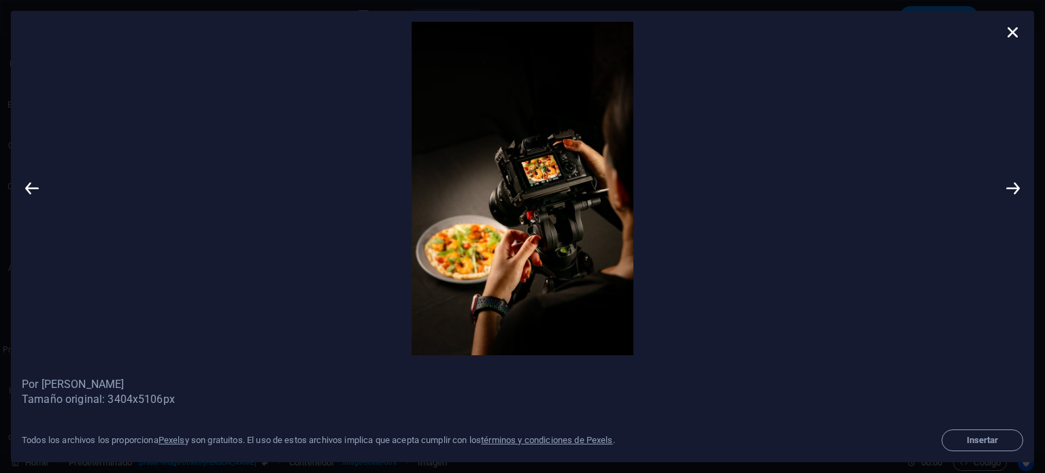
click at [1012, 28] on icon at bounding box center [1012, 32] width 20 height 20
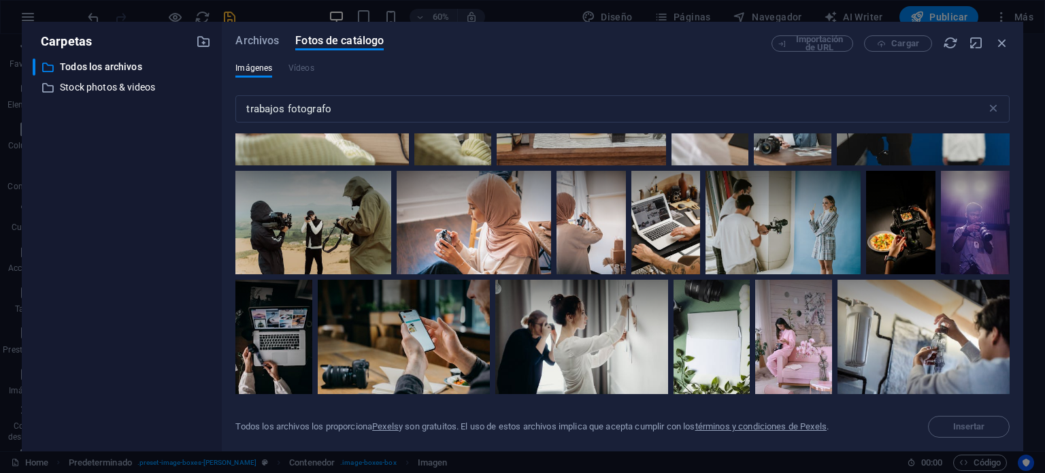
scroll to position [3604, 0]
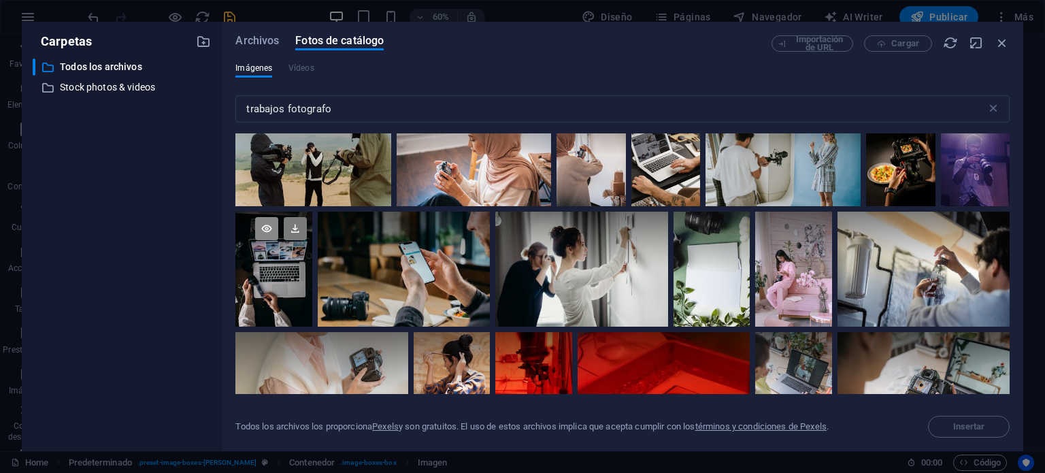
click at [269, 217] on icon at bounding box center [266, 228] width 23 height 23
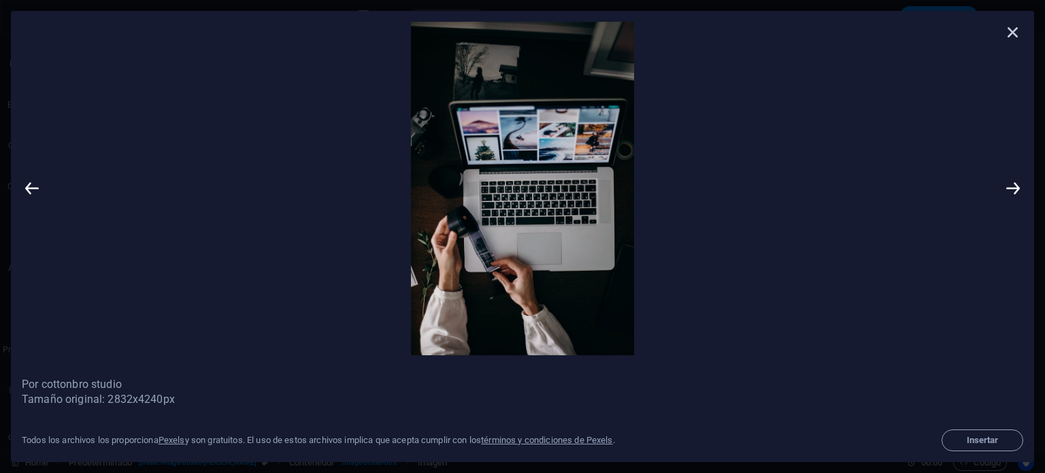
click at [1015, 30] on icon at bounding box center [1012, 32] width 20 height 20
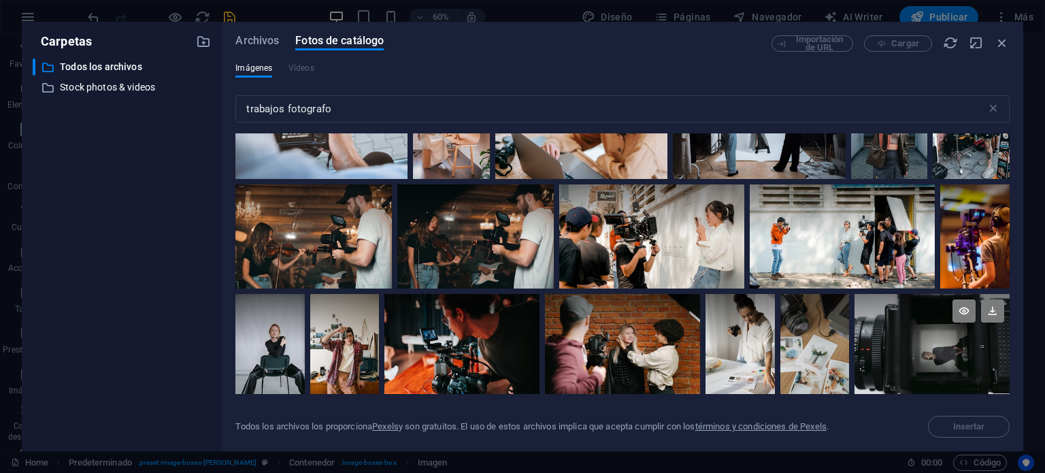
scroll to position [1020, 0]
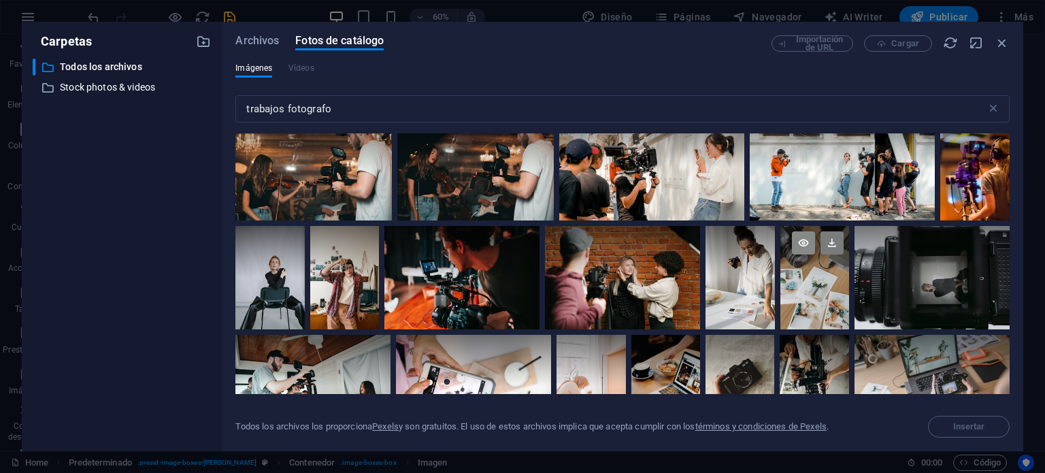
click at [799, 241] on icon at bounding box center [803, 242] width 23 height 23
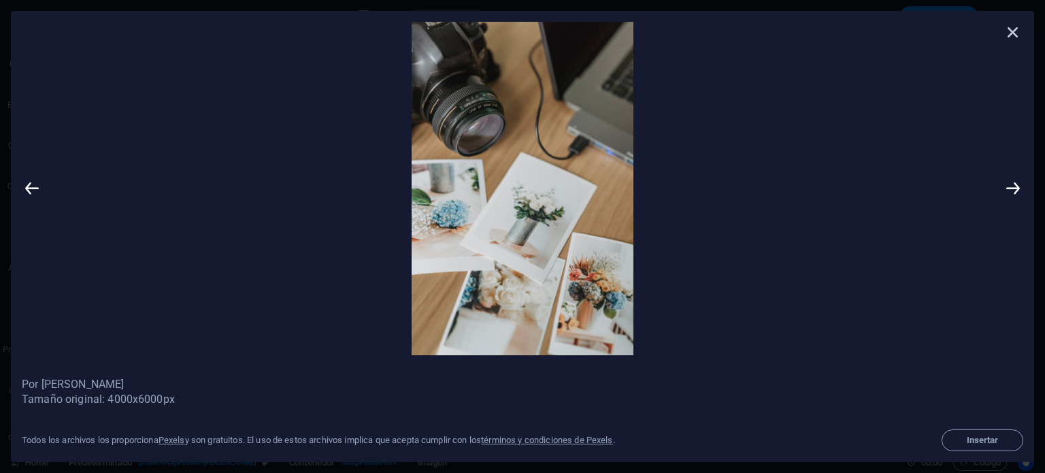
click at [1012, 31] on icon at bounding box center [1012, 32] width 20 height 20
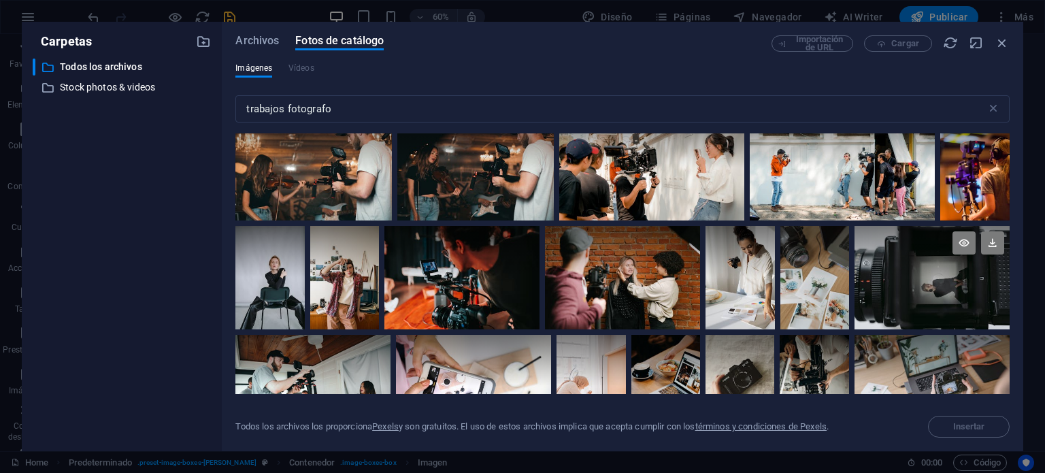
scroll to position [1088, 0]
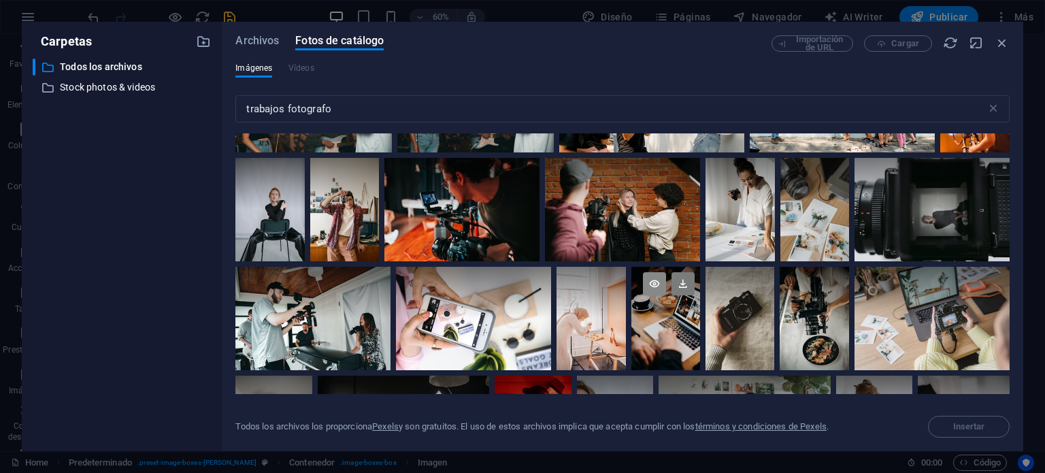
click at [650, 279] on icon at bounding box center [654, 283] width 23 height 23
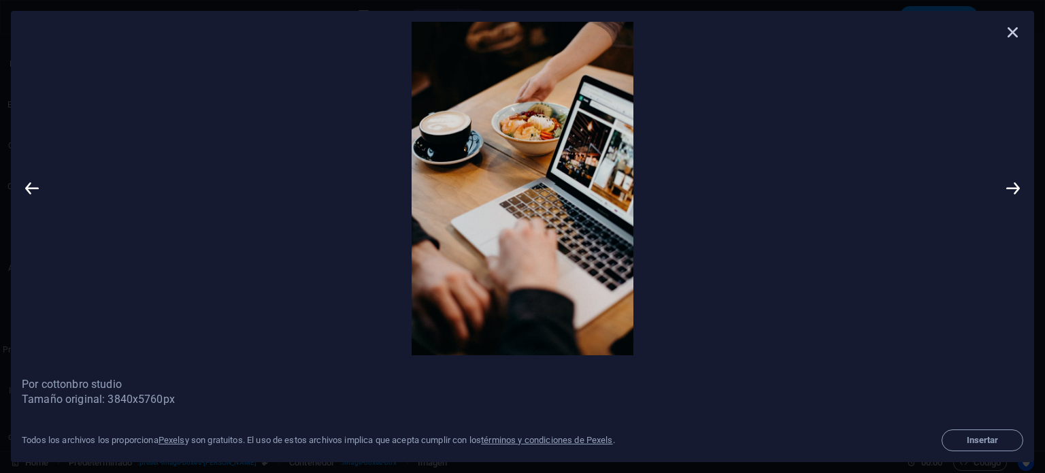
click at [1011, 32] on icon at bounding box center [1012, 32] width 20 height 20
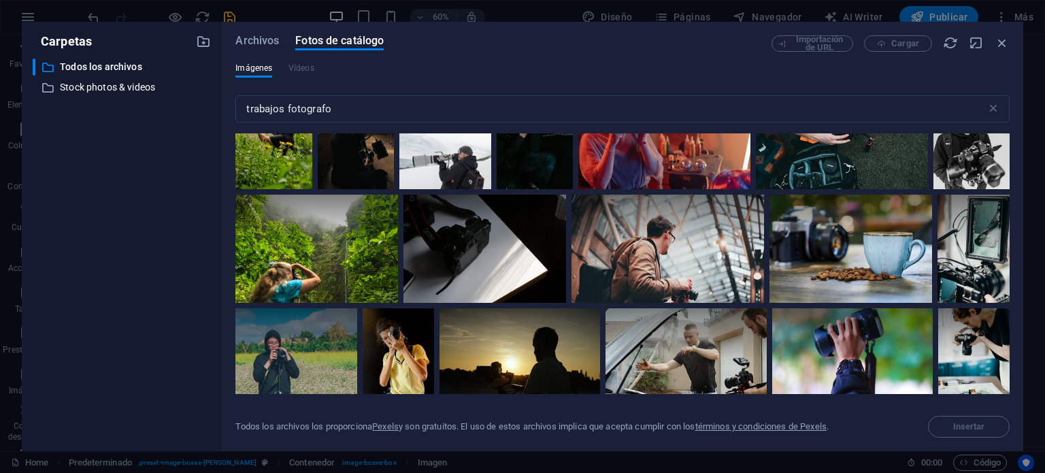
scroll to position [8629, 0]
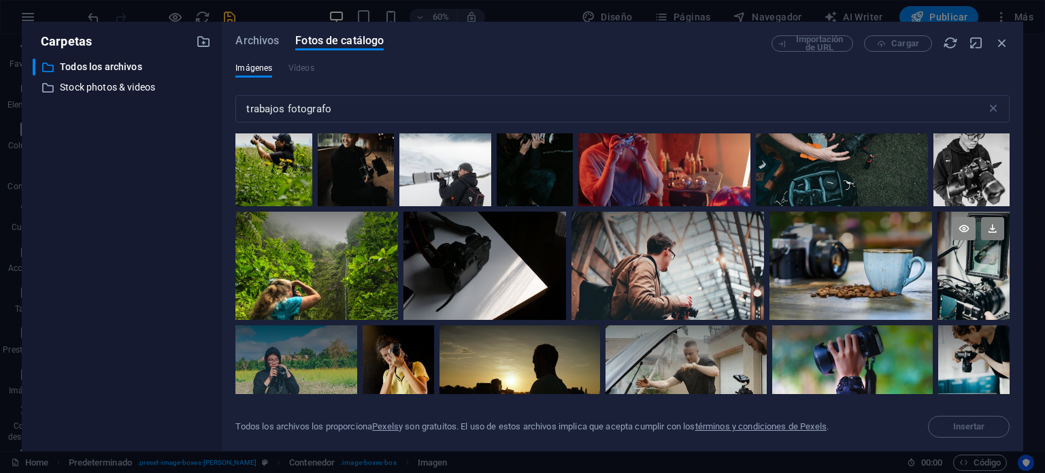
click at [960, 217] on icon at bounding box center [963, 228] width 23 height 23
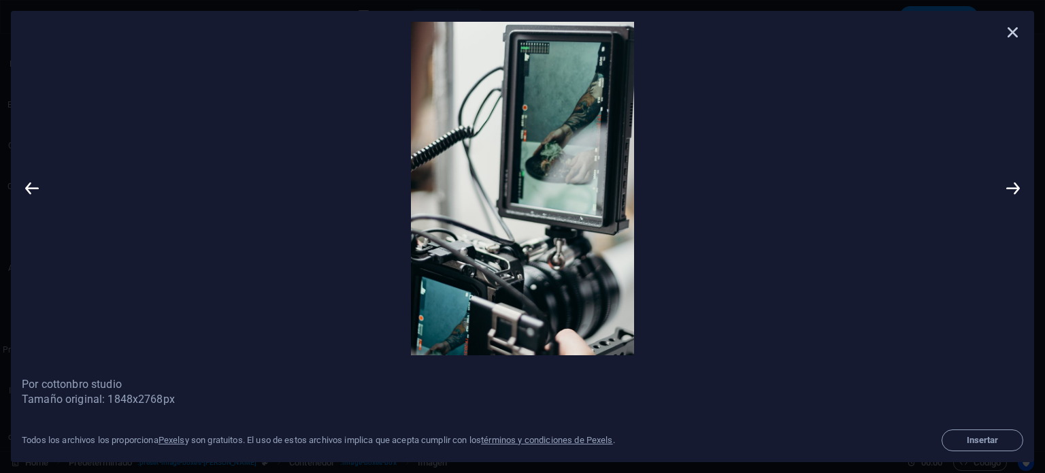
click at [1008, 33] on icon at bounding box center [1012, 32] width 20 height 20
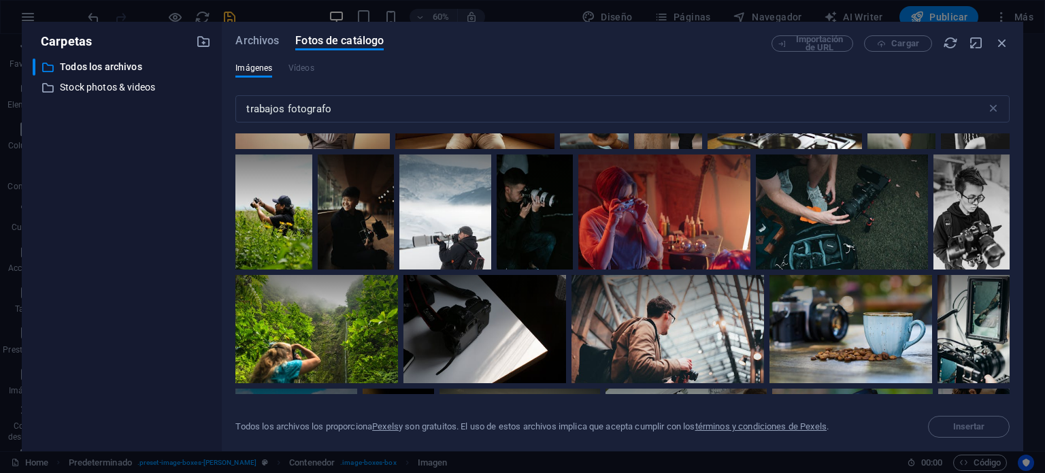
scroll to position [8561, 0]
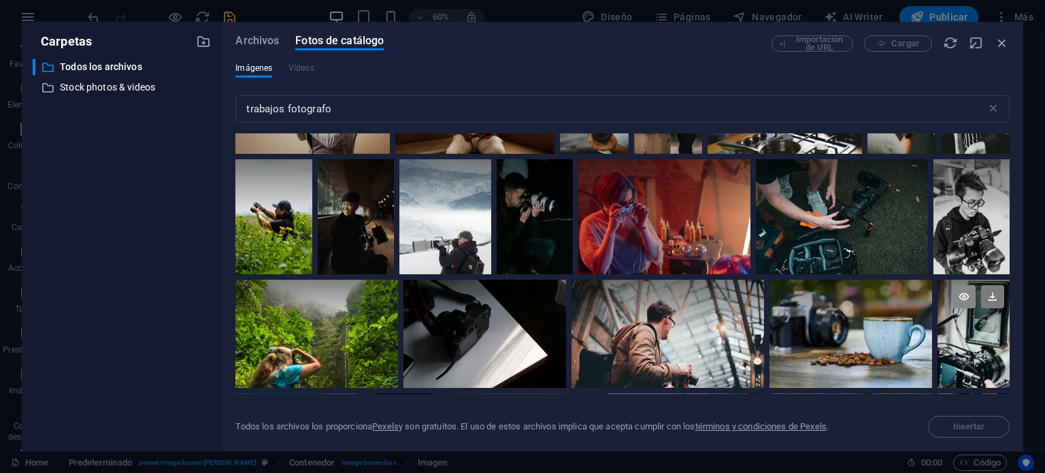
click at [961, 285] on icon at bounding box center [963, 296] width 23 height 23
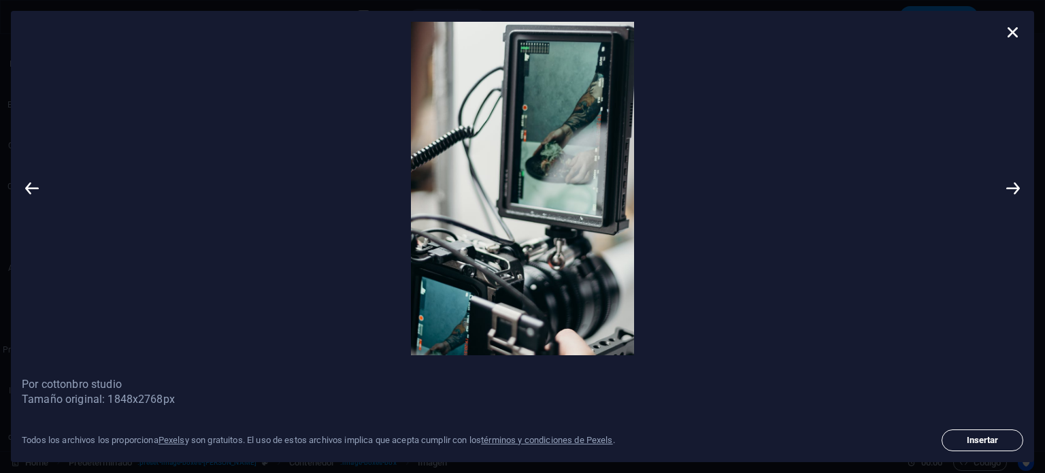
click at [992, 445] on button "Insertar" at bounding box center [982, 440] width 82 height 22
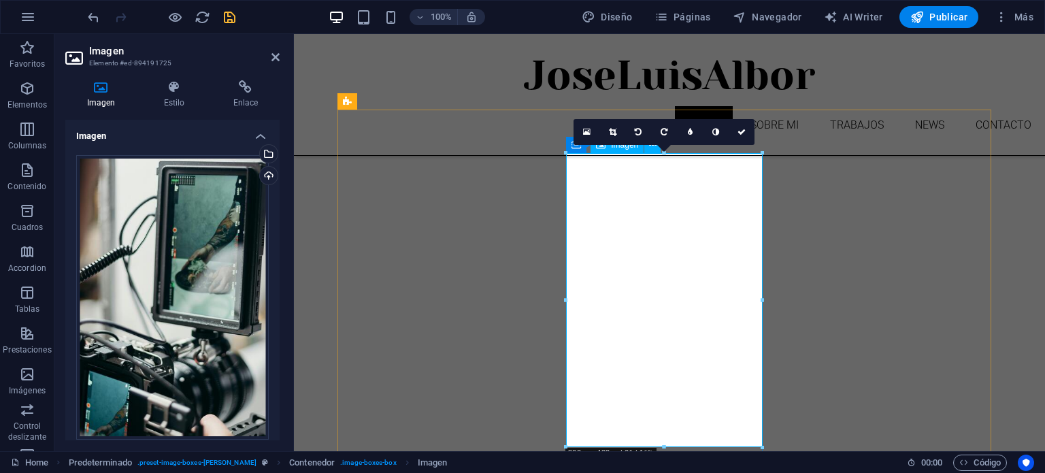
scroll to position [340, 0]
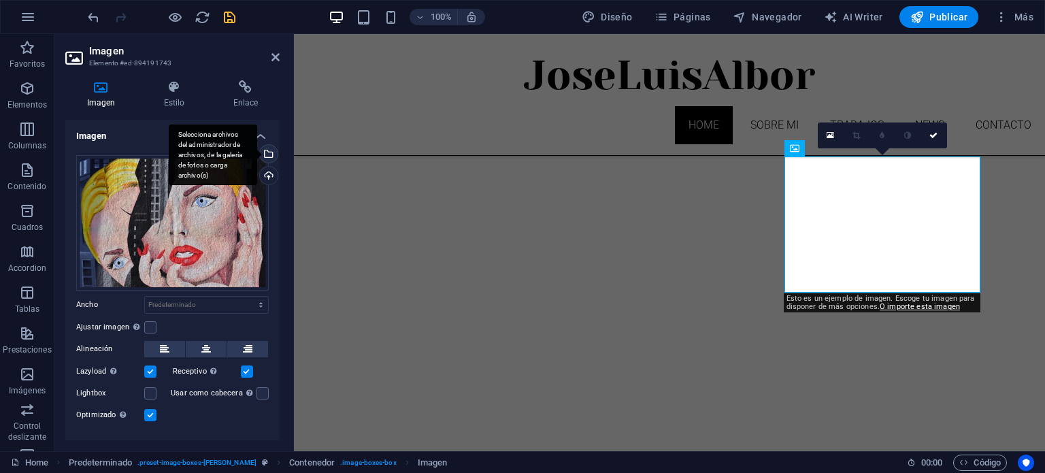
click at [257, 150] on div "Selecciona archivos del administrador de archivos, de la galería de fotos o car…" at bounding box center [213, 154] width 88 height 61
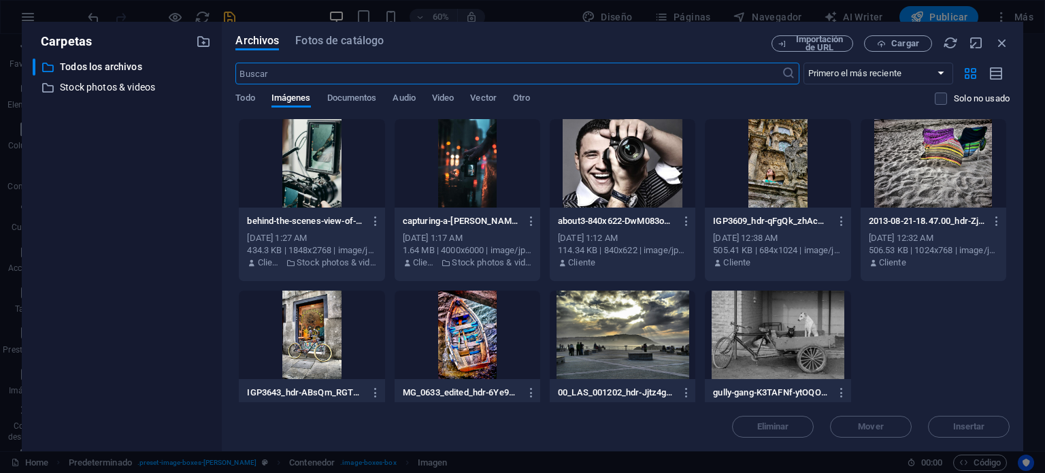
click at [465, 74] on input "text" at bounding box center [507, 74] width 545 height 22
click at [328, 44] on span "Fotos de catálogo" at bounding box center [339, 41] width 88 height 16
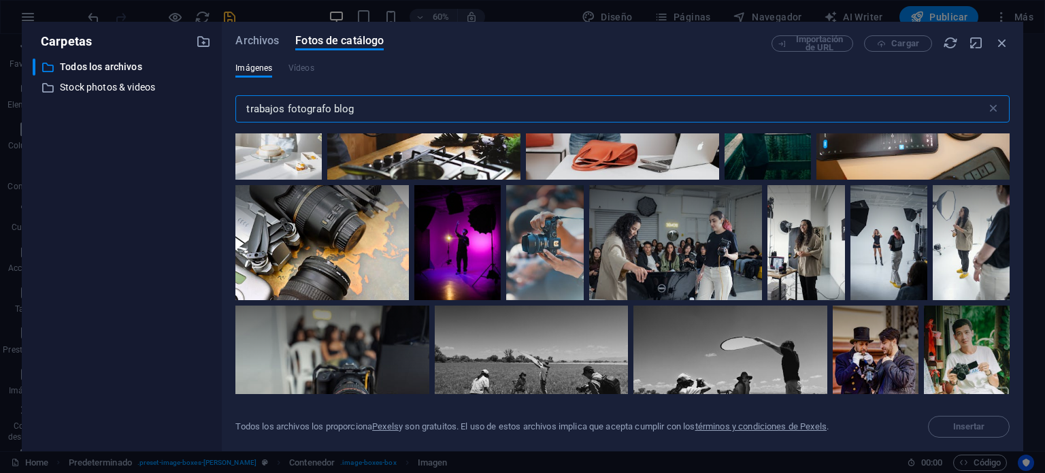
scroll to position [204, 0]
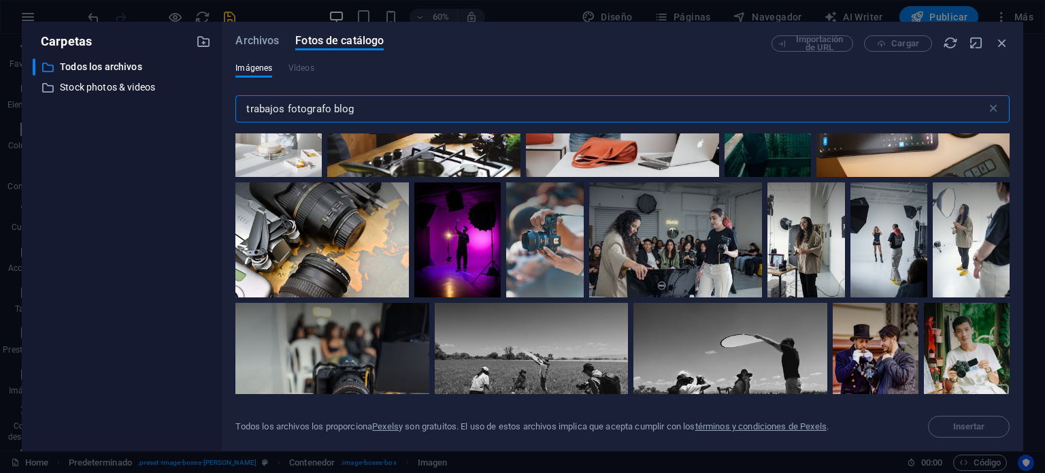
drag, startPoint x: 286, startPoint y: 109, endPoint x: 232, endPoint y: 113, distance: 54.6
click at [232, 113] on div "Archivos Fotos de catálogo Importación de URL Cargar Imágenes Vídeos trabajos f…" at bounding box center [622, 236] width 801 height 429
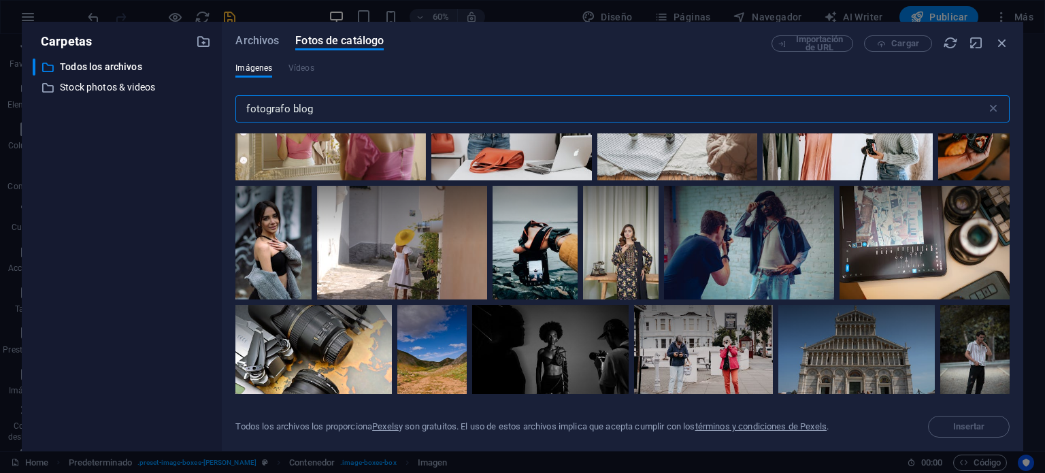
scroll to position [340, 0]
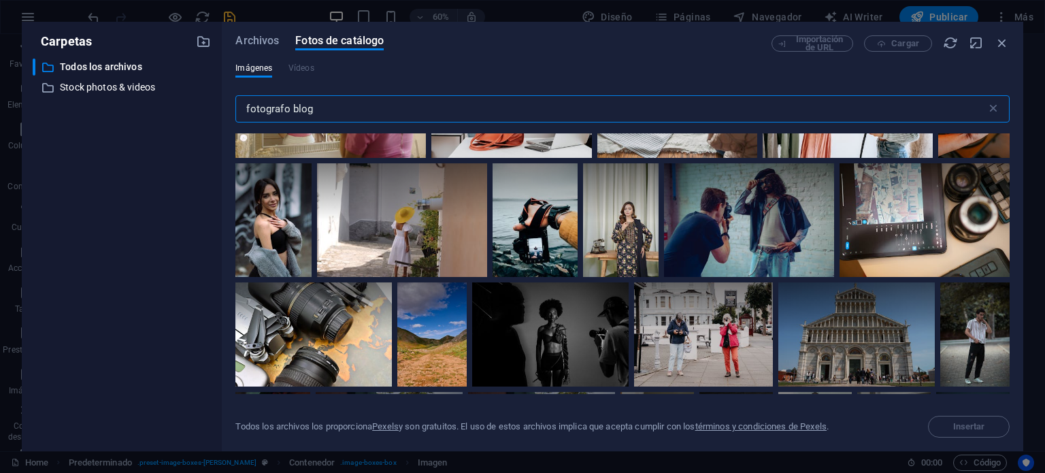
click at [291, 109] on input "fotografo blog" at bounding box center [610, 108] width 750 height 27
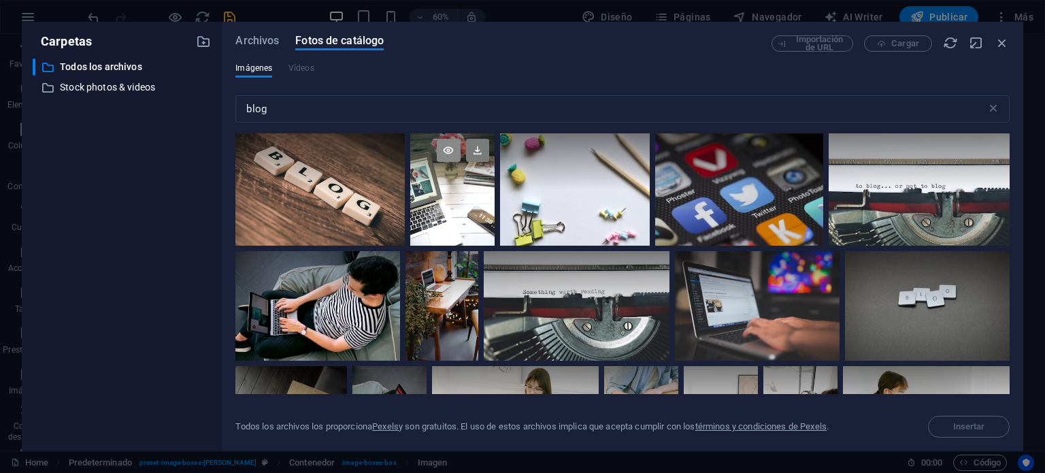
click at [448, 153] on icon at bounding box center [448, 150] width 23 height 23
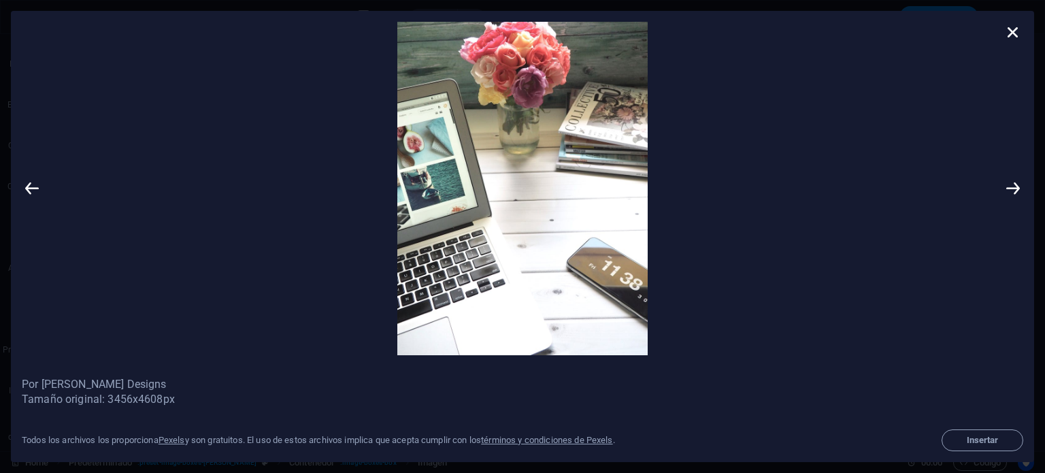
click at [1011, 25] on icon at bounding box center [1012, 32] width 20 height 20
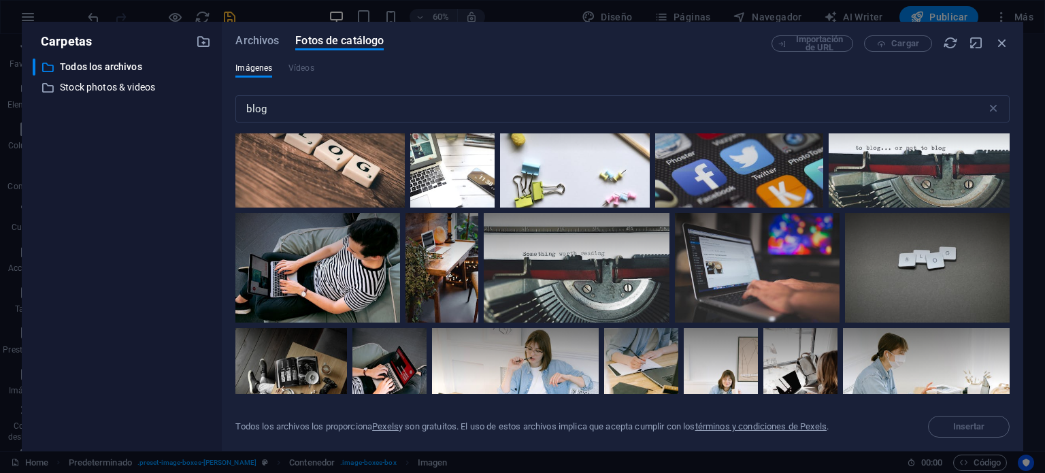
scroll to position [0, 0]
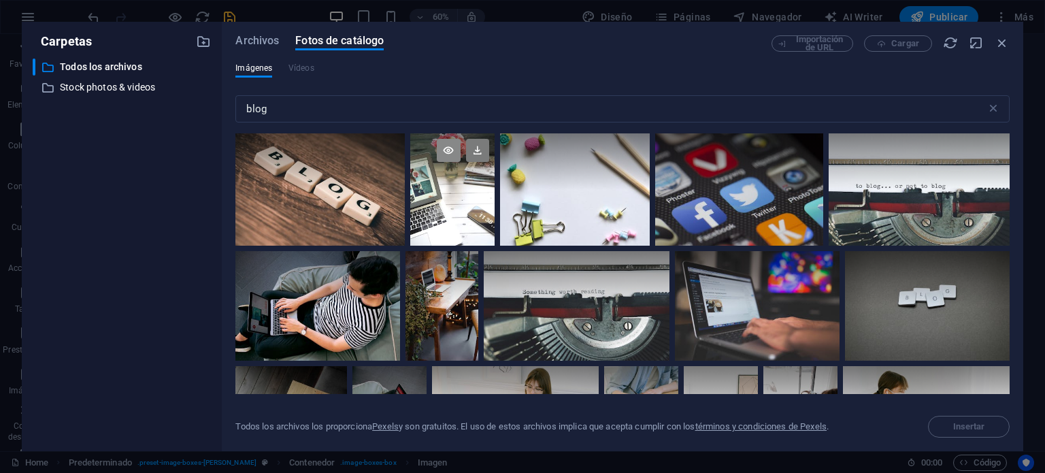
click at [451, 150] on icon at bounding box center [448, 150] width 23 height 23
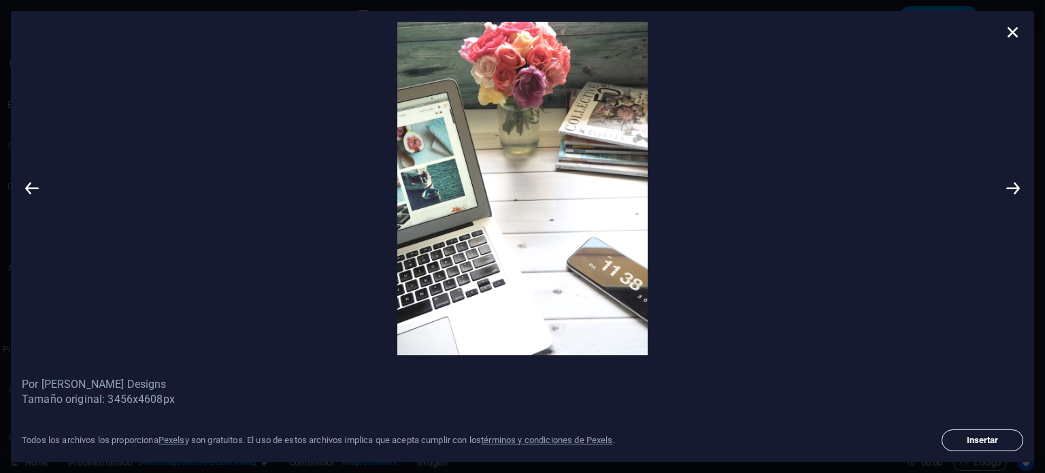
click at [992, 442] on span "Insertar" at bounding box center [981, 440] width 69 height 8
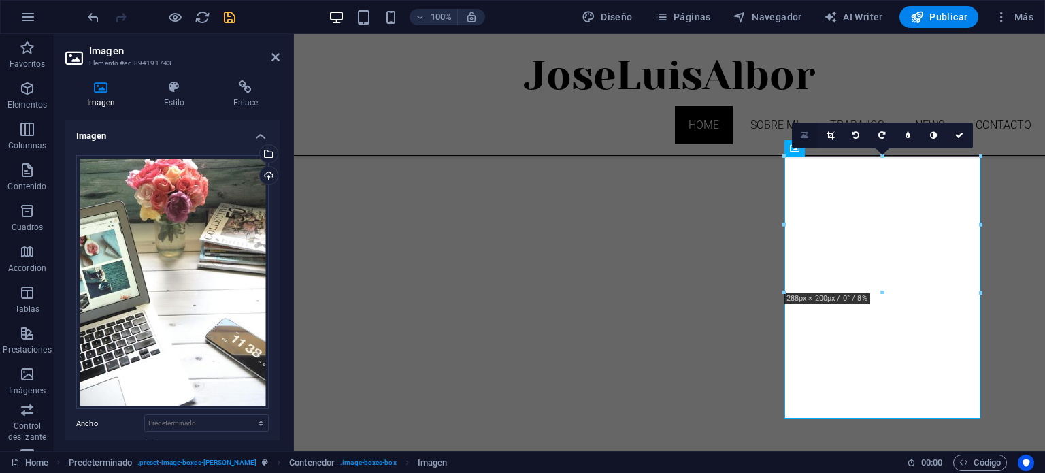
click at [804, 133] on icon at bounding box center [803, 136] width 7 height 10
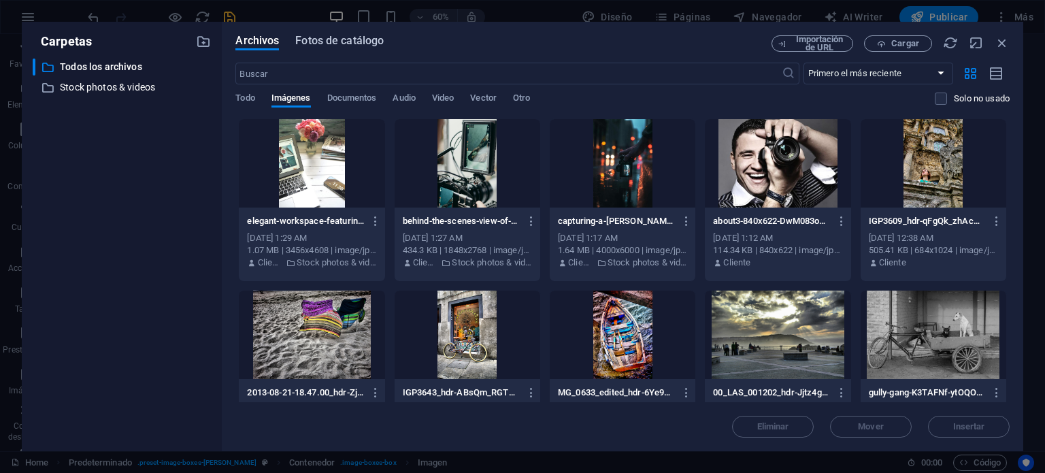
click at [343, 41] on span "Fotos de catálogo" at bounding box center [339, 41] width 88 height 16
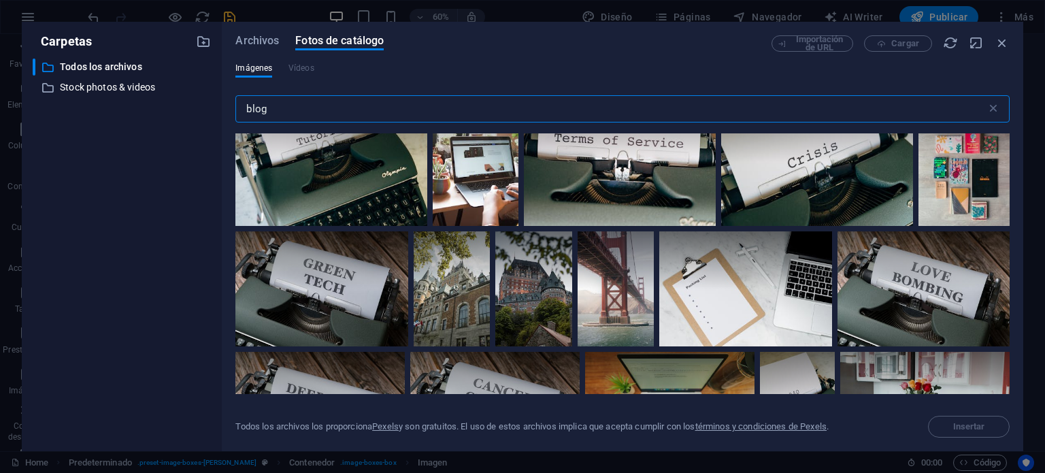
scroll to position [4148, 0]
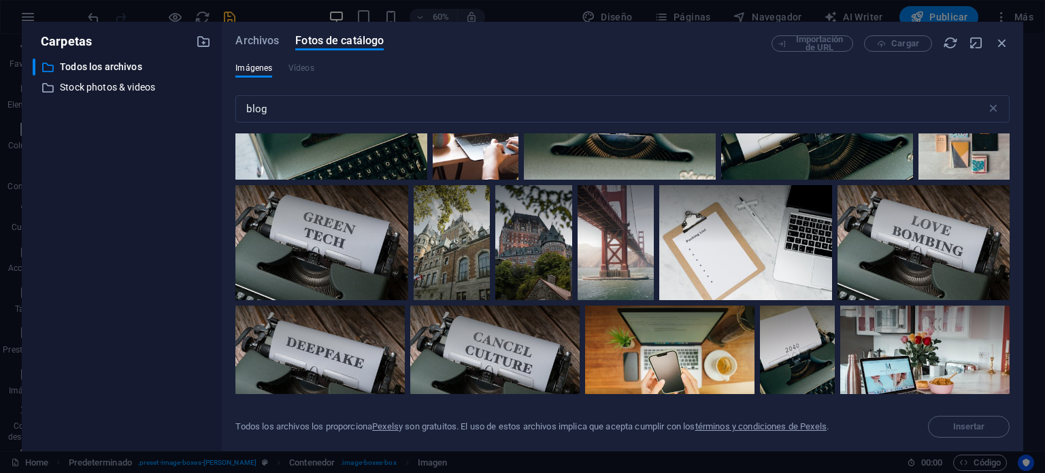
click at [952, 80] on icon at bounding box center [963, 68] width 23 height 23
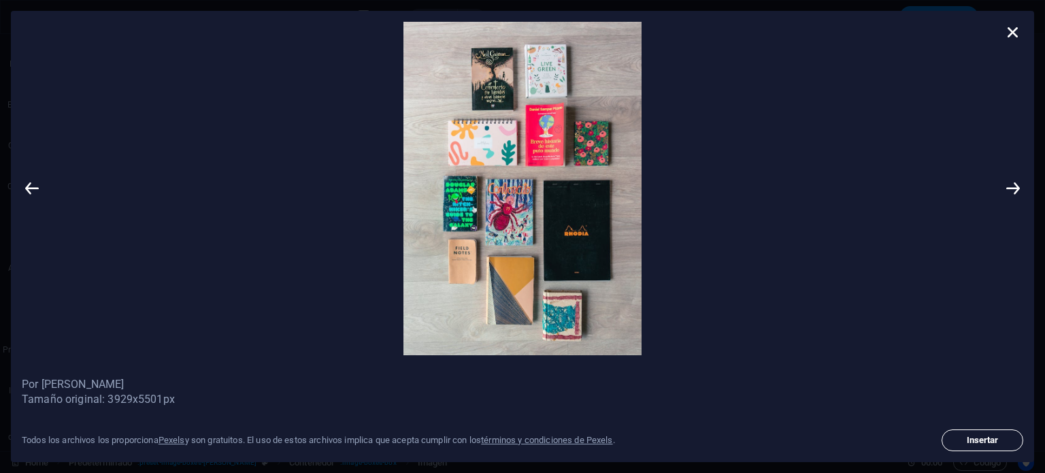
click at [1000, 437] on span "Insertar" at bounding box center [981, 440] width 69 height 8
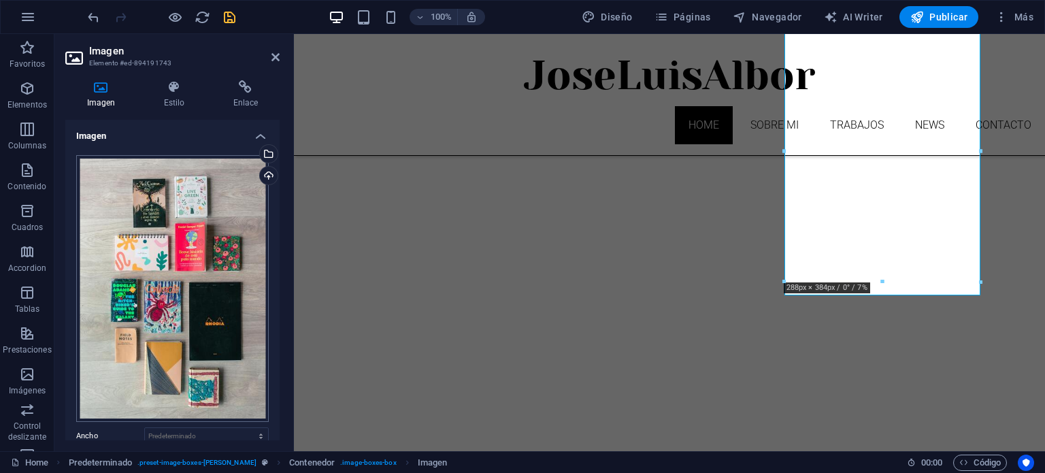
scroll to position [136, 0]
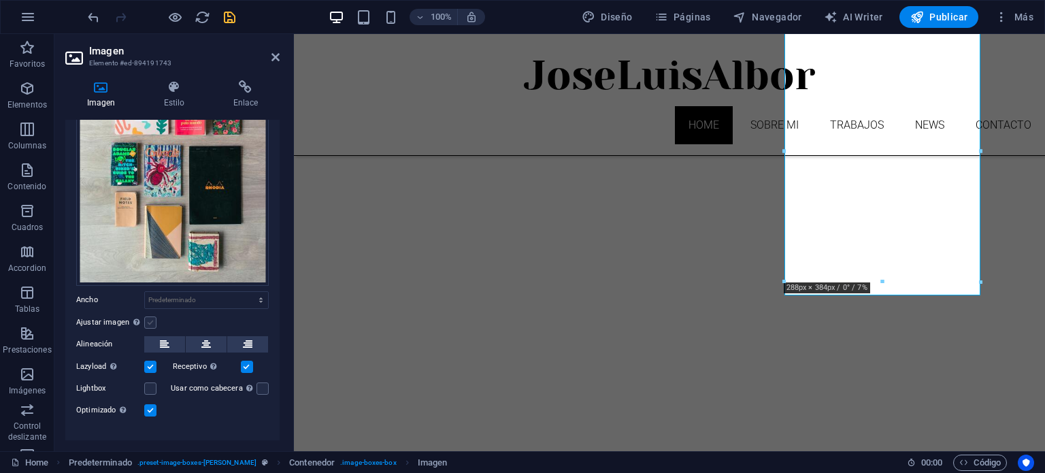
click at [150, 320] on label at bounding box center [150, 322] width 12 height 12
click at [0, 0] on input "Ajustar imagen Ajustar imagen automáticamente a un ancho y alto fijo" at bounding box center [0, 0] width 0 height 0
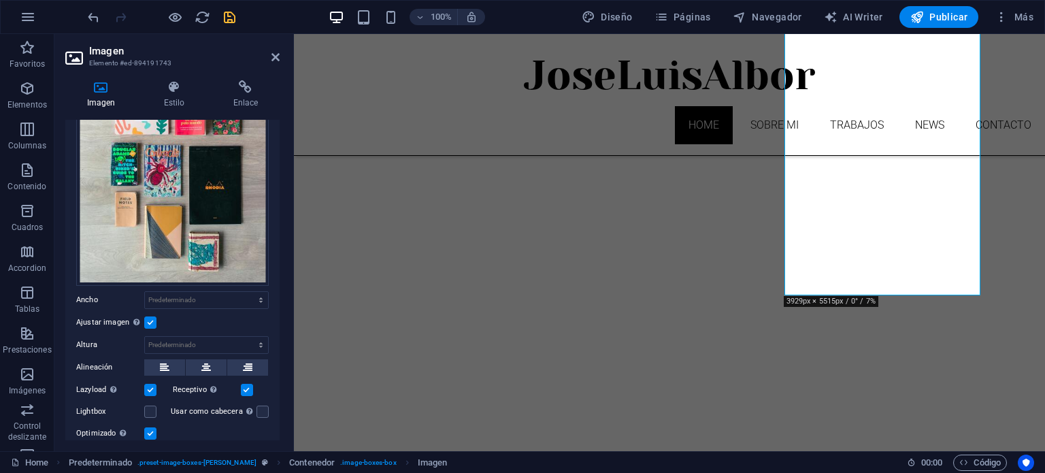
click at [150, 320] on label at bounding box center [150, 322] width 12 height 12
click at [0, 0] on input "Ajustar imagen Ajustar imagen automáticamente a un ancho y alto fijo" at bounding box center [0, 0] width 0 height 0
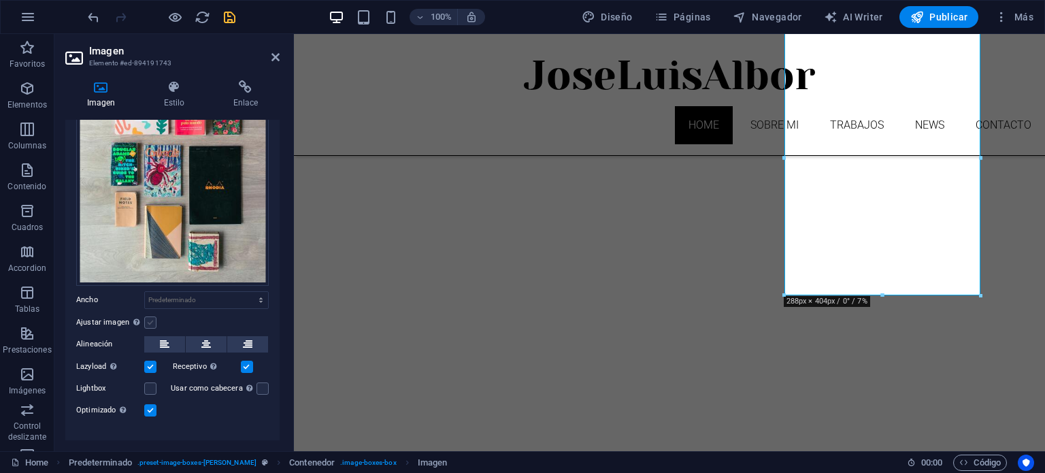
click at [150, 320] on label at bounding box center [150, 322] width 12 height 12
click at [0, 0] on input "Ajustar imagen Ajustar imagen automáticamente a un ancho y alto fijo" at bounding box center [0, 0] width 0 height 0
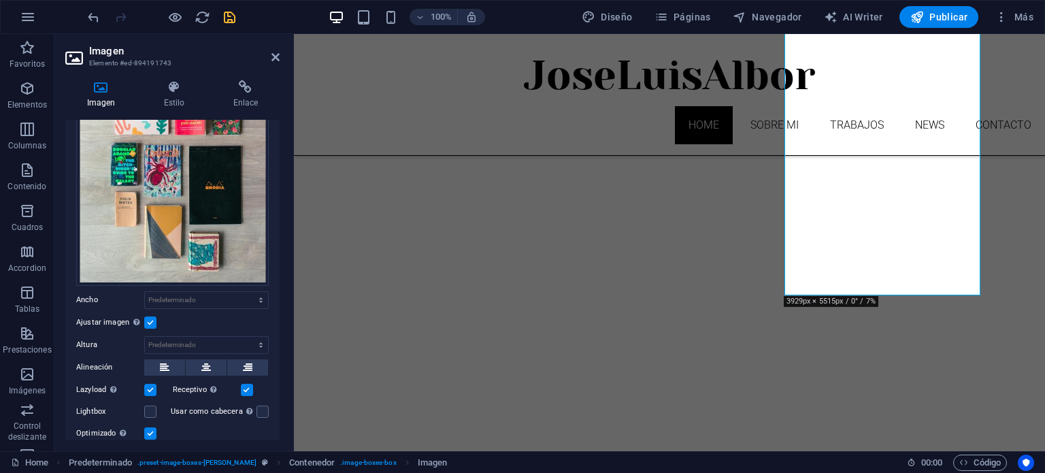
click at [150, 320] on label at bounding box center [150, 322] width 12 height 12
click at [0, 0] on input "Ajustar imagen Ajustar imagen automáticamente a un ancho y alto fijo" at bounding box center [0, 0] width 0 height 0
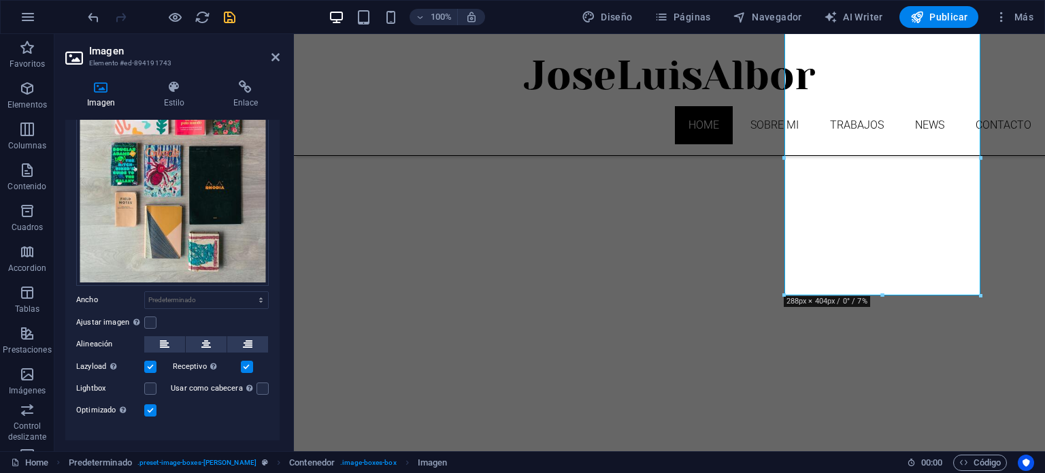
scroll to position [153, 0]
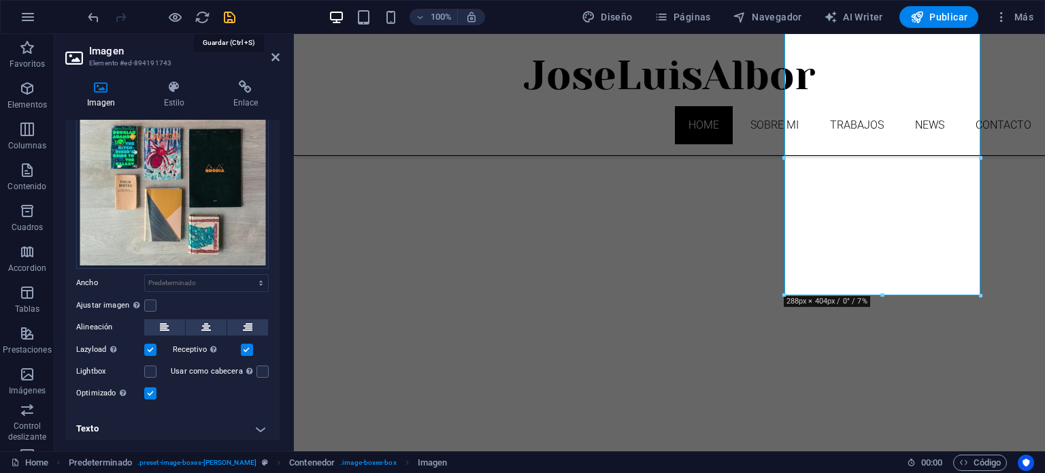
click at [233, 18] on icon "save" at bounding box center [230, 18] width 16 height 16
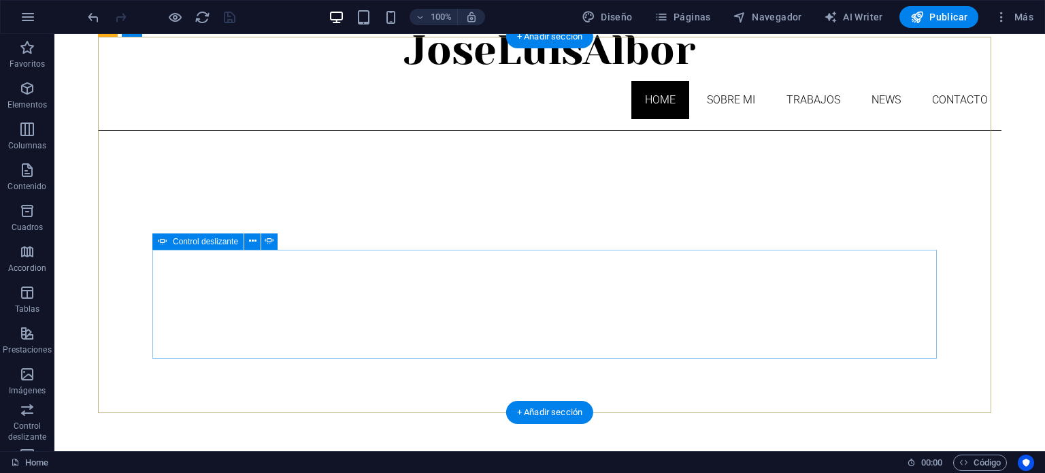
scroll to position [136, 0]
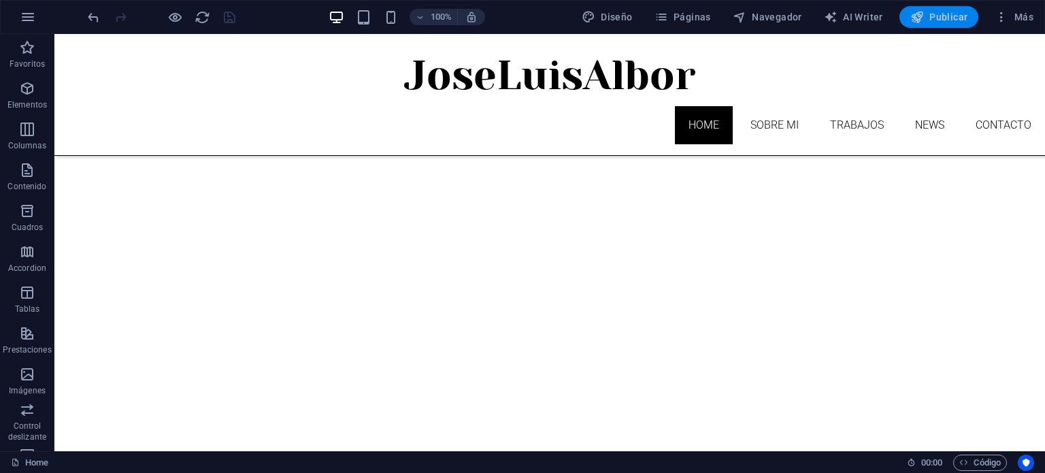
click at [944, 16] on span "Publicar" at bounding box center [939, 17] width 58 height 14
